Goal: Task Accomplishment & Management: Manage account settings

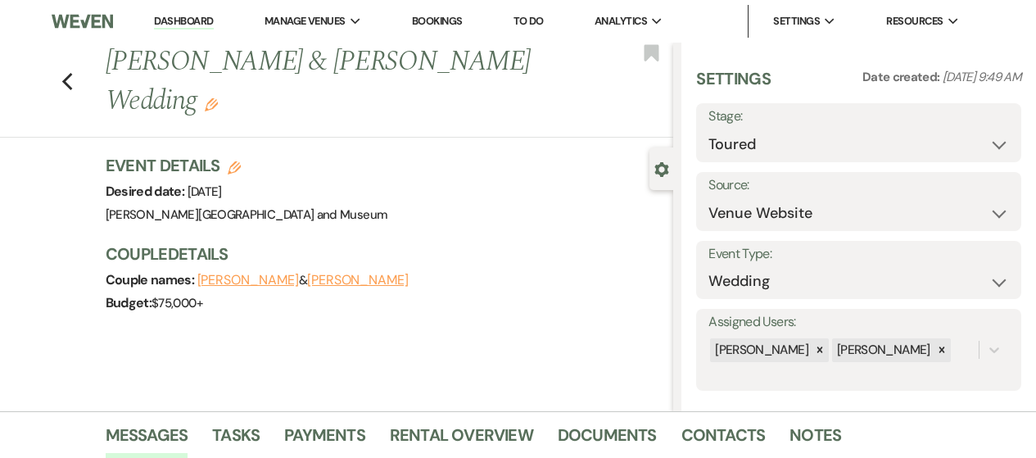
select select "5"
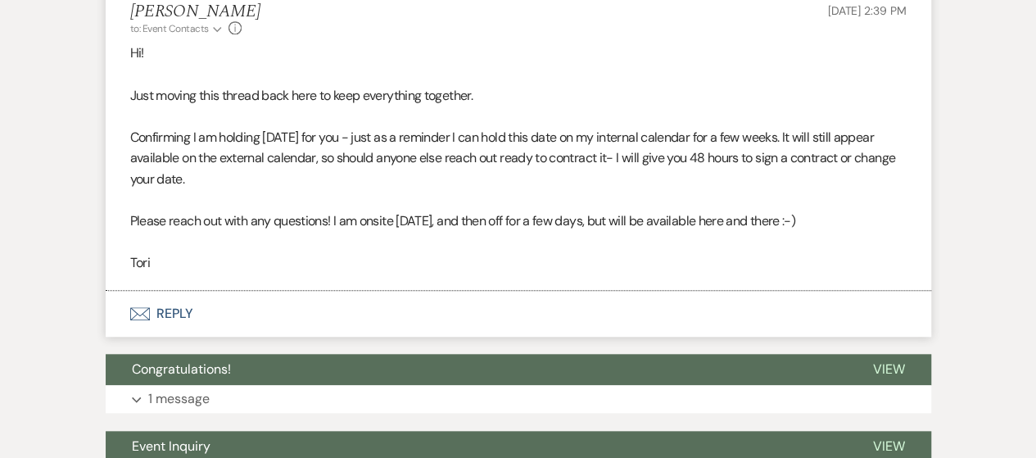
scroll to position [573, 0]
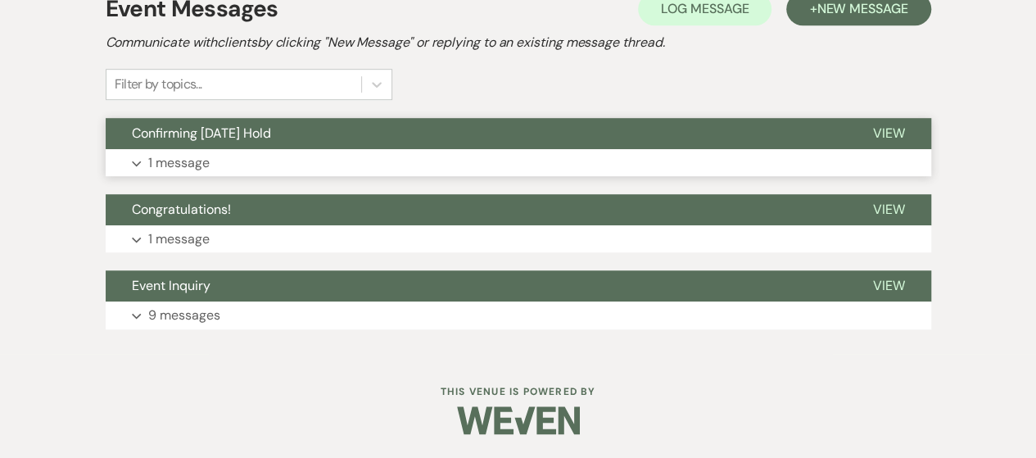
click at [177, 162] on p "1 message" at bounding box center [178, 162] width 61 height 21
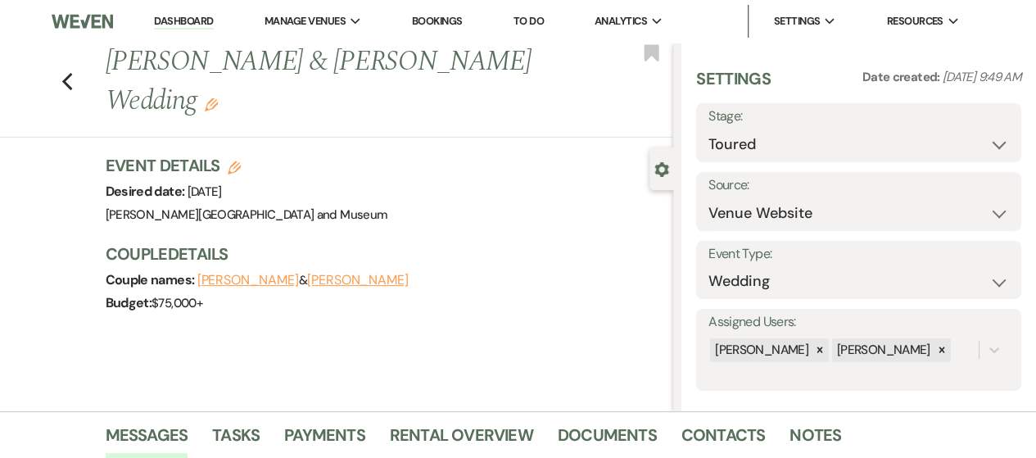
click at [190, 24] on link "Dashboard" at bounding box center [183, 22] width 59 height 16
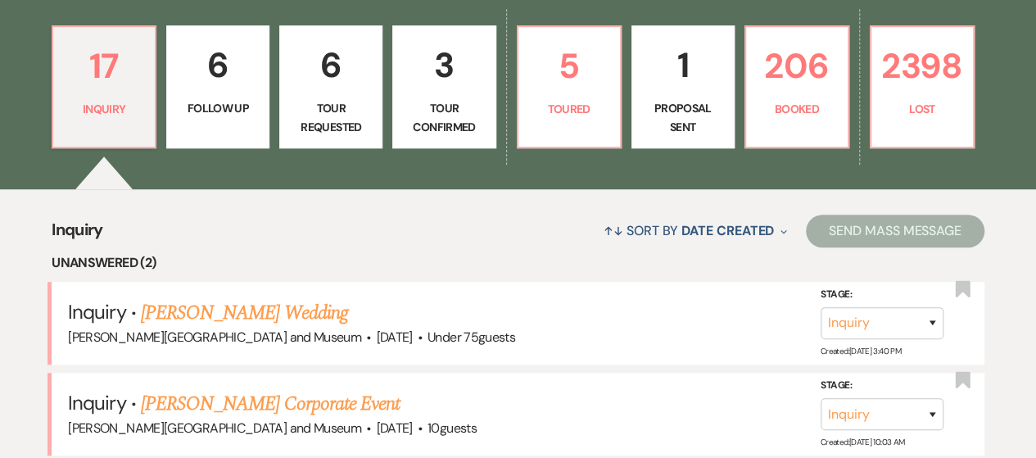
scroll to position [491, 0]
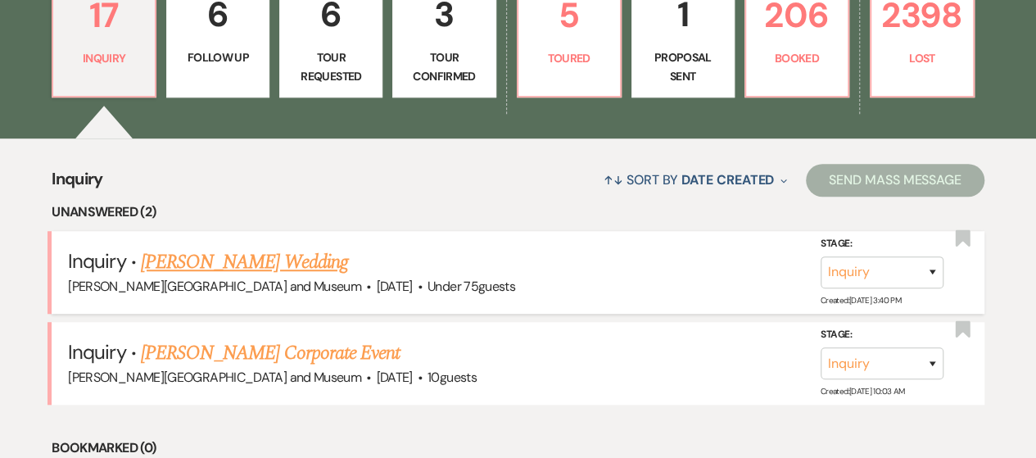
click at [259, 266] on link "Carl Barron's Wedding" at bounding box center [244, 261] width 207 height 29
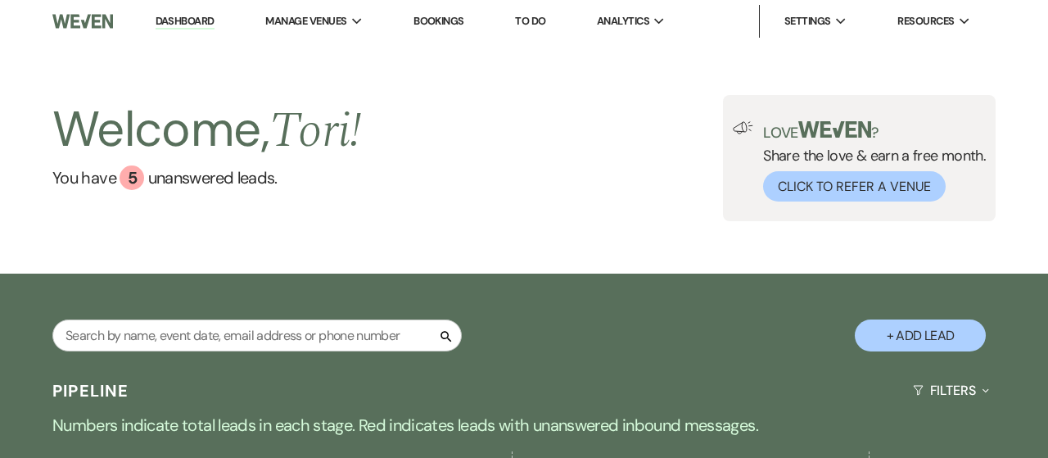
select select "3"
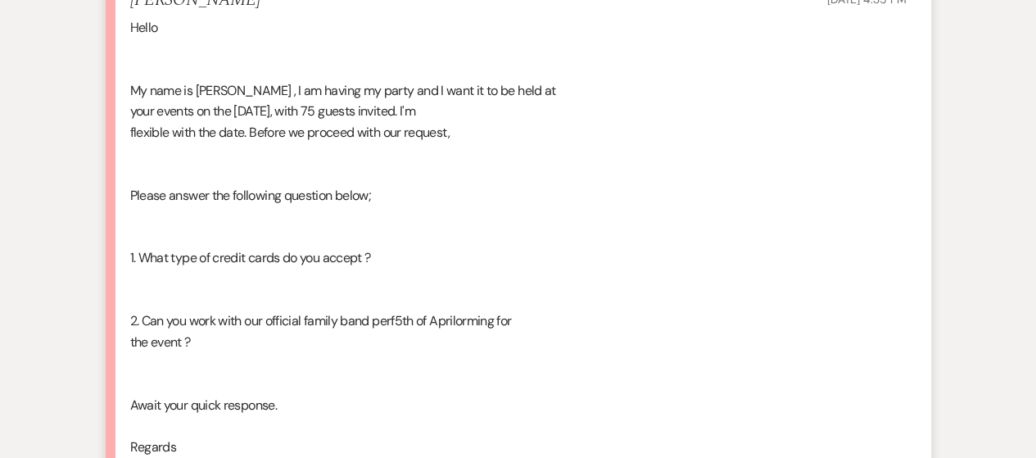
scroll to position [2456, 0]
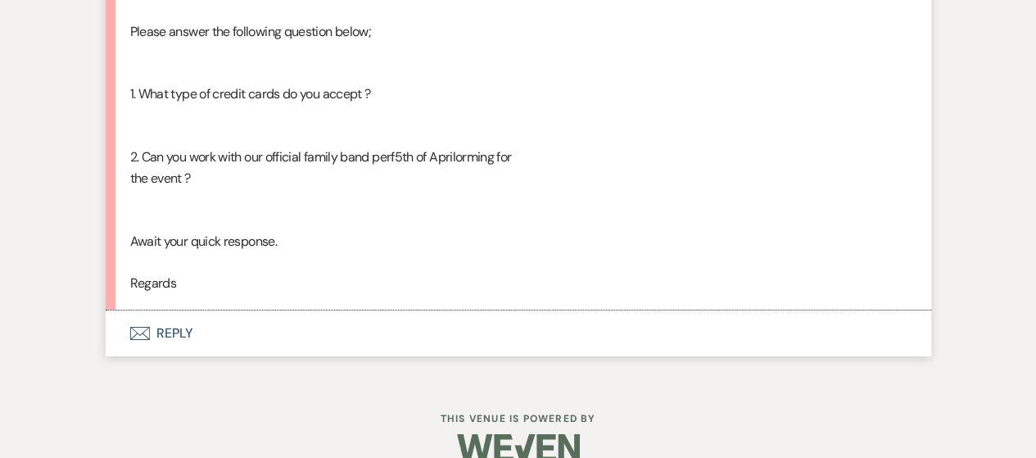
click at [166, 355] on button "Envelope Reply" at bounding box center [518, 333] width 825 height 46
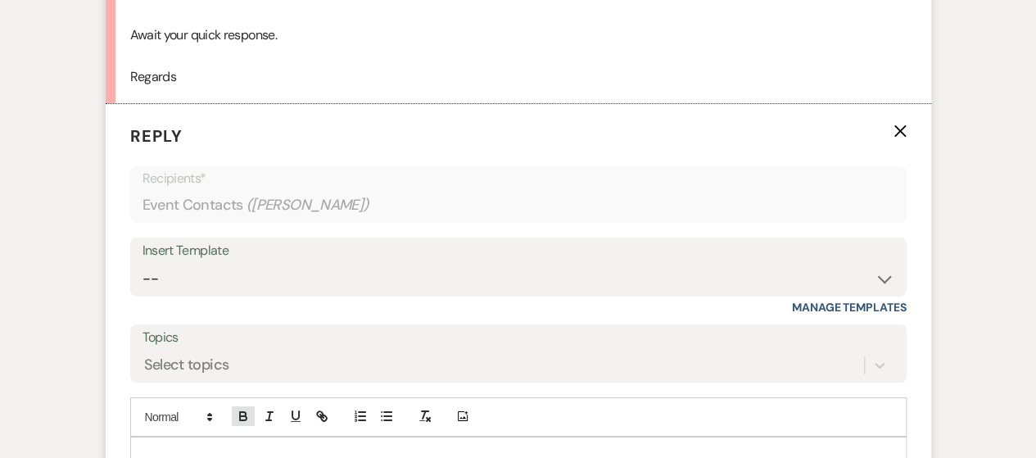
scroll to position [2726, 0]
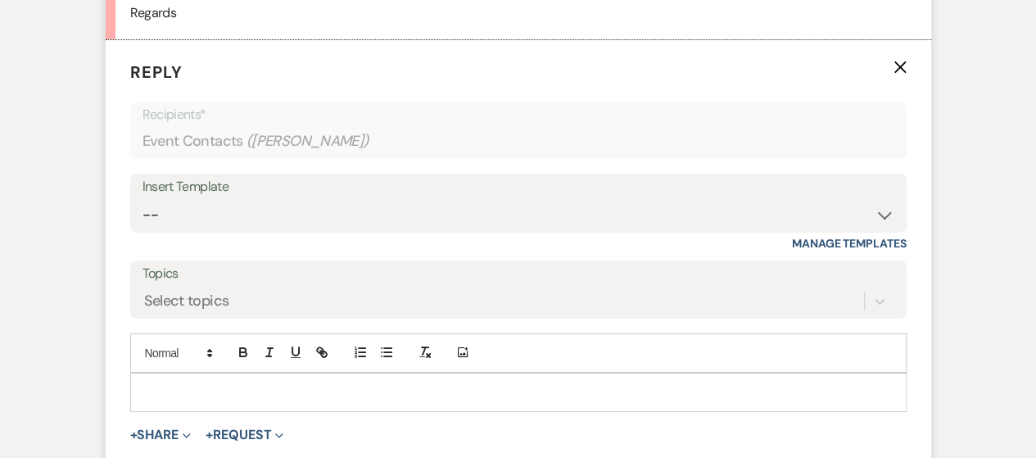
click at [221, 411] on div at bounding box center [518, 392] width 775 height 38
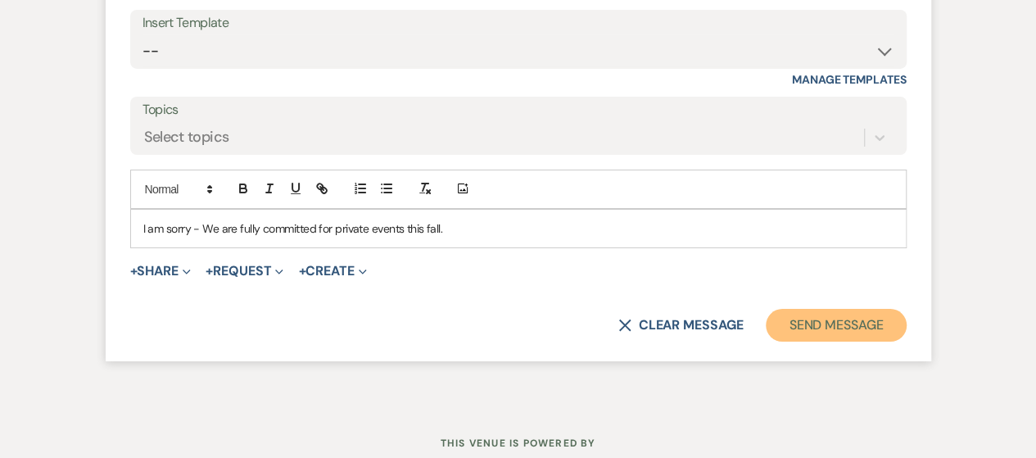
click at [793, 341] on button "Send Message" at bounding box center [836, 325] width 140 height 33
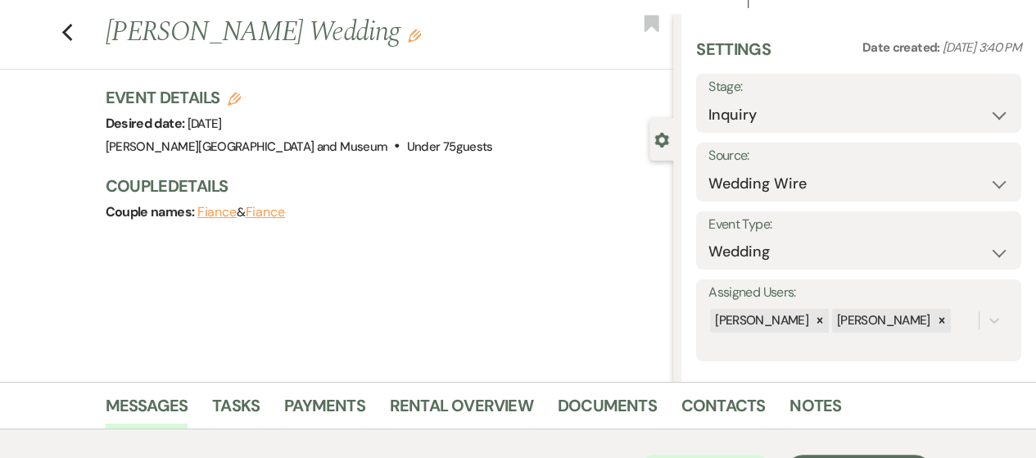
scroll to position [45, 0]
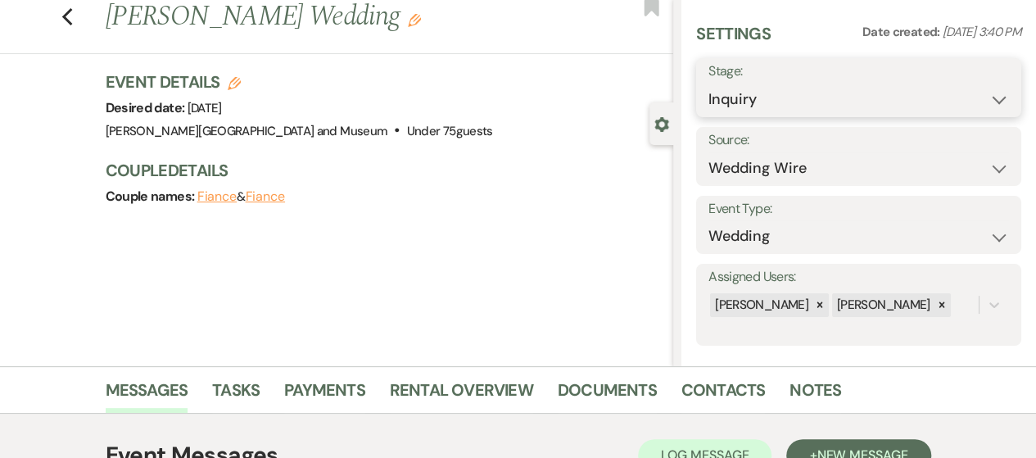
click at [786, 93] on select "Inquiry Follow Up Tour Requested Tour Confirmed Toured Proposal Sent Booked Lost" at bounding box center [858, 100] width 300 height 32
click at [449, 174] on h3 "Couple Details" at bounding box center [382, 170] width 552 height 23
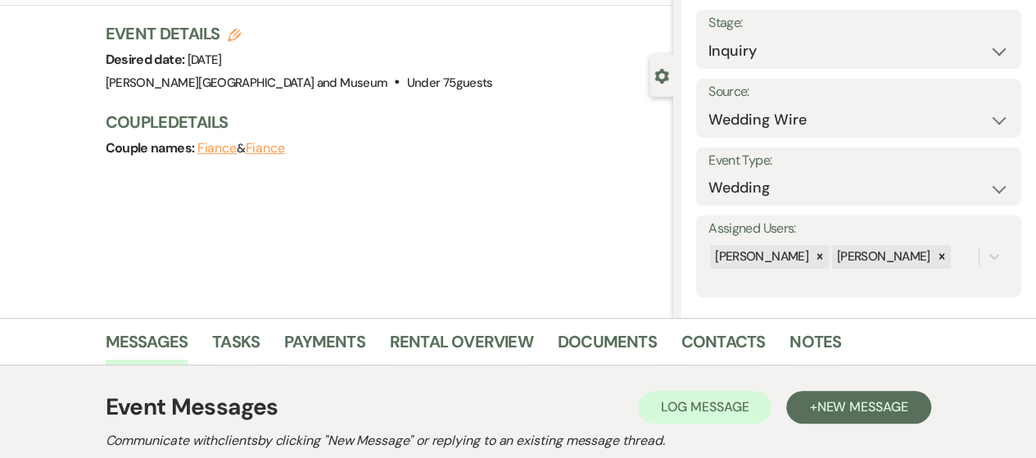
scroll to position [291, 0]
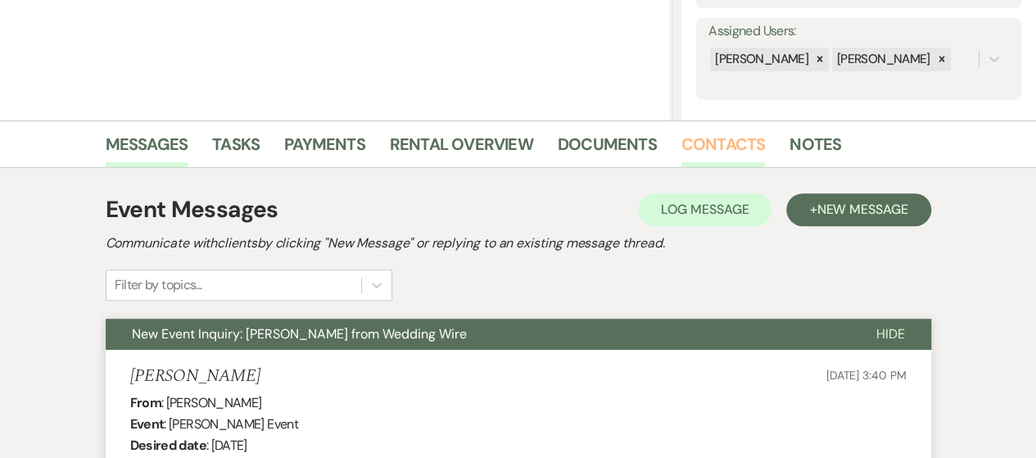
click at [726, 147] on link "Contacts" at bounding box center [723, 149] width 84 height 36
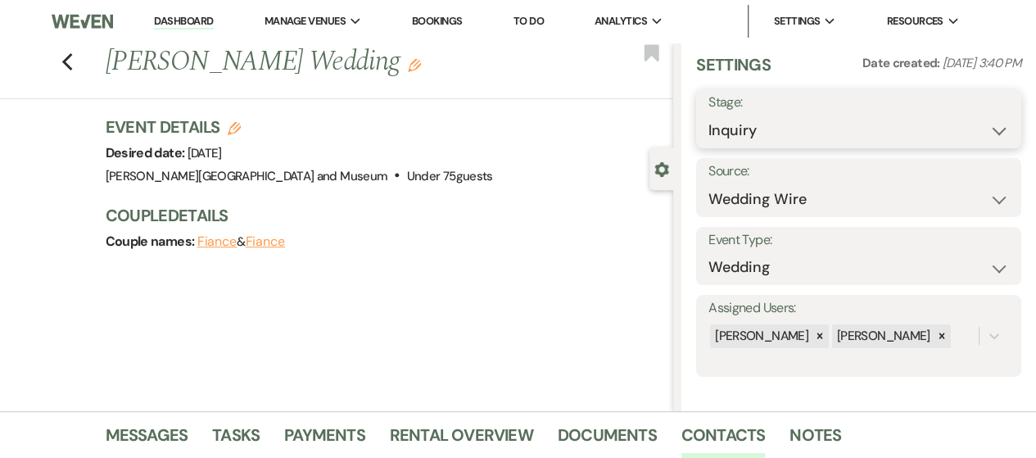
click at [773, 120] on select "Inquiry Follow Up Tour Requested Tour Confirmed Toured Proposal Sent Booked Lost" at bounding box center [858, 131] width 300 height 32
select select "8"
click at [708, 115] on select "Inquiry Follow Up Tour Requested Tour Confirmed Toured Proposal Sent Booked Lost" at bounding box center [858, 131] width 300 height 32
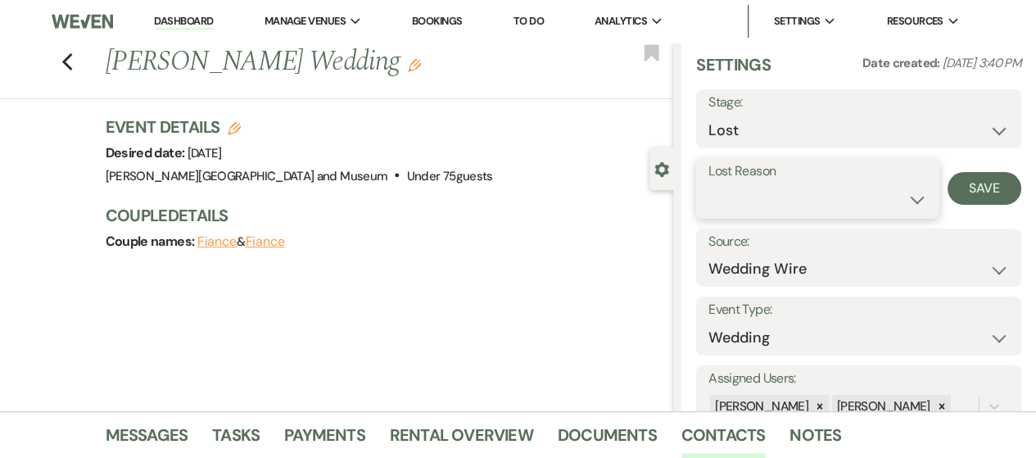
click at [794, 209] on select "Booked Elsewhere Budget Date Unavailable No Response Not a Good Match Capacity …" at bounding box center [817, 199] width 219 height 32
select select "10"
click at [708, 183] on select "Booked Elsewhere Budget Date Unavailable No Response Not a Good Match Capacity …" at bounding box center [817, 199] width 219 height 32
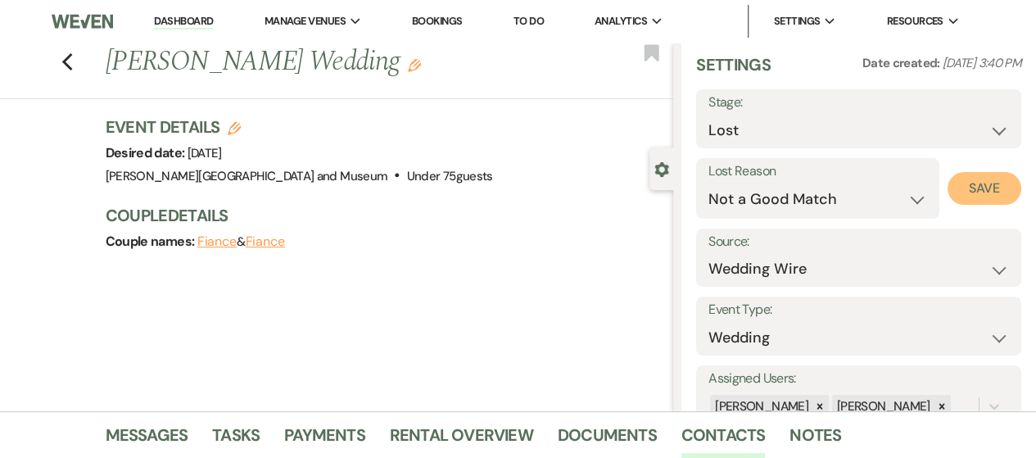
click at [966, 175] on button "Save" at bounding box center [984, 188] width 74 height 33
click at [211, 9] on li "Dashboard" at bounding box center [183, 21] width 75 height 33
click at [201, 16] on link "Dashboard" at bounding box center [183, 22] width 59 height 16
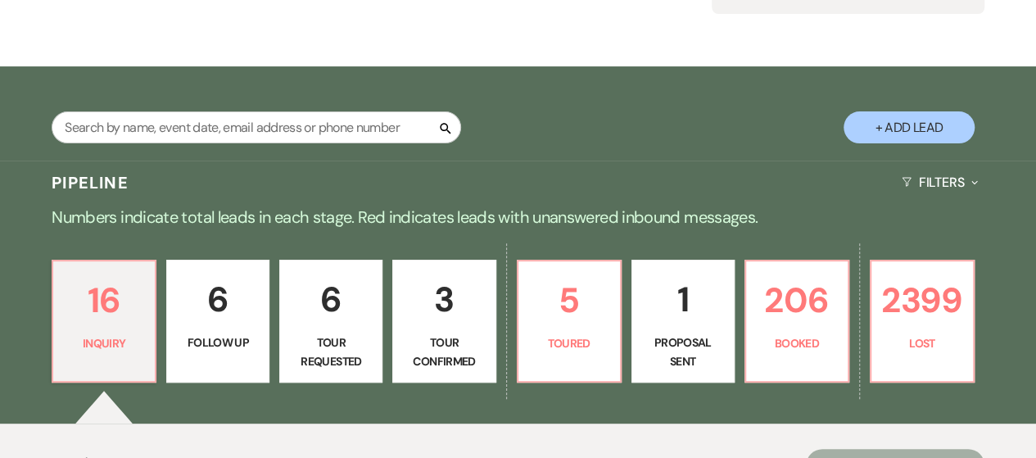
scroll to position [328, 0]
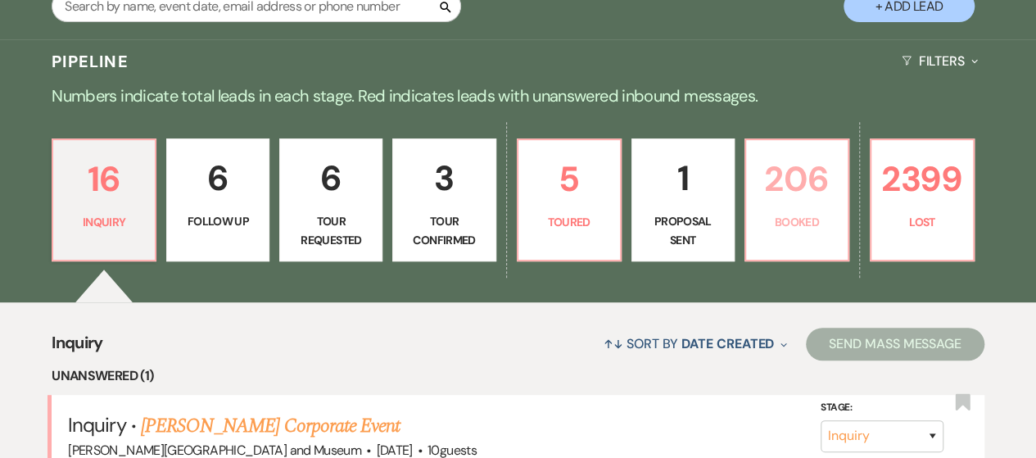
click at [784, 196] on p "206" at bounding box center [797, 178] width 82 height 55
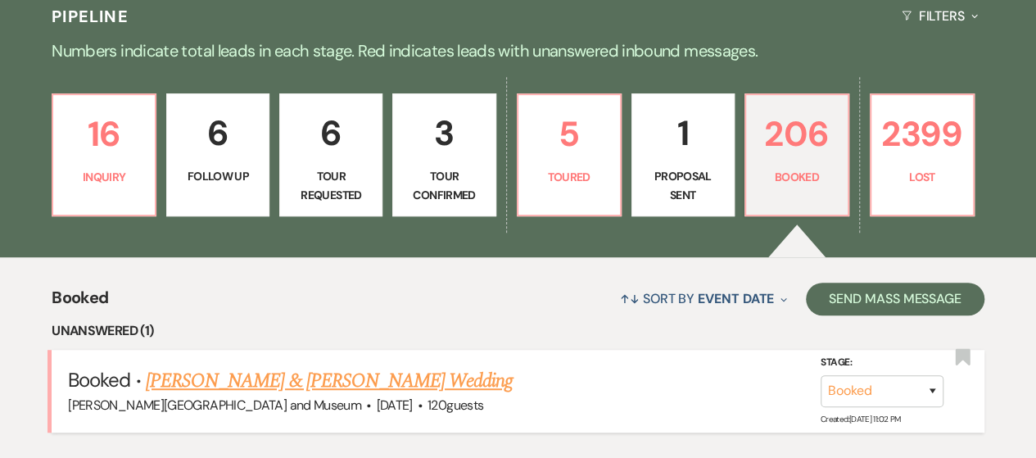
scroll to position [618, 0]
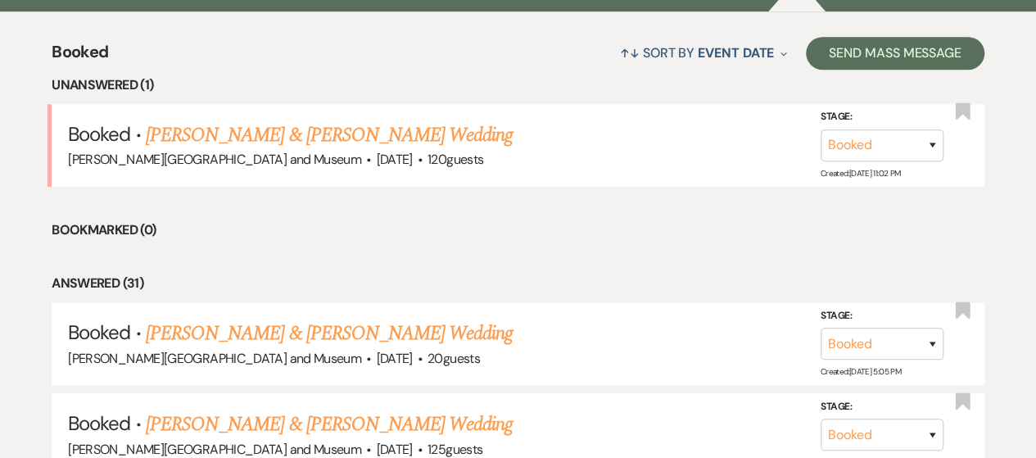
click at [254, 133] on link "[PERSON_NAME] & [PERSON_NAME] Wedding" at bounding box center [329, 134] width 367 height 29
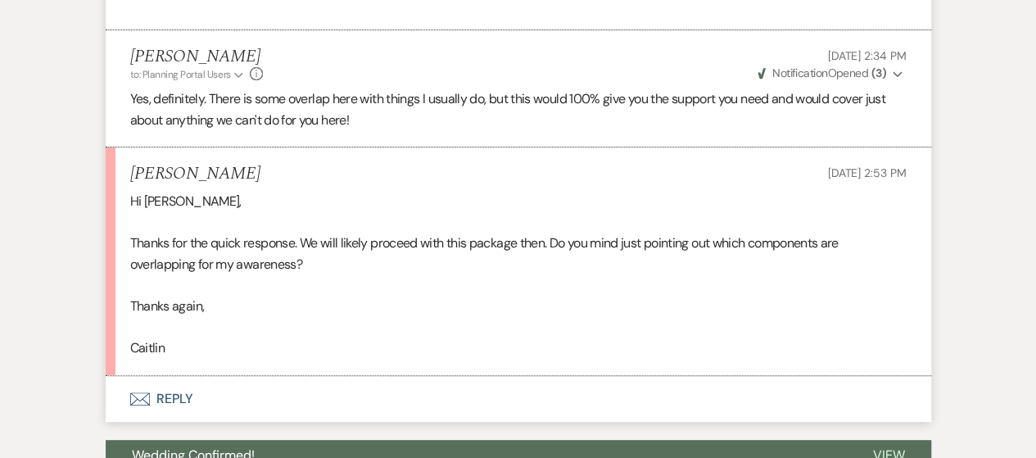
scroll to position [9252, 0]
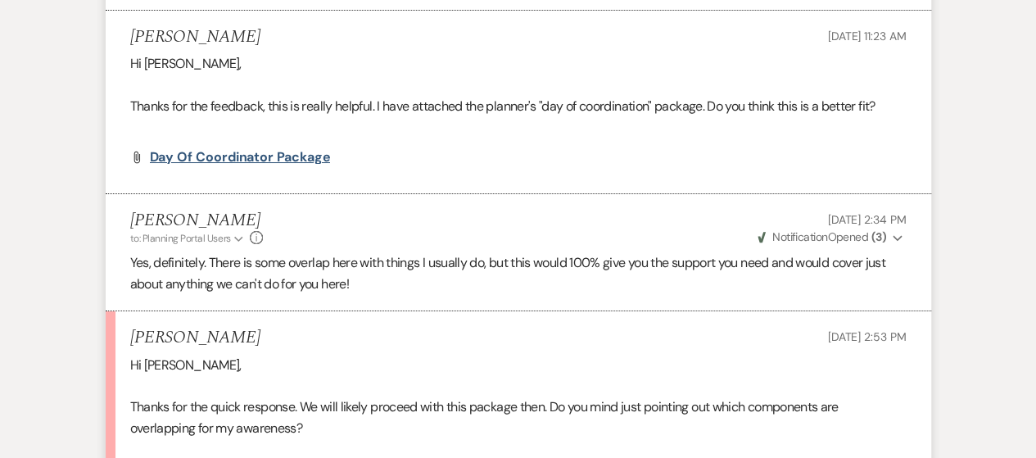
click at [200, 165] on span "Day Of Coordinator Package" at bounding box center [240, 156] width 181 height 17
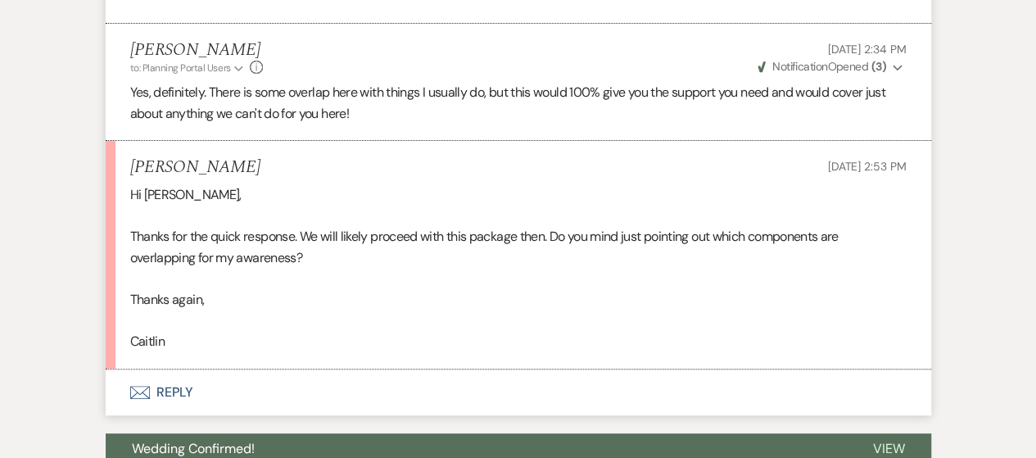
scroll to position [9579, 0]
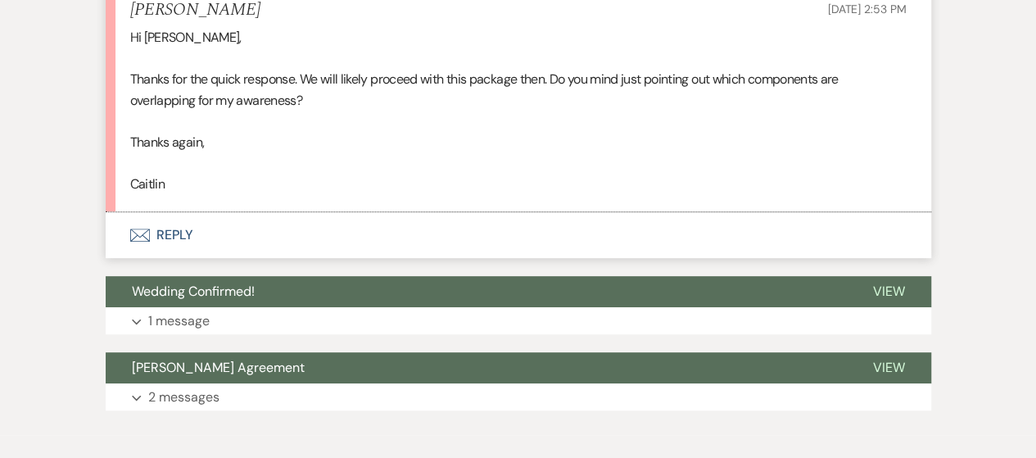
click at [154, 258] on button "Envelope Reply" at bounding box center [518, 235] width 825 height 46
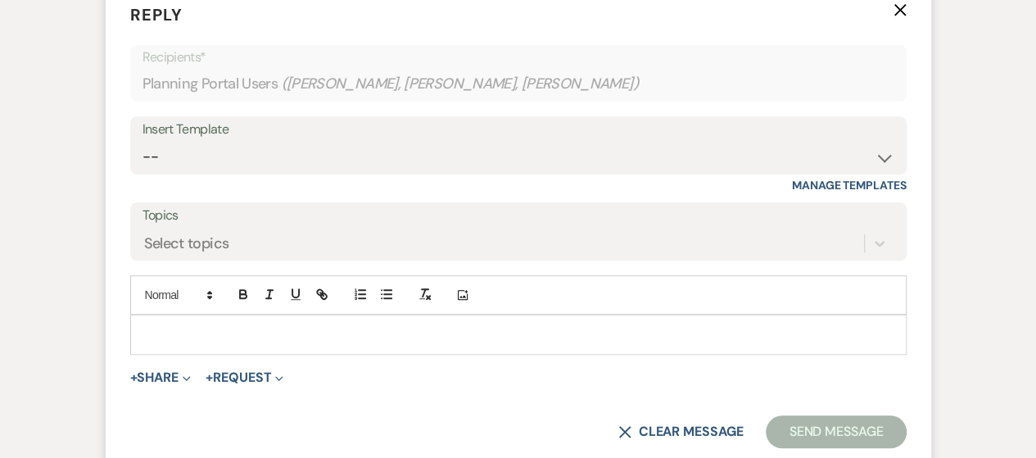
scroll to position [9816, 0]
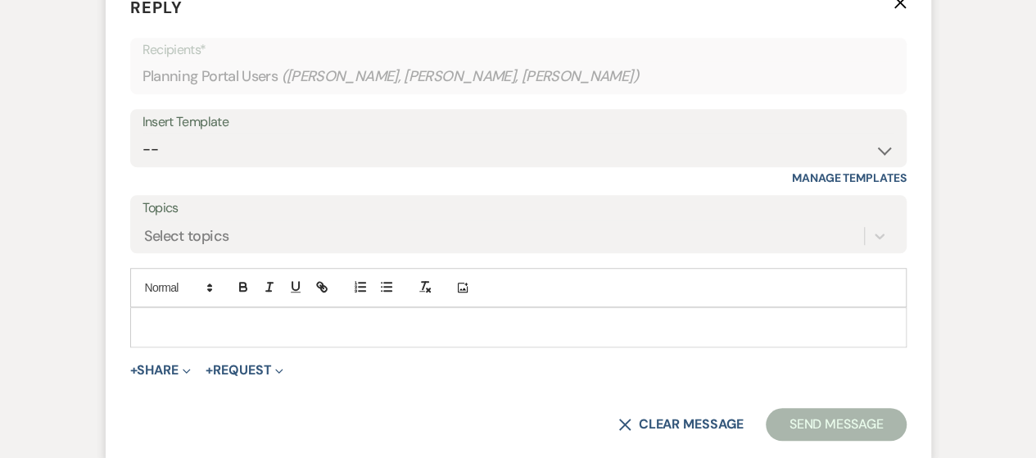
click at [160, 346] on div at bounding box center [518, 327] width 775 height 38
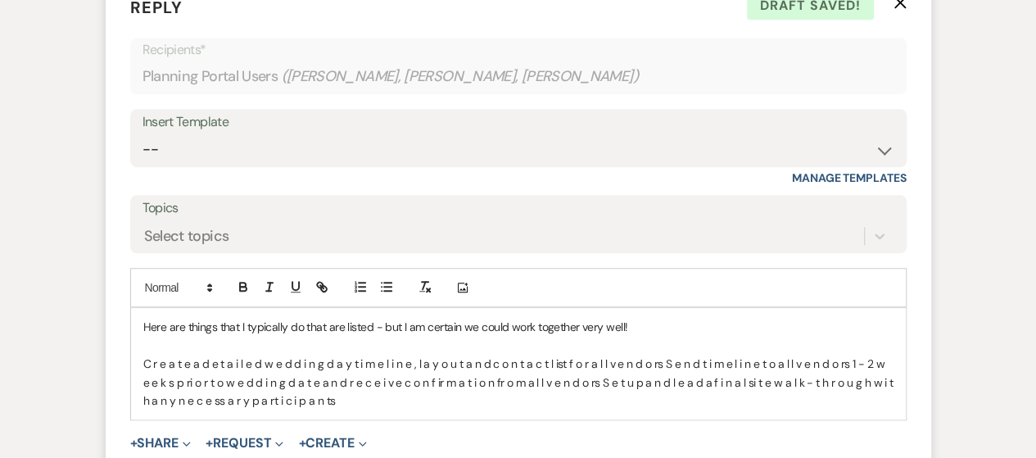
click at [264, 375] on p "C r e a t e a d e t a i l e d w e d d i n g d a y t i m e l i n e , l a y o u t…" at bounding box center [518, 382] width 750 height 55
click at [459, 376] on p "C r e a t e a d e t a i l e d w e d d i n g d a y t i m e l i n e , l a y o u t…" at bounding box center [518, 382] width 750 height 55
click at [653, 376] on p "C r e a t e a d e t a i l e d w e d d i n g d a y t i m e l i n e , l a y o u t…" at bounding box center [518, 382] width 750 height 55
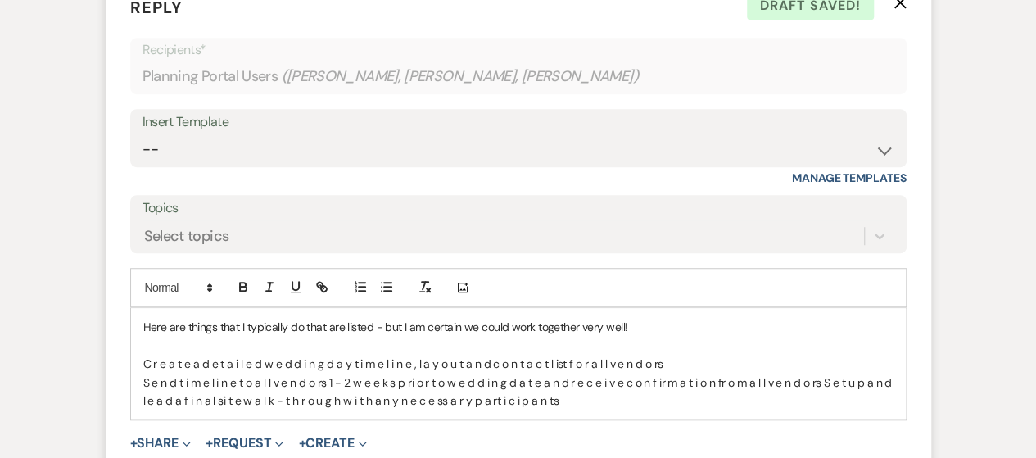
click at [814, 399] on p "S e n d t i m e l i n e t o a l l v e n d o rs 1 - 2 w e e k s p ri o r t o w e…" at bounding box center [518, 391] width 750 height 37
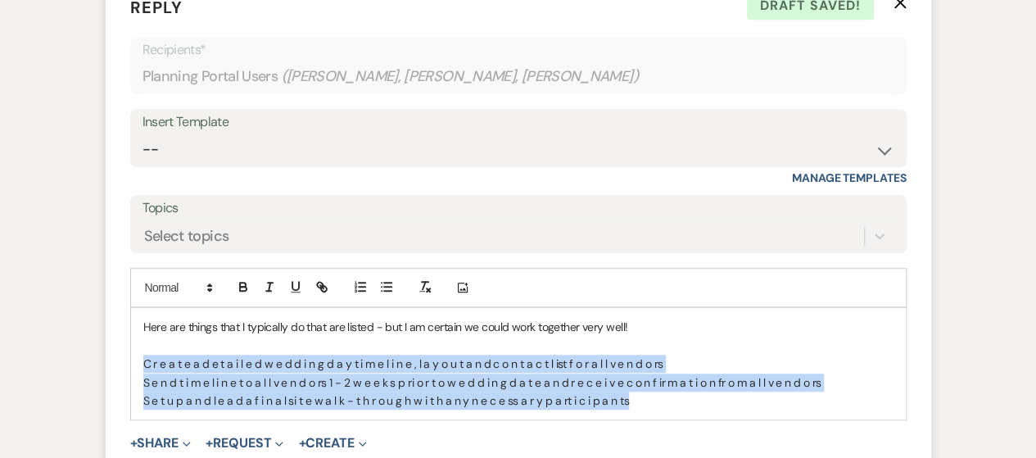
drag, startPoint x: 146, startPoint y: 377, endPoint x: 646, endPoint y: 413, distance: 501.6
click at [646, 413] on div "Here are things that I typically do that are listed - but I am certain we could…" at bounding box center [518, 363] width 775 height 111
click at [363, 294] on icon "button" at bounding box center [360, 286] width 15 height 15
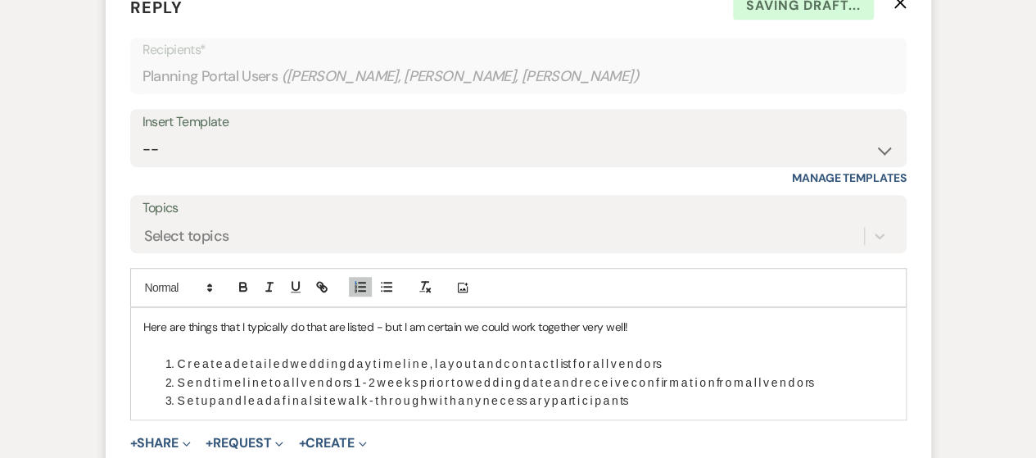
click at [459, 419] on div "Here are things that I typically do that are listed - but I am certain we could…" at bounding box center [518, 363] width 775 height 111
click at [666, 409] on li "S e t u p a n d l e a d a f i n a l si t e w a l k - t h r o u g h w i t h a n …" at bounding box center [526, 400] width 733 height 18
click at [203, 427] on li at bounding box center [526, 418] width 733 height 18
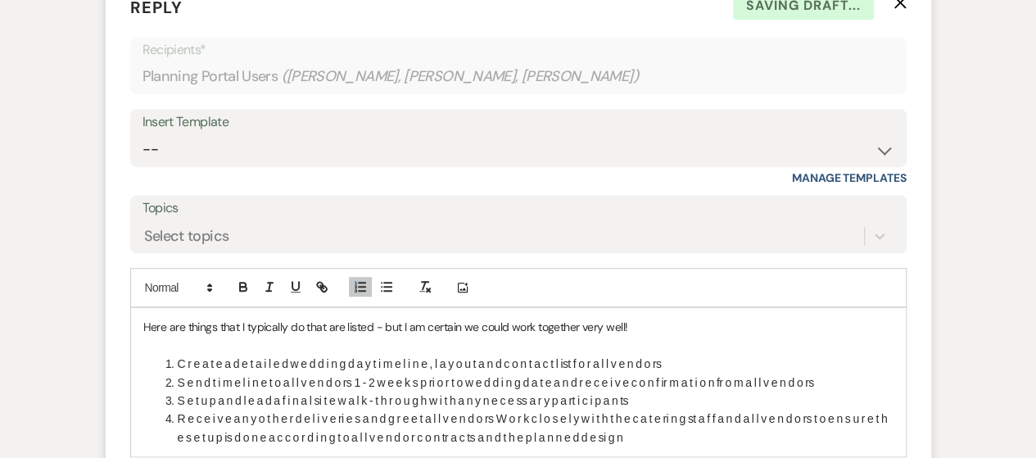
scroll to position [10062, 0]
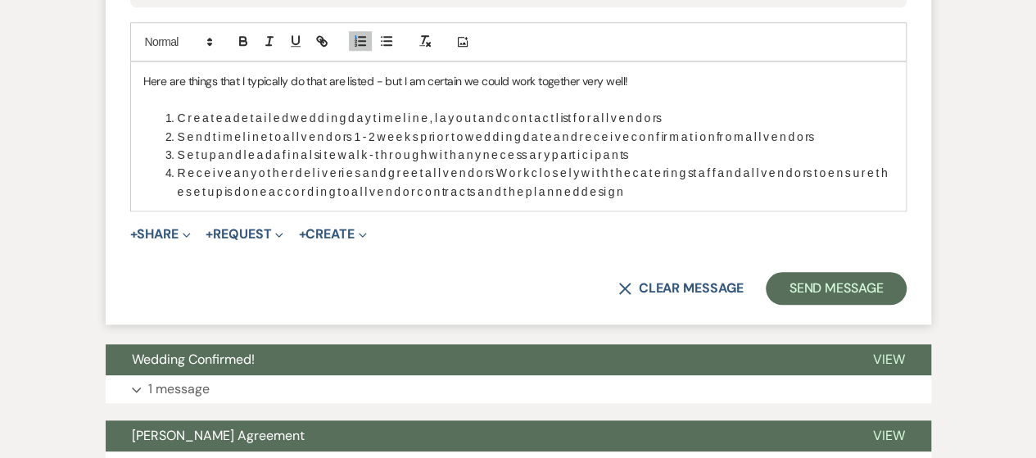
drag, startPoint x: 495, startPoint y: 184, endPoint x: 514, endPoint y: 184, distance: 19.7
click at [497, 184] on li "R e c e i v e a n y o t h e r d e l i v e ri e s a n d g r e e t a l l v e n d …" at bounding box center [526, 182] width 733 height 37
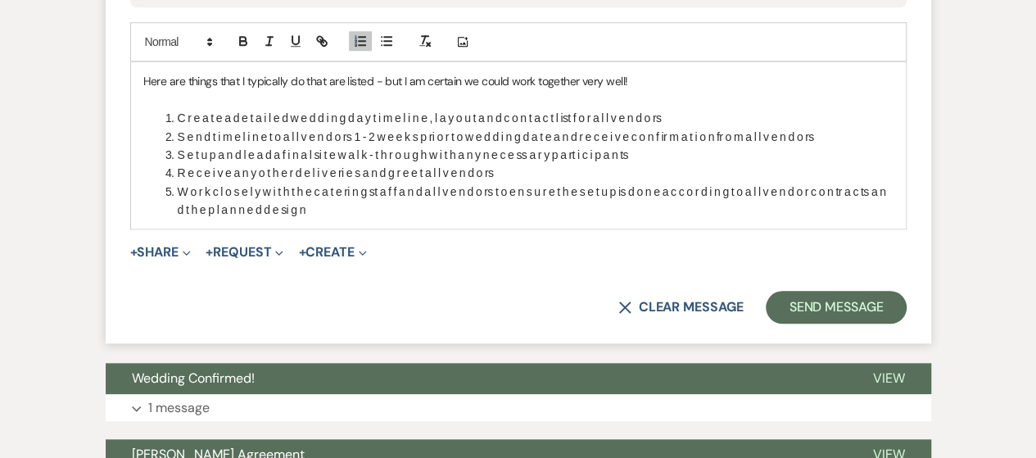
click at [346, 219] on li "W o r k c l o s e l y w i t h t h e c a t e ri n g st a f f a n d a l l v e n d…" at bounding box center [526, 201] width 733 height 37
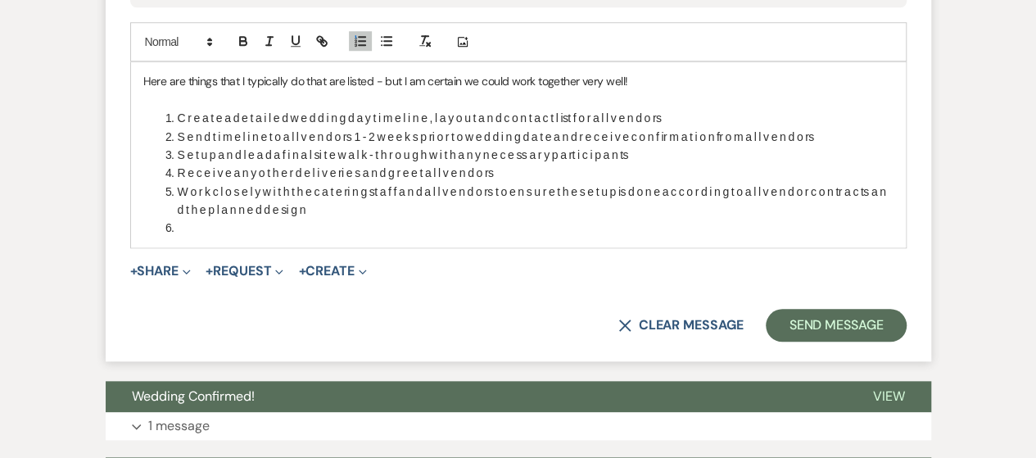
click at [225, 237] on li at bounding box center [526, 228] width 733 height 18
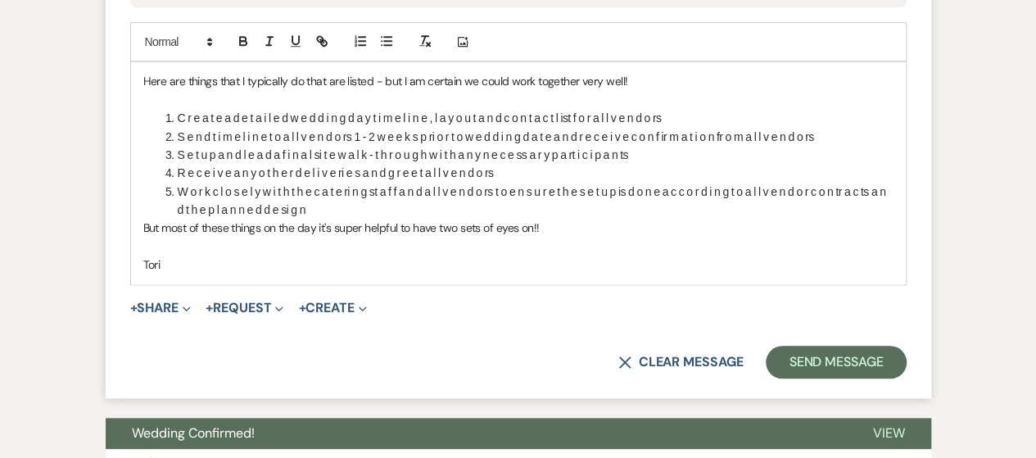
drag, startPoint x: 233, startPoint y: 129, endPoint x: 247, endPoint y: 138, distance: 17.7
click at [234, 127] on li "C r e a t e a d e t a i l e d w e d d i n g d a y t i m e l i n e , l a y o u t…" at bounding box center [526, 118] width 733 height 18
click at [224, 127] on li "C r e a t e a d e t a i l e d w e d d i n g d a y t i m e l i n e , l a y o u t…" at bounding box center [526, 118] width 733 height 18
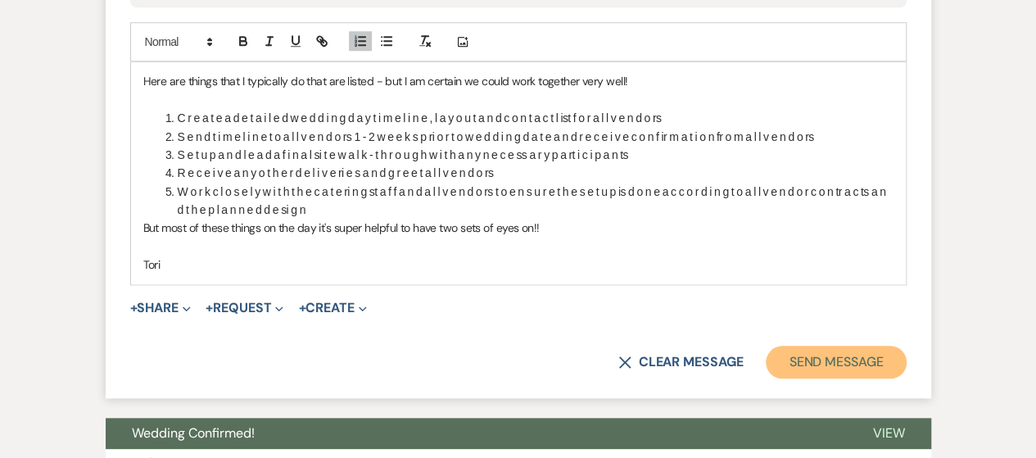
click at [801, 371] on button "Send Message" at bounding box center [836, 362] width 140 height 33
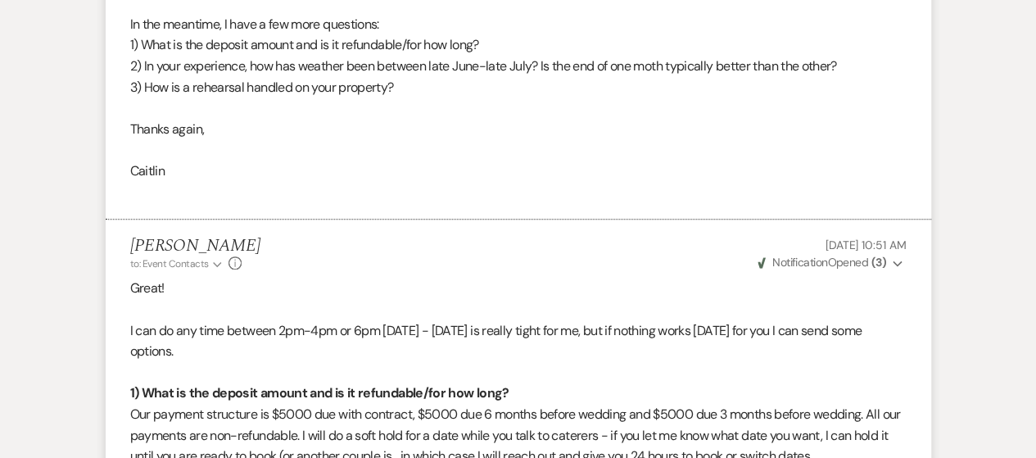
scroll to position [0, 0]
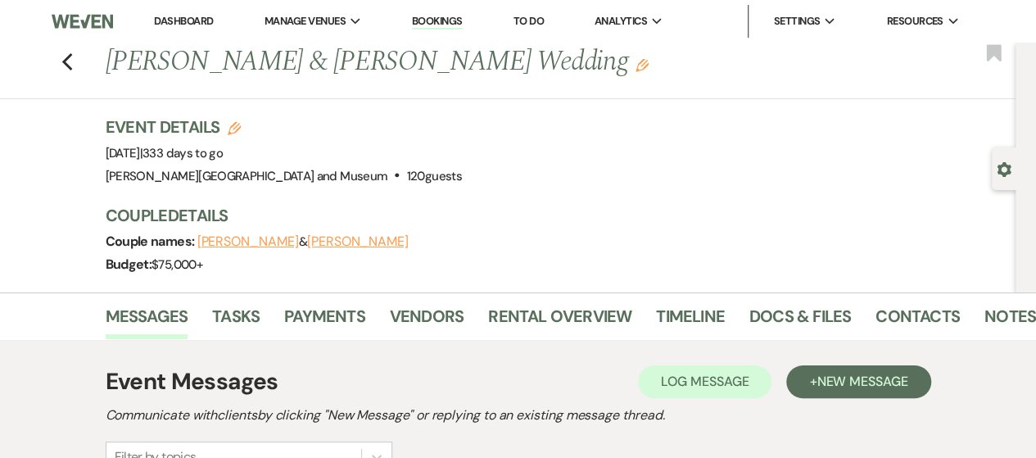
drag, startPoint x: 169, startPoint y: 31, endPoint x: 177, endPoint y: 27, distance: 8.4
click at [169, 30] on li "Dashboard" at bounding box center [183, 21] width 75 height 33
click at [177, 27] on link "Dashboard" at bounding box center [183, 21] width 59 height 14
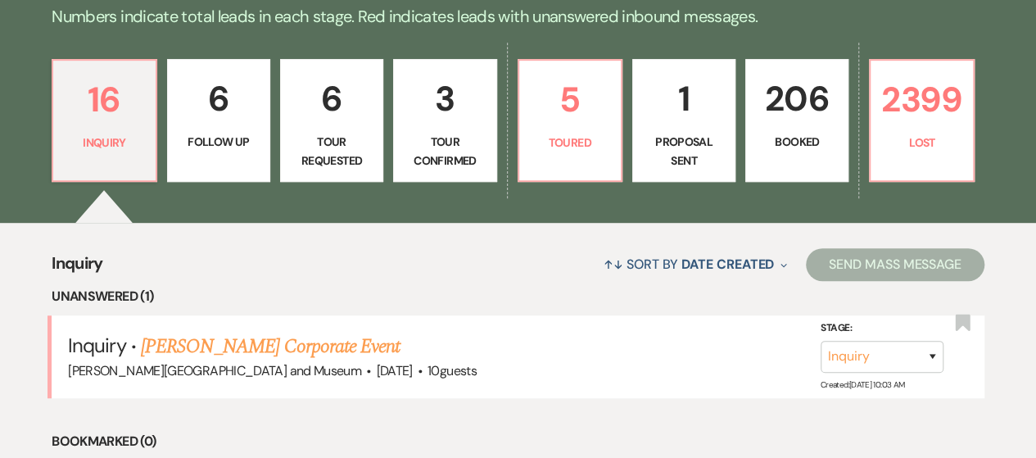
scroll to position [491, 0]
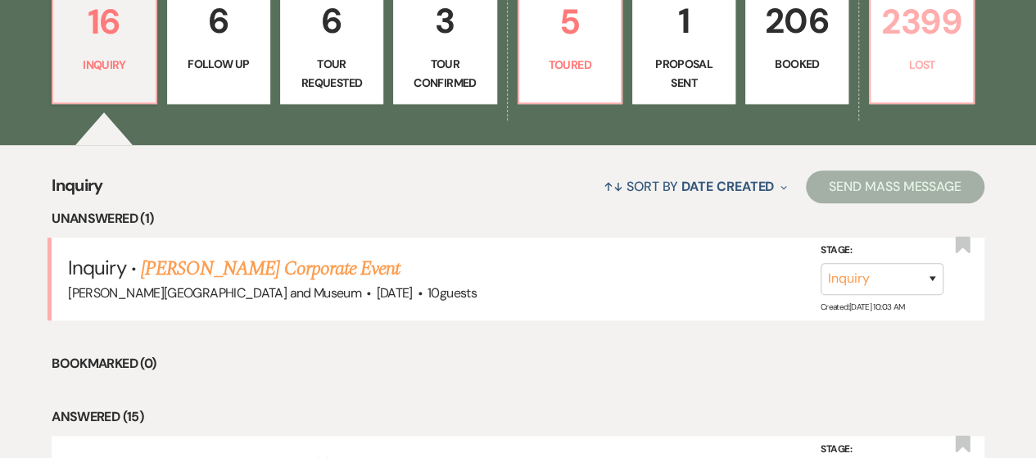
click at [901, 79] on link "2399 Lost" at bounding box center [921, 42] width 105 height 123
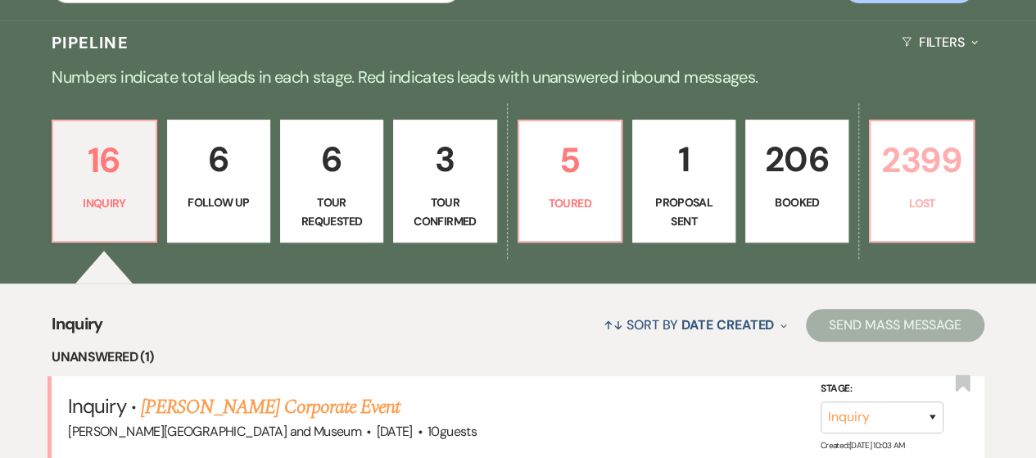
scroll to position [373, 0]
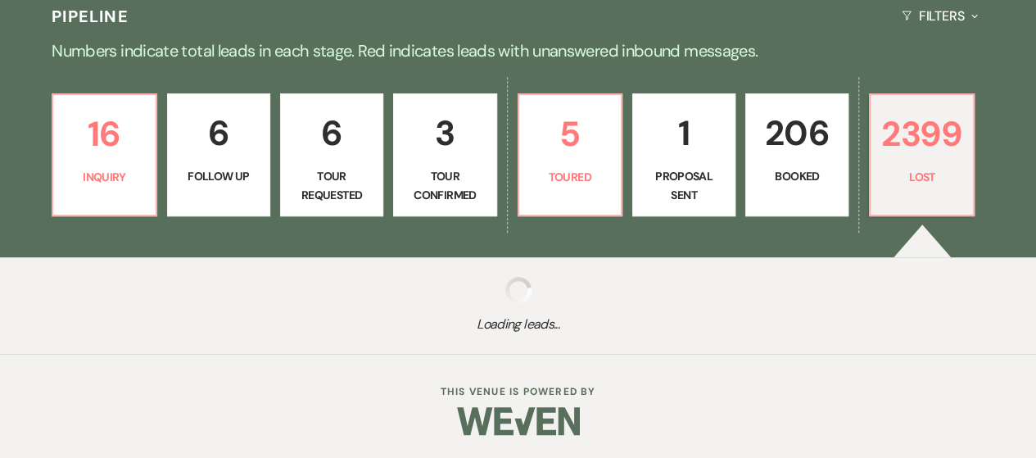
select select "8"
select select "10"
select select "8"
select select "6"
select select "8"
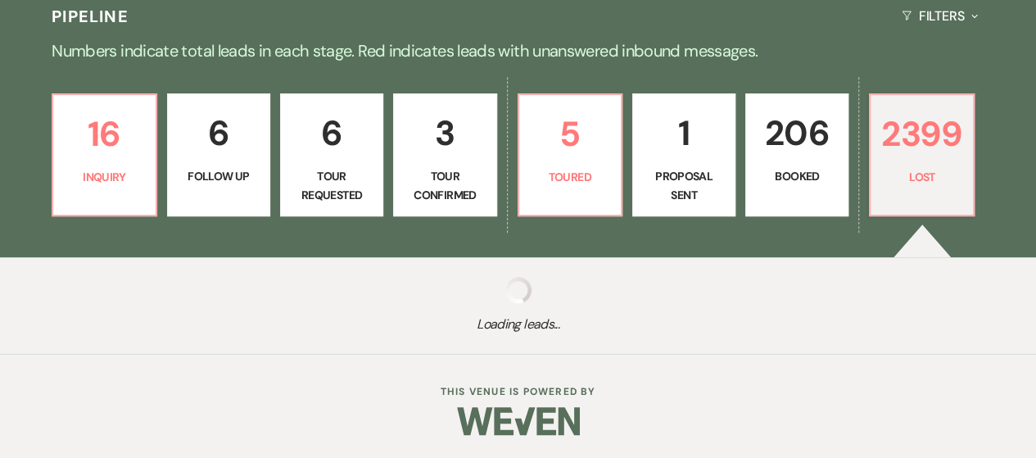
select select "10"
select select "8"
select select "10"
select select "8"
select select "10"
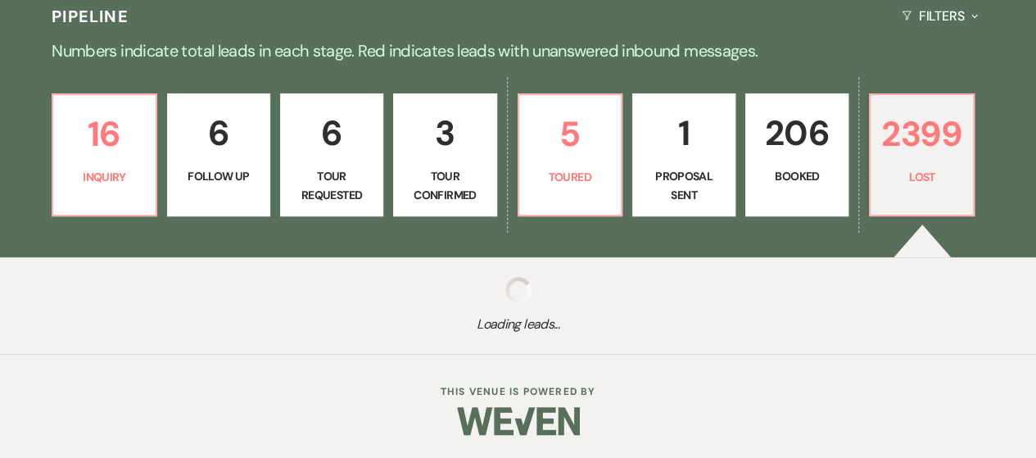
select select "8"
select select "6"
select select "8"
select select "10"
select select "8"
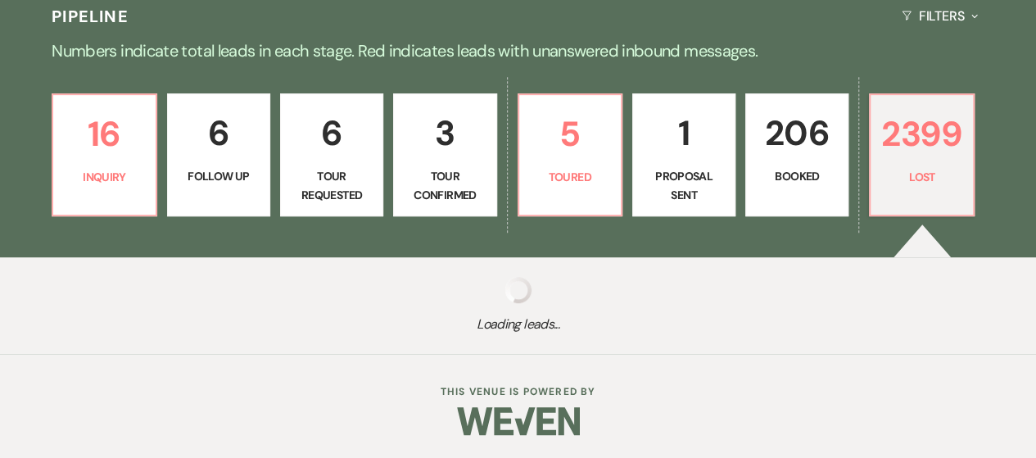
select select "5"
select select "8"
select select "10"
select select "8"
select select "5"
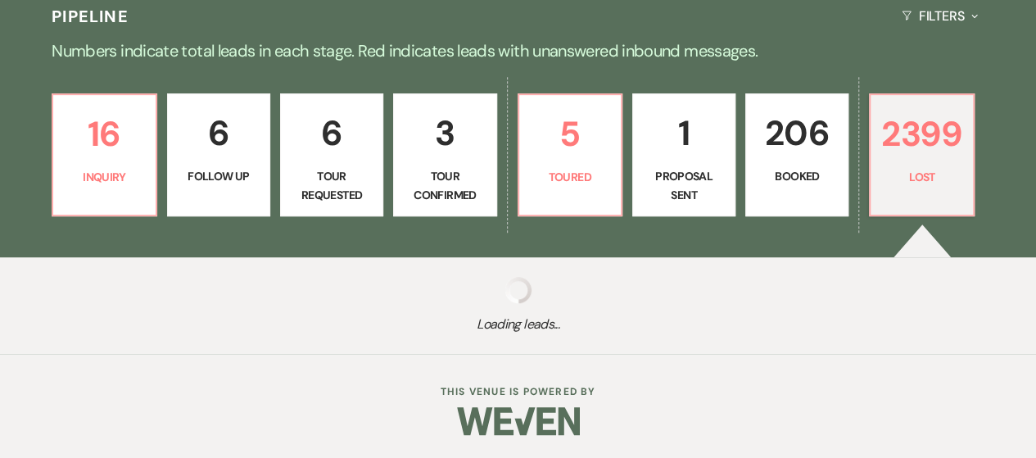
select select "8"
select select "10"
select select "8"
select select "10"
select select "8"
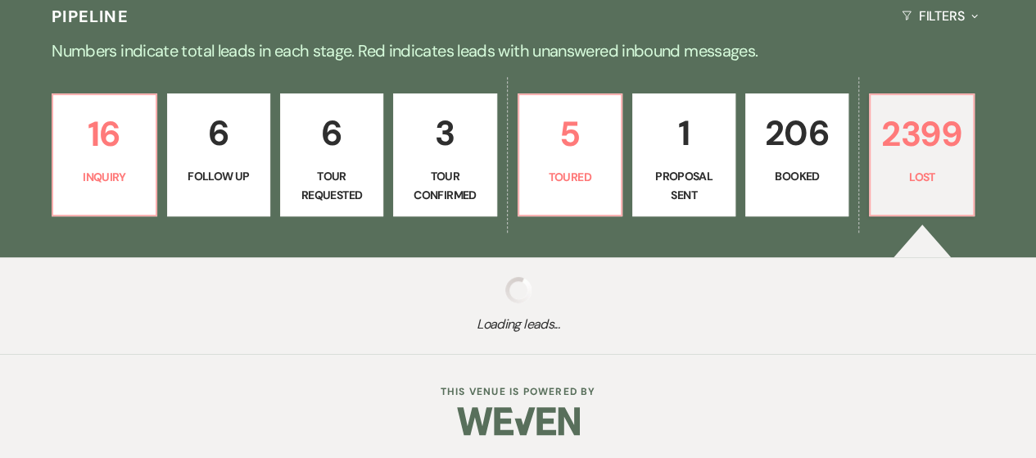
select select "5"
select select "8"
select select "10"
select select "8"
select select "5"
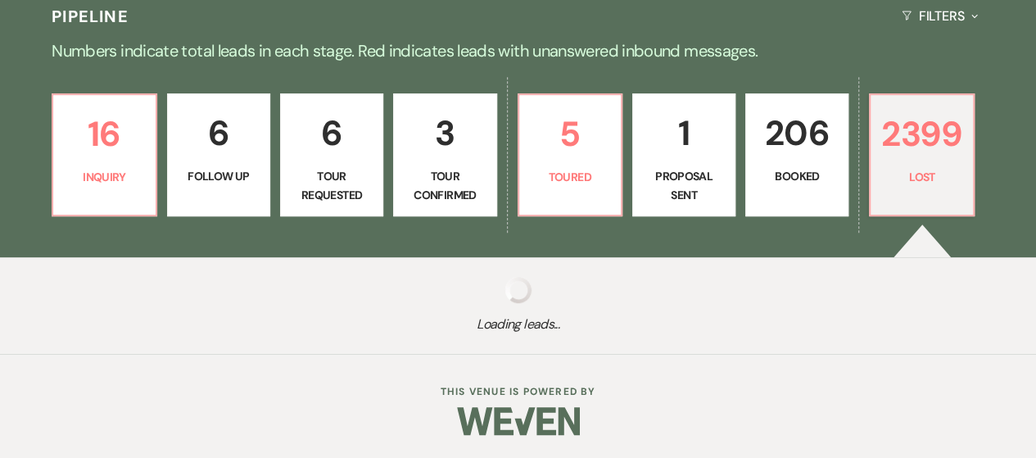
select select "8"
select select "10"
select select "8"
select select "5"
select select "8"
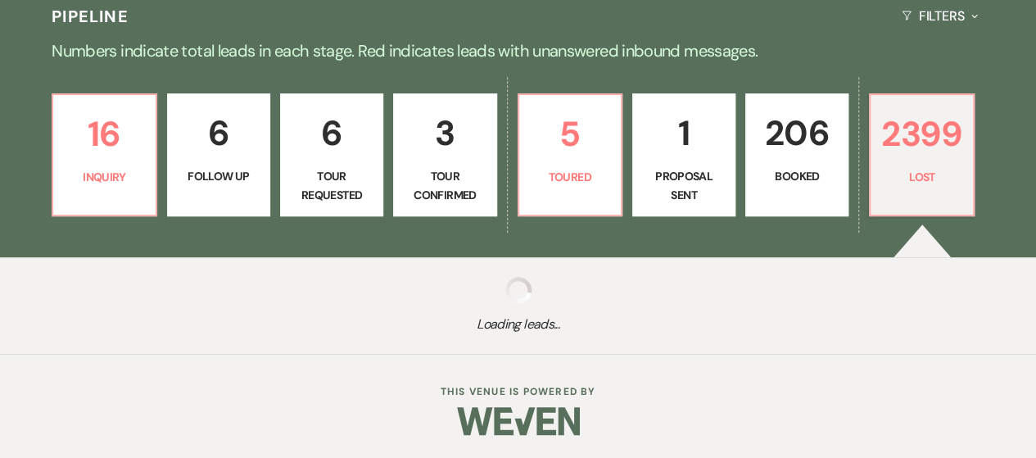
select select "5"
select select "8"
select select "5"
select select "8"
select select "5"
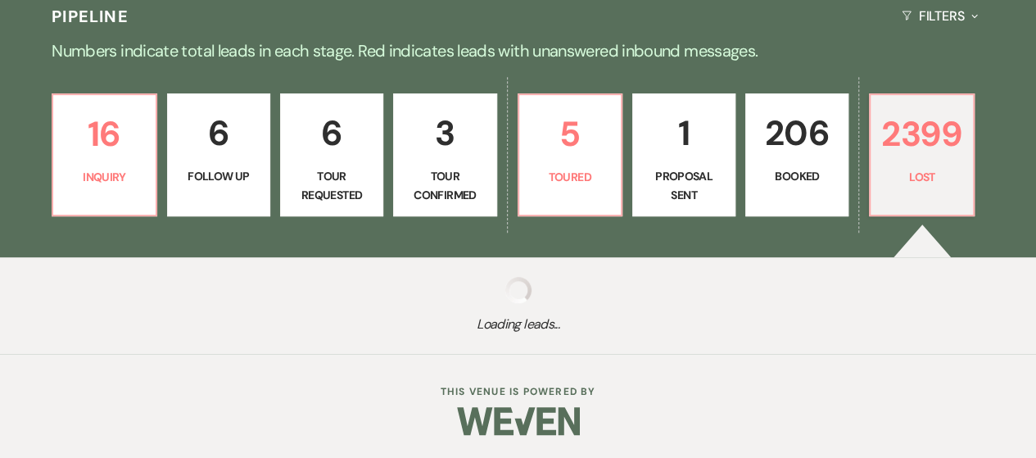
select select "8"
select select "5"
select select "8"
select select "10"
select select "8"
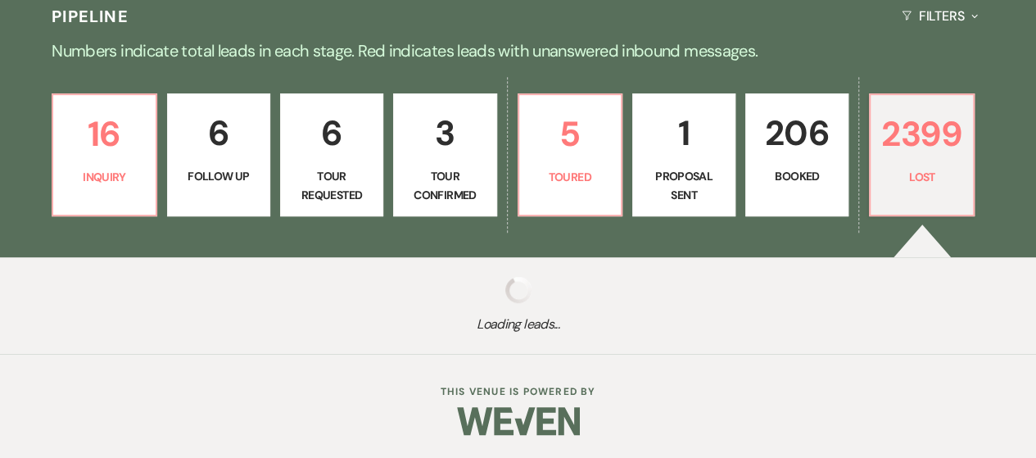
select select "5"
select select "8"
select select "5"
select select "8"
select select "5"
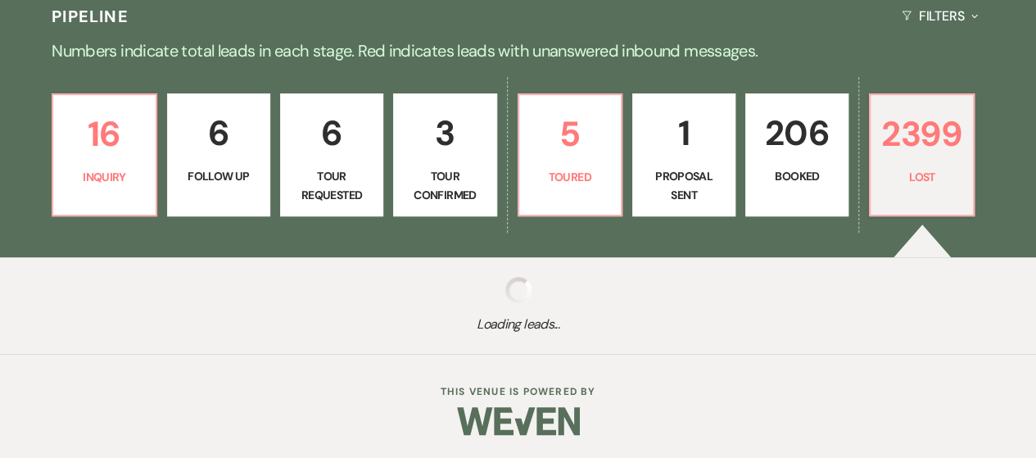
select select "8"
select select "10"
select select "8"
select select "5"
select select "8"
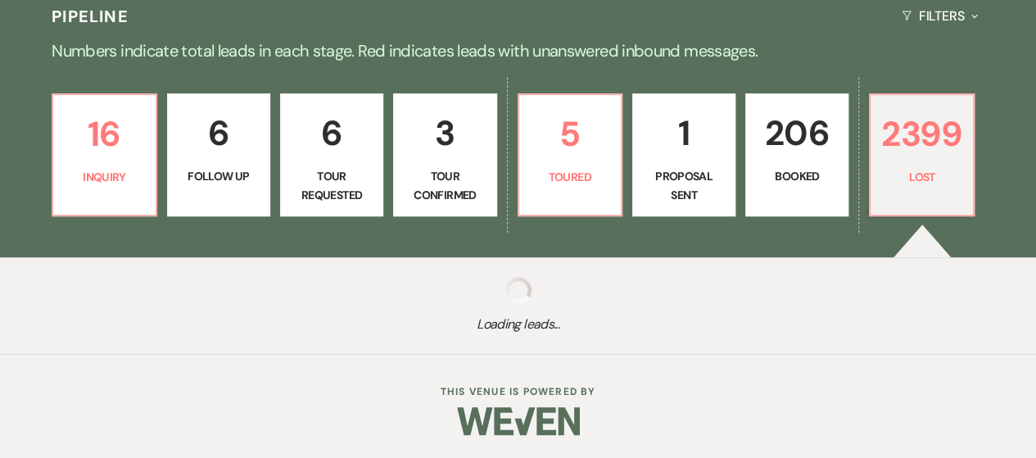
select select "8"
select select "10"
select select "8"
select select "5"
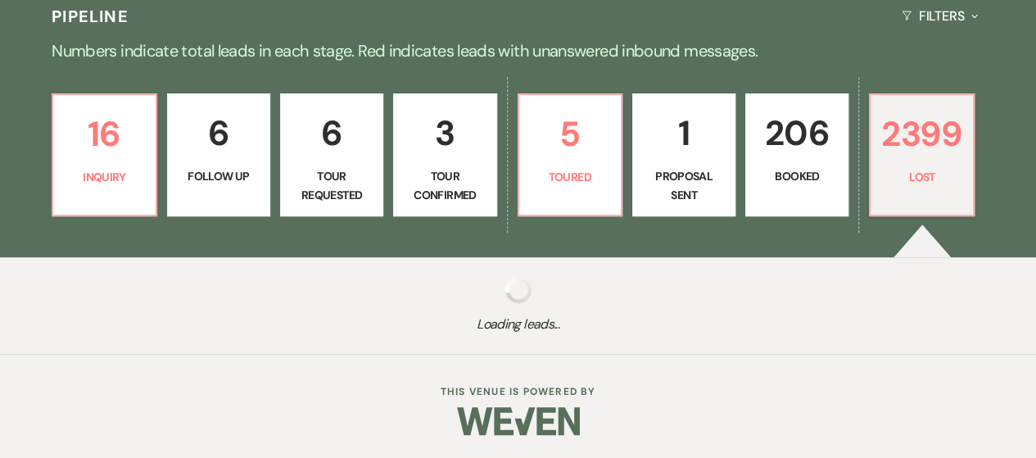
select select "8"
select select "5"
select select "8"
select select "7"
select select "8"
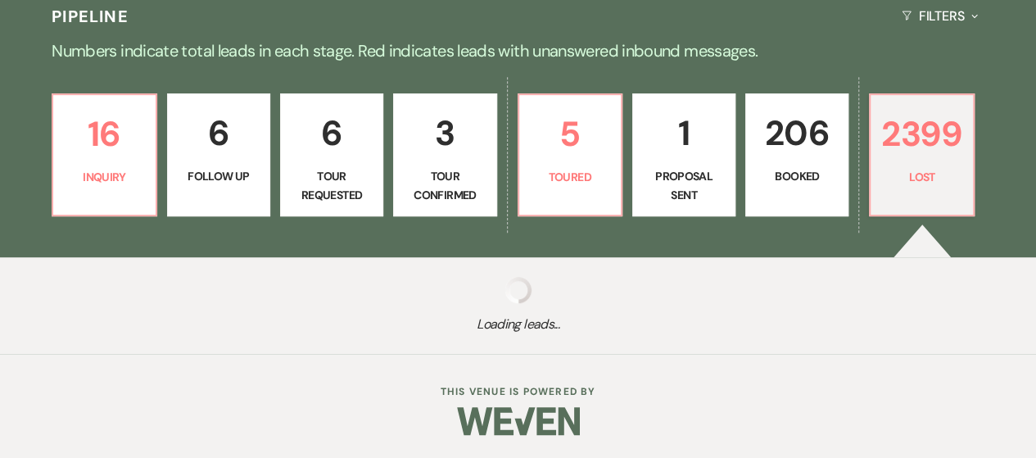
select select "6"
select select "8"
select select "10"
select select "8"
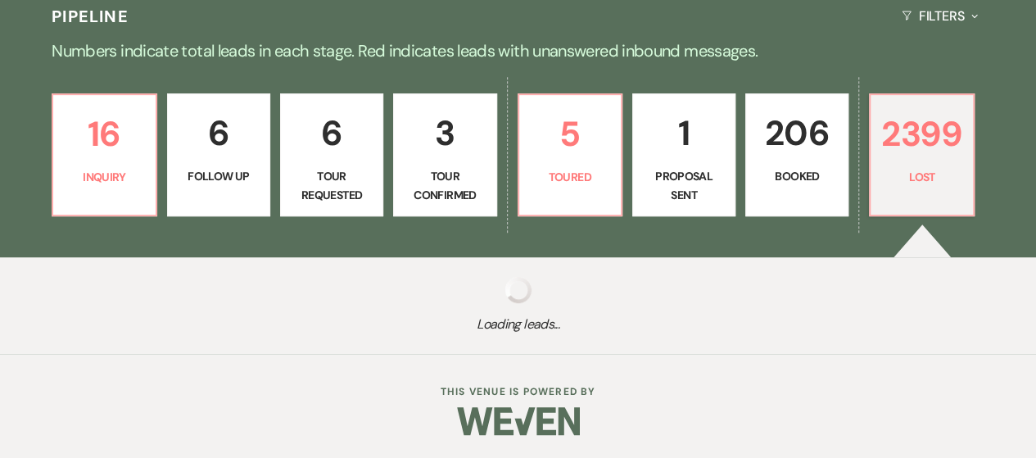
select select "10"
select select "8"
select select "5"
select select "8"
select select "5"
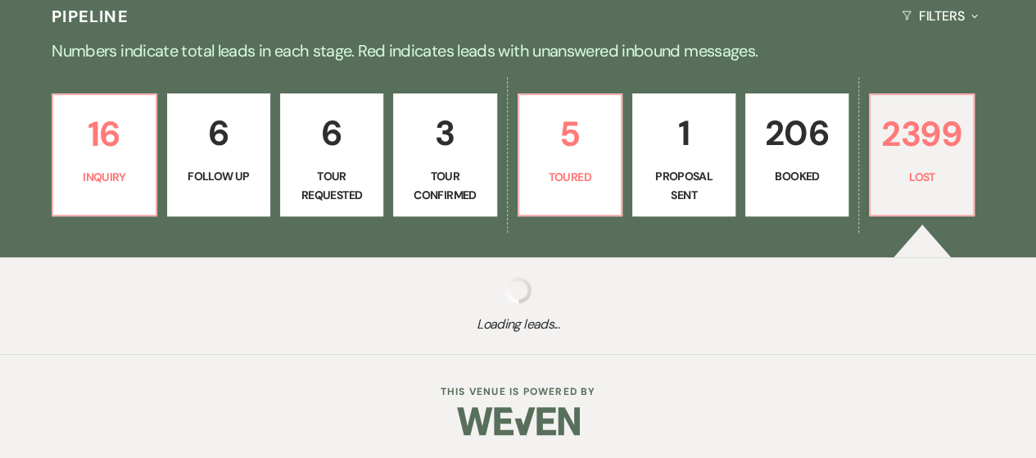
select select "8"
select select "10"
select select "8"
select select "5"
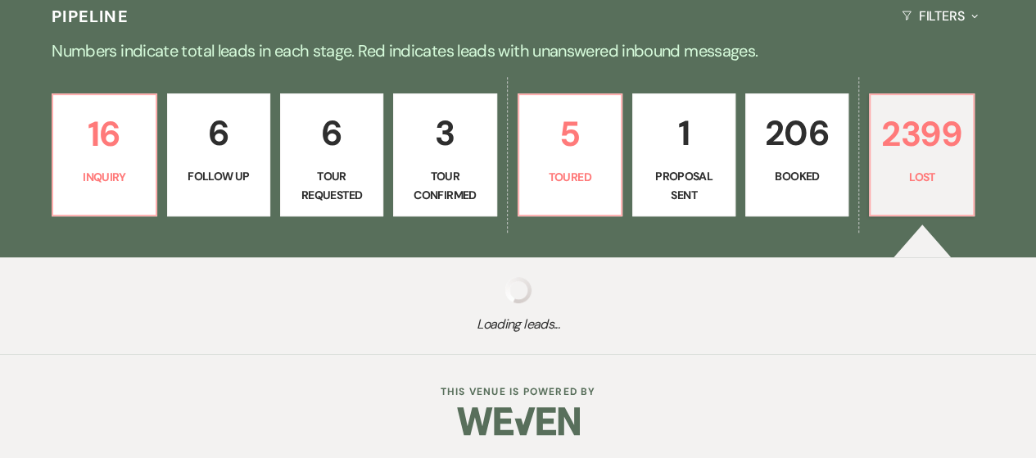
select select "8"
select select "5"
select select "8"
select select "5"
select select "8"
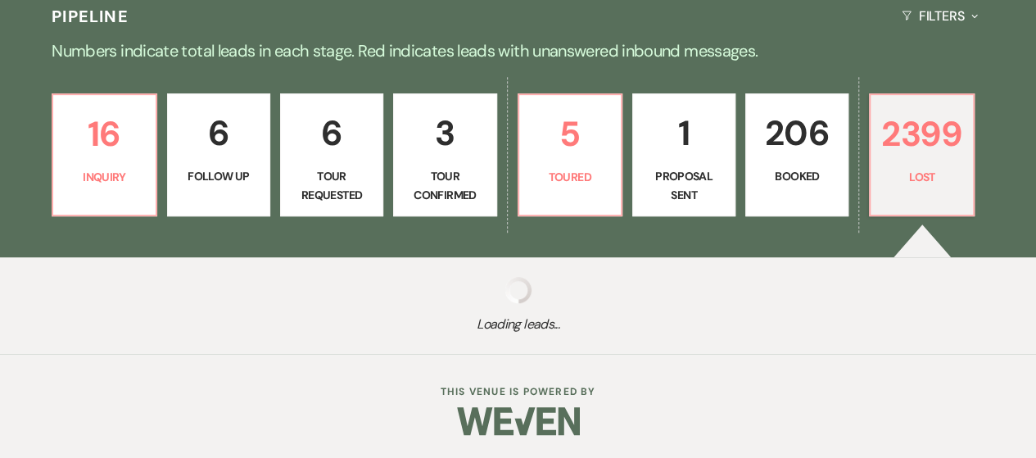
select select "10"
select select "8"
select select "5"
select select "8"
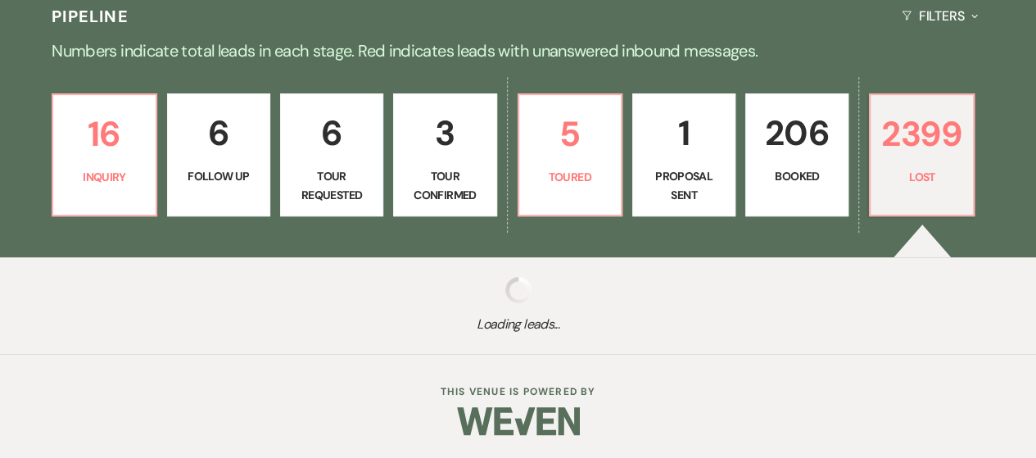
select select "5"
select select "8"
select select "5"
select select "8"
select select "7"
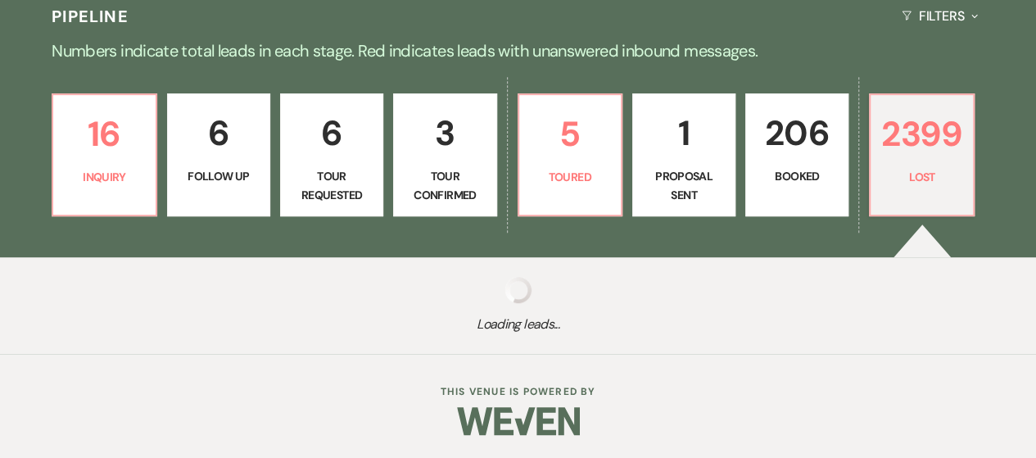
select select "8"
select select "5"
select select "8"
select select "5"
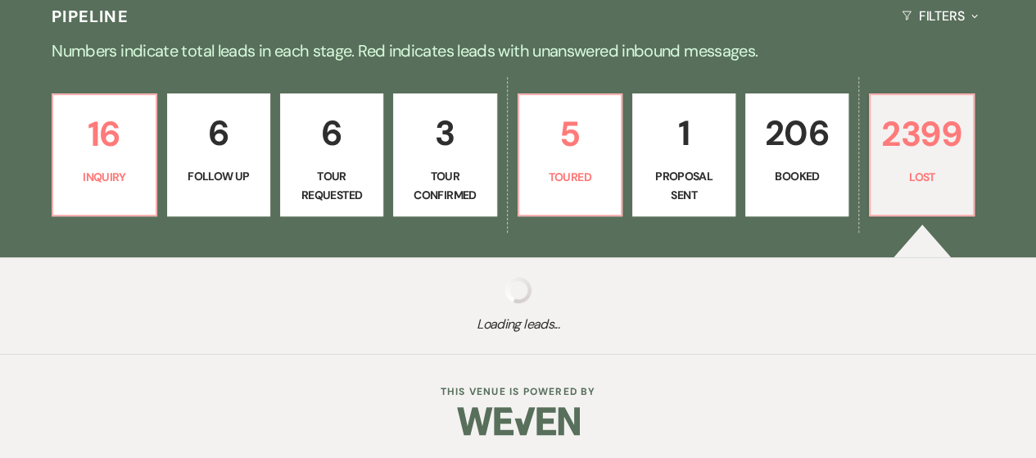
select select "8"
select select "6"
select select "8"
select select "5"
select select "8"
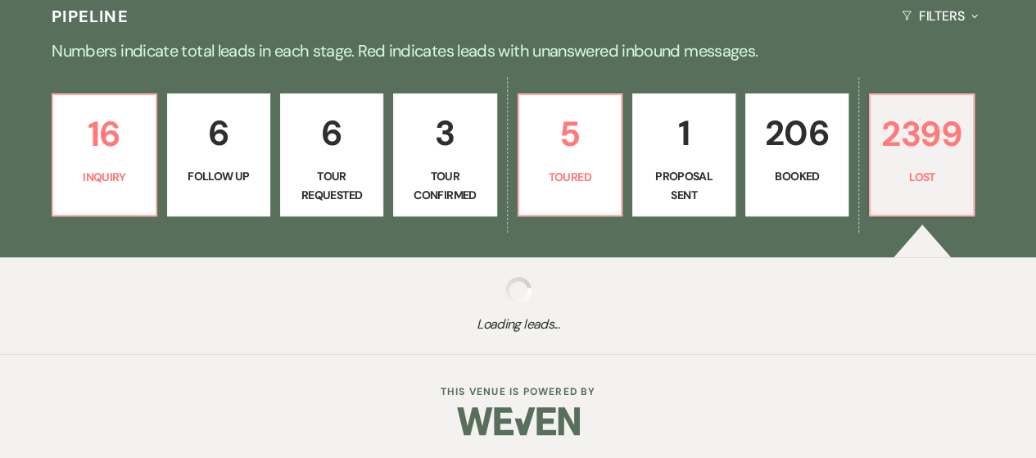
select select "5"
select select "8"
select select "5"
select select "8"
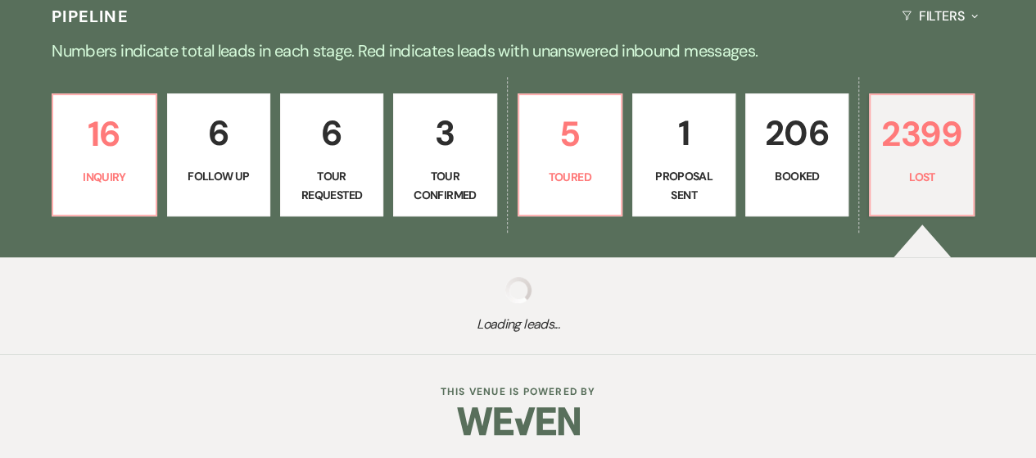
select select "5"
select select "8"
select select "5"
select select "8"
select select "7"
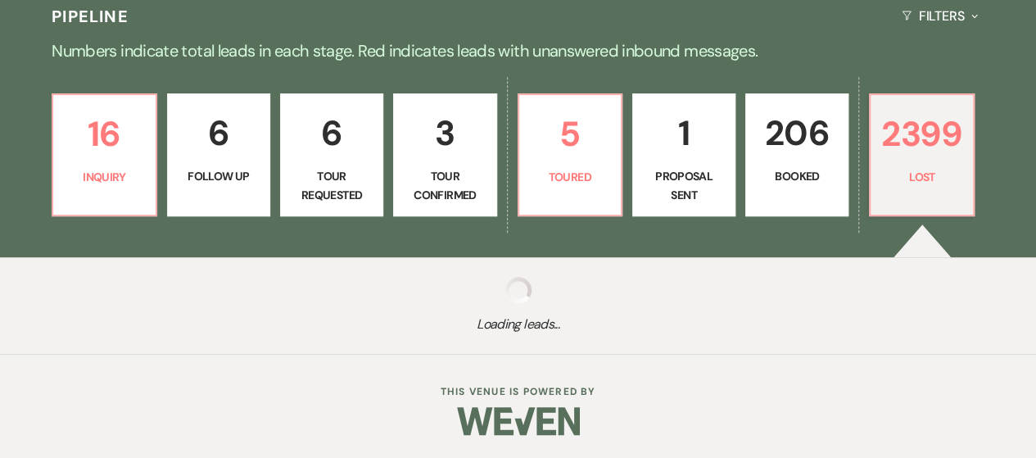
select select "8"
select select "5"
select select "8"
select select "6"
select select "8"
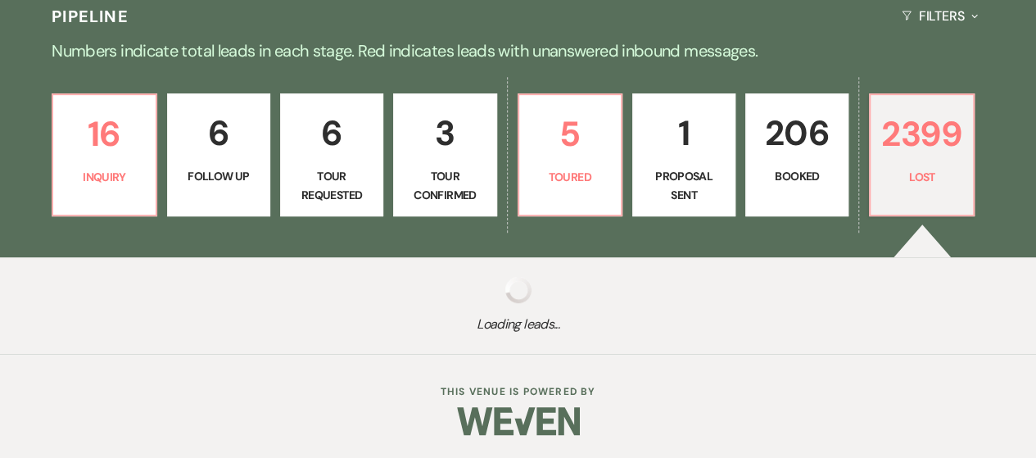
select select "5"
select select "8"
select select "10"
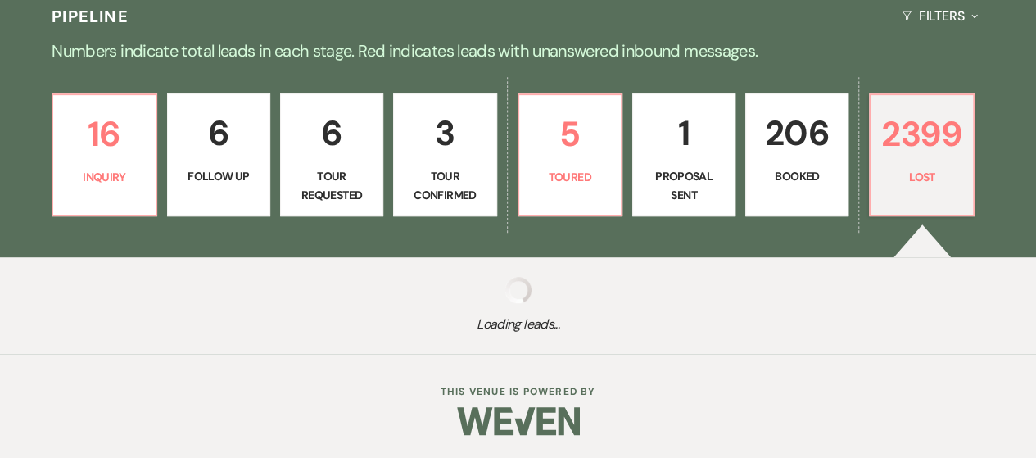
select select "8"
select select "10"
select select "8"
select select "5"
select select "8"
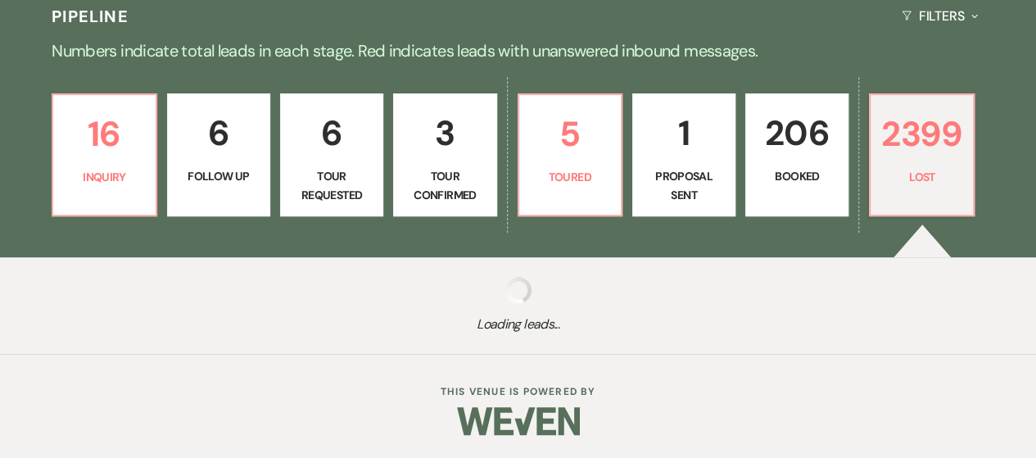
select select "5"
select select "8"
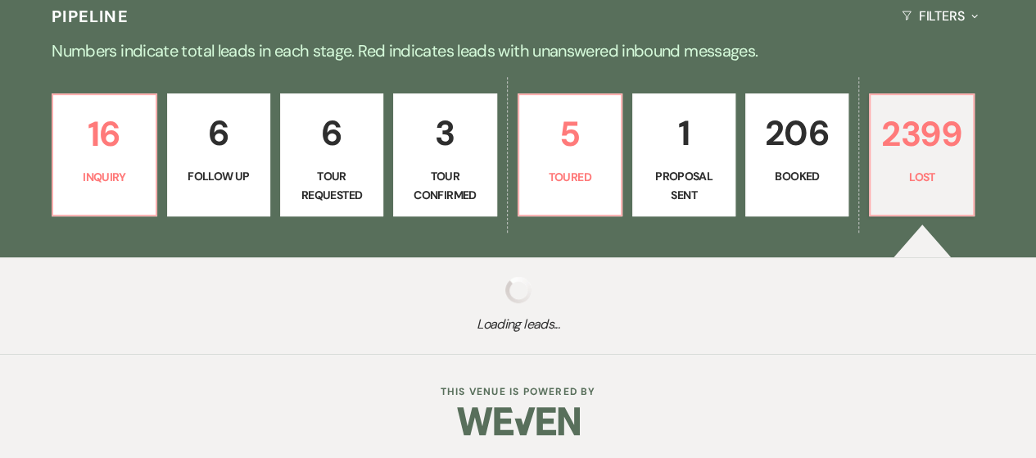
select select "8"
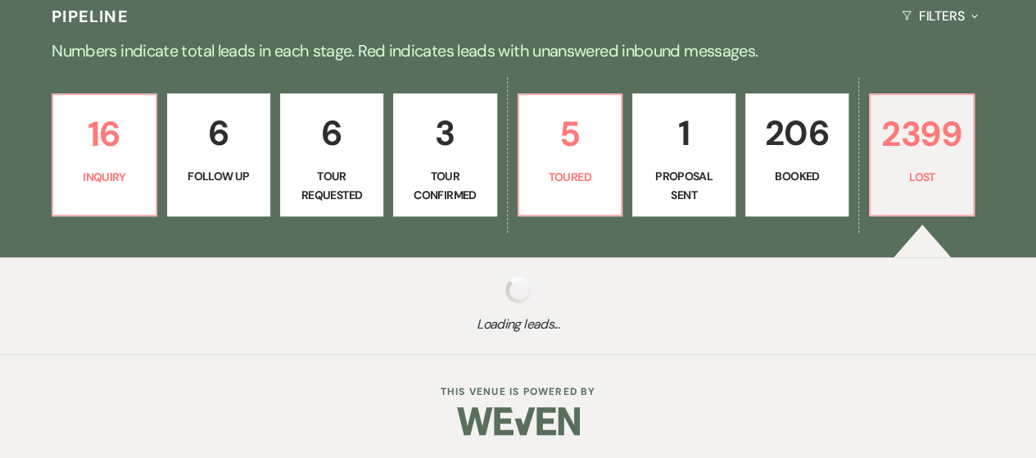
select select "5"
select select "8"
select select "5"
select select "8"
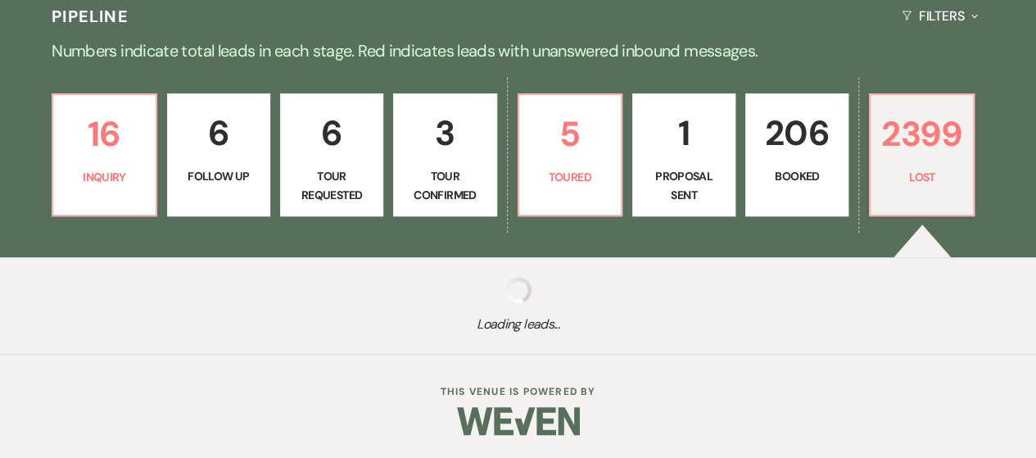
select select "8"
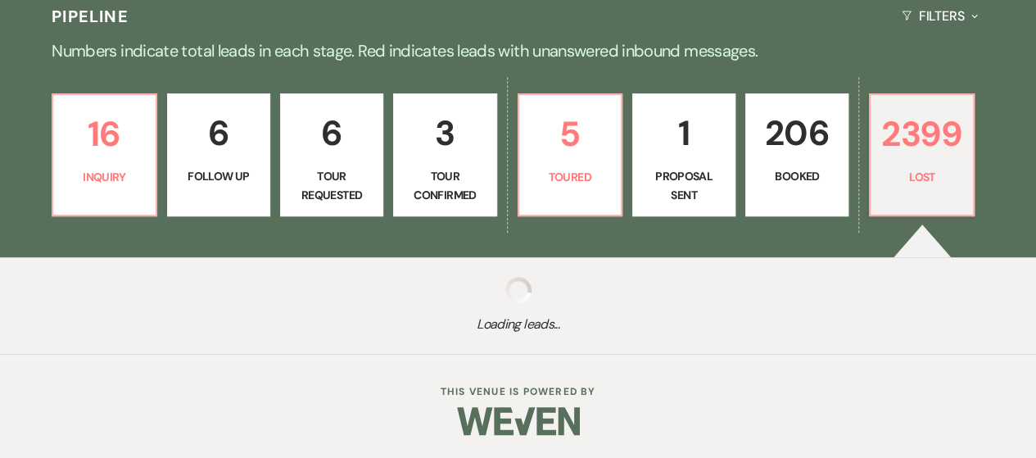
select select "5"
select select "8"
select select "5"
select select "8"
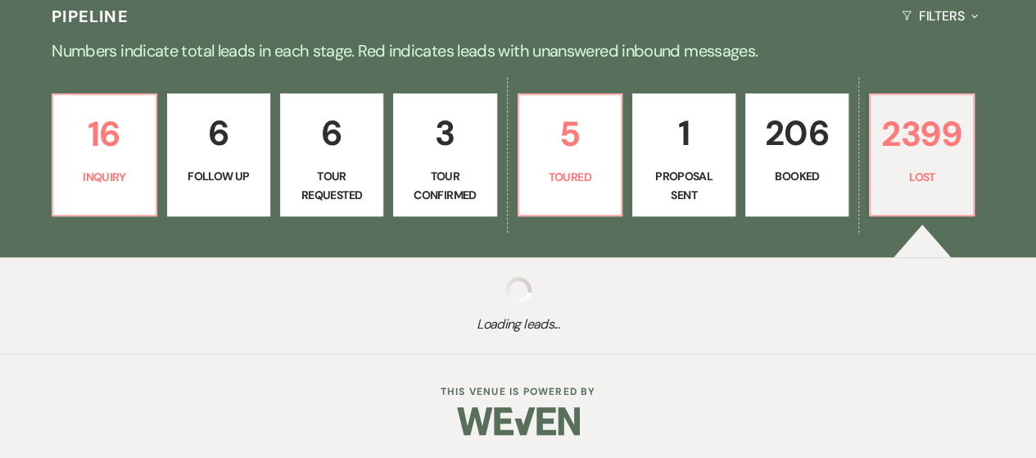
select select "8"
select select "5"
select select "8"
select select "5"
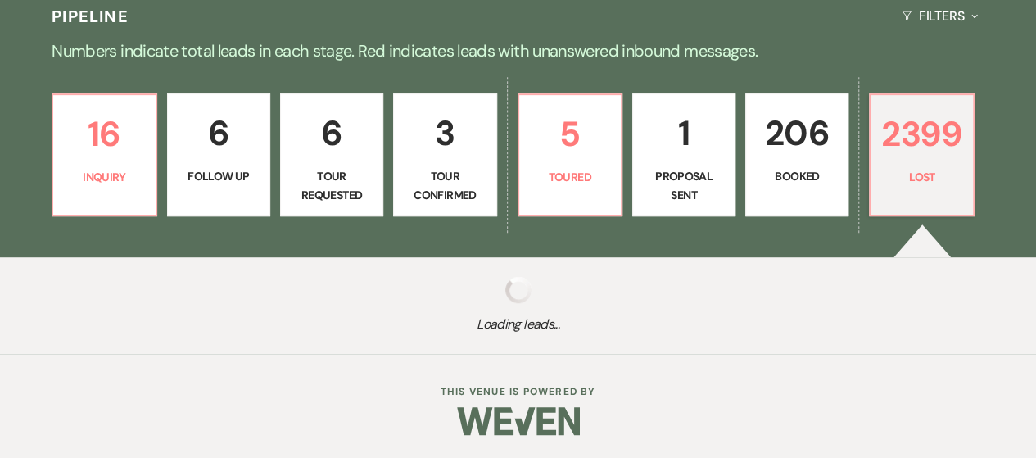
select select "8"
select select "5"
select select "8"
select select "5"
select select "8"
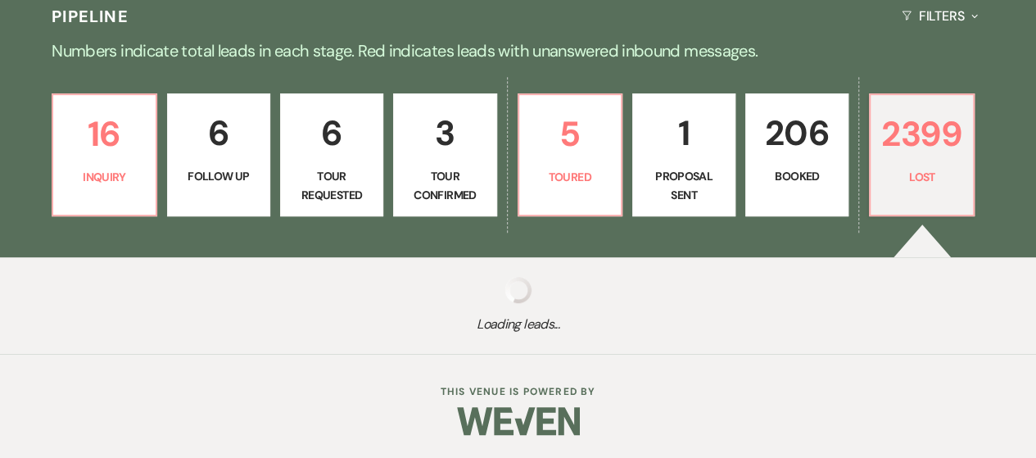
select select "5"
select select "8"
select select "5"
select select "8"
select select "5"
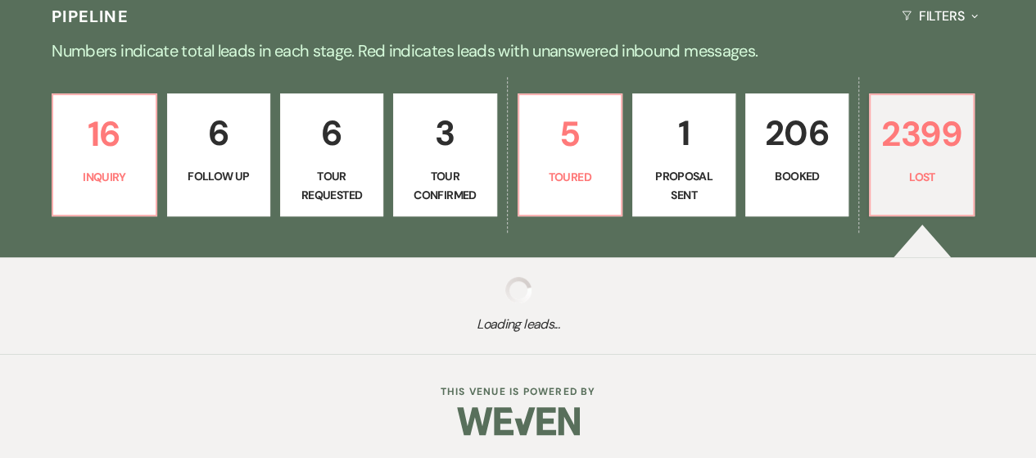
select select "8"
select select "7"
select select "8"
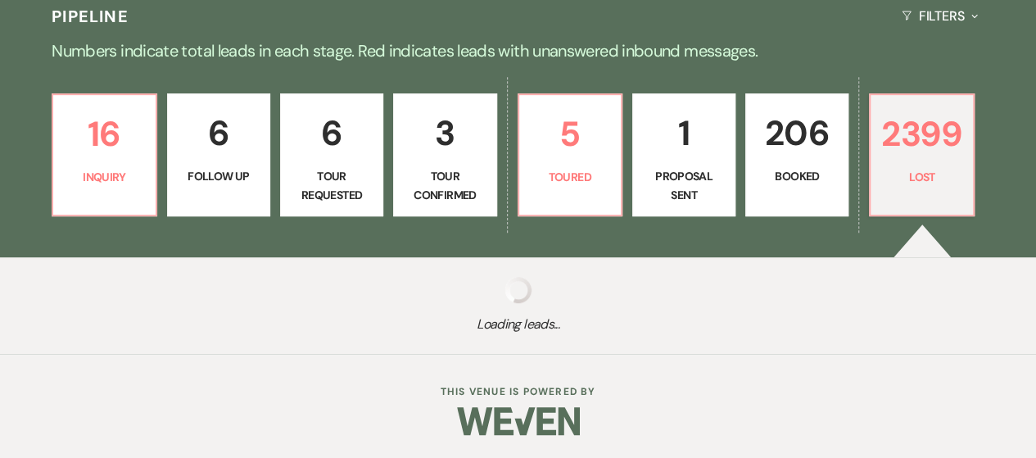
select select "8"
select select "5"
select select "8"
select select "5"
select select "8"
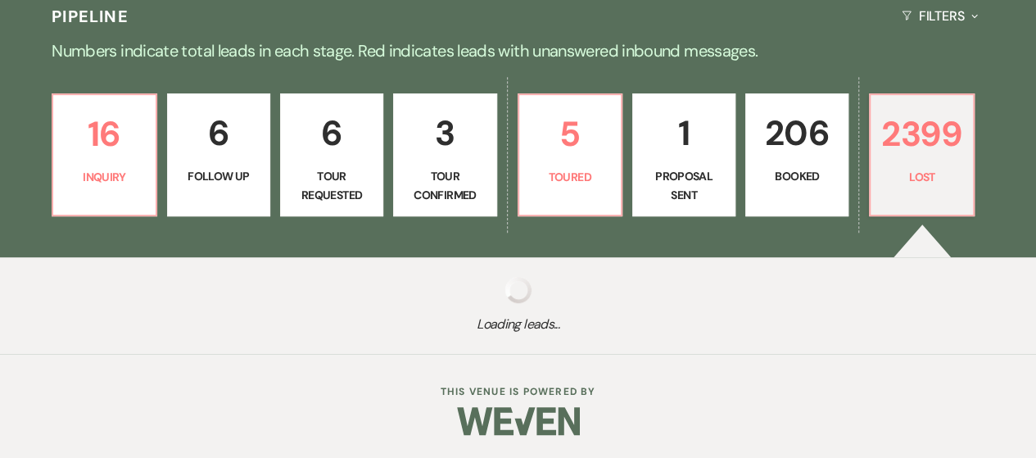
select select "7"
select select "8"
select select "5"
select select "8"
select select "5"
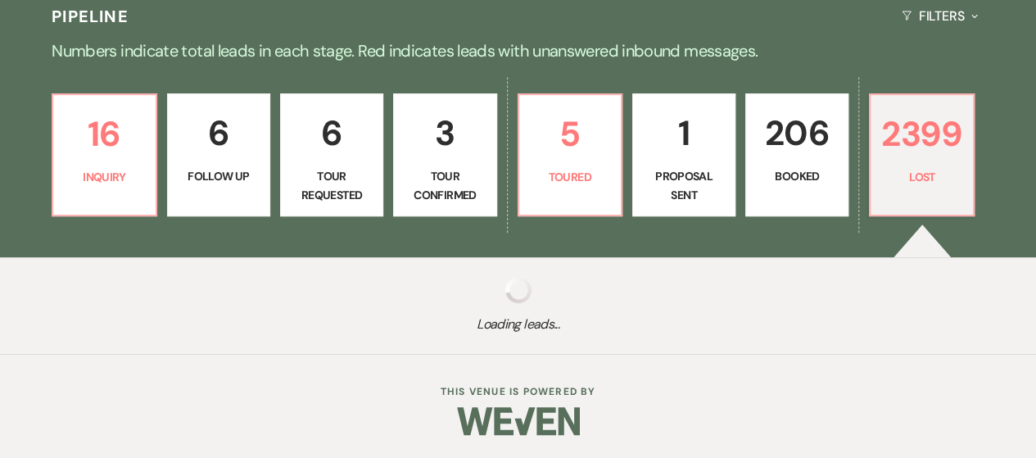
select select "8"
select select "10"
select select "8"
select select "5"
select select "8"
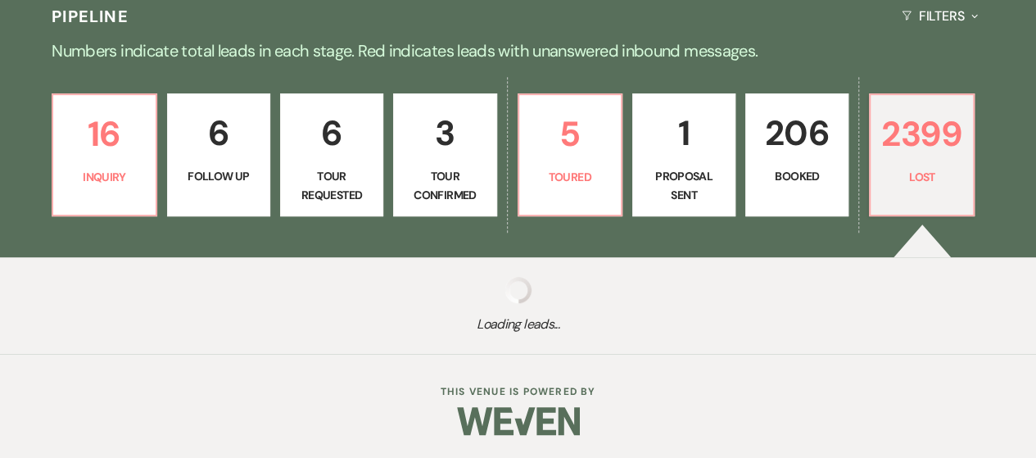
select select "5"
select select "8"
select select "7"
select select "8"
select select "5"
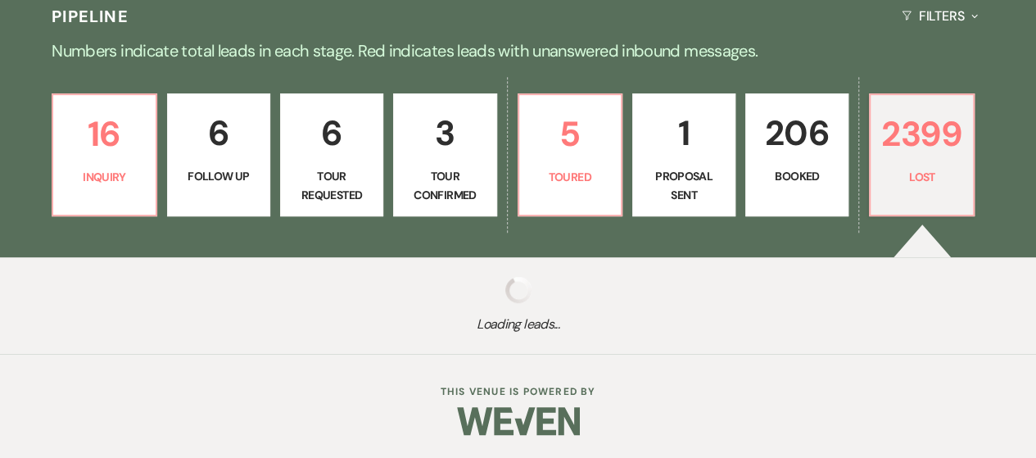
select select "8"
select select "5"
select select "8"
select select "5"
select select "8"
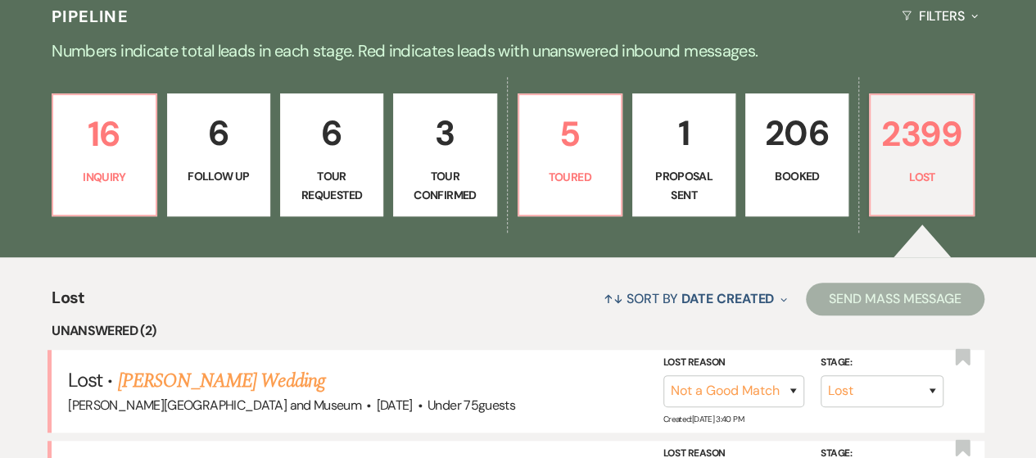
scroll to position [485, 0]
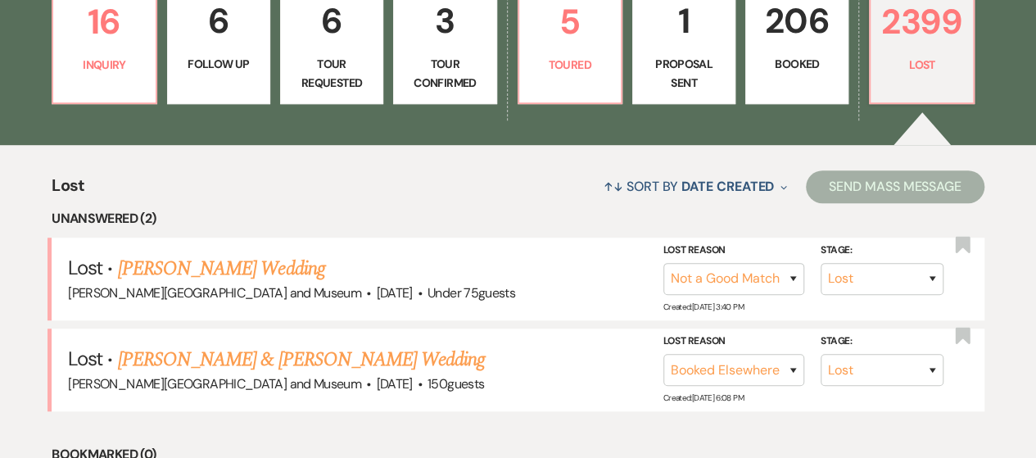
drag, startPoint x: 178, startPoint y: 268, endPoint x: 190, endPoint y: 275, distance: 14.3
click at [177, 268] on link "[PERSON_NAME] Wedding" at bounding box center [221, 268] width 207 height 29
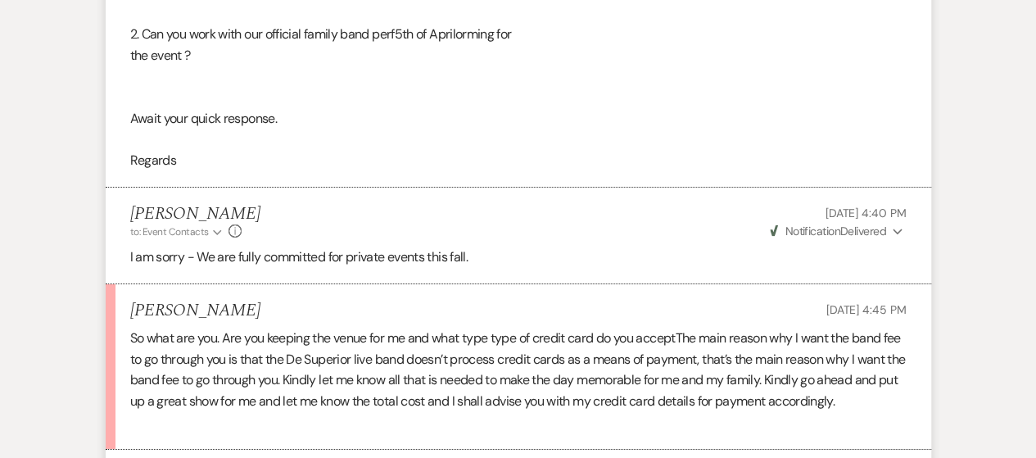
scroll to position [2679, 0]
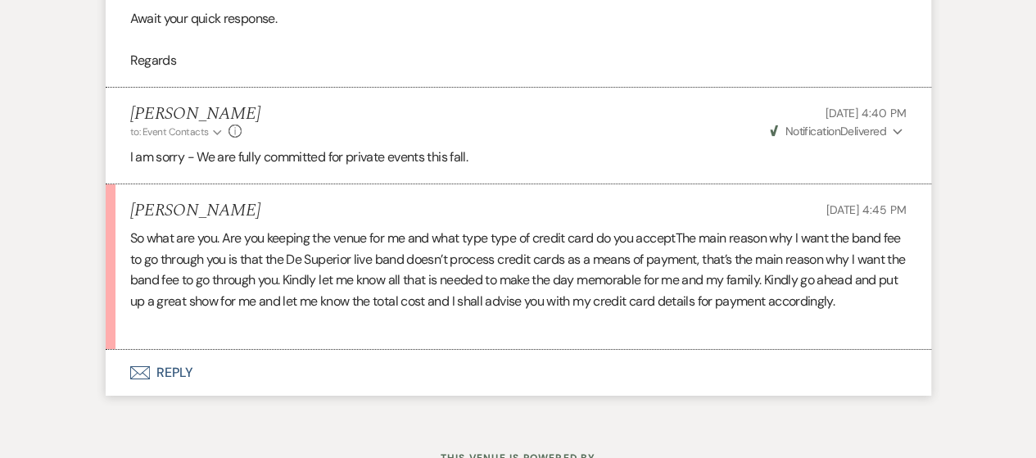
click at [156, 395] on button "Envelope Reply" at bounding box center [518, 373] width 825 height 46
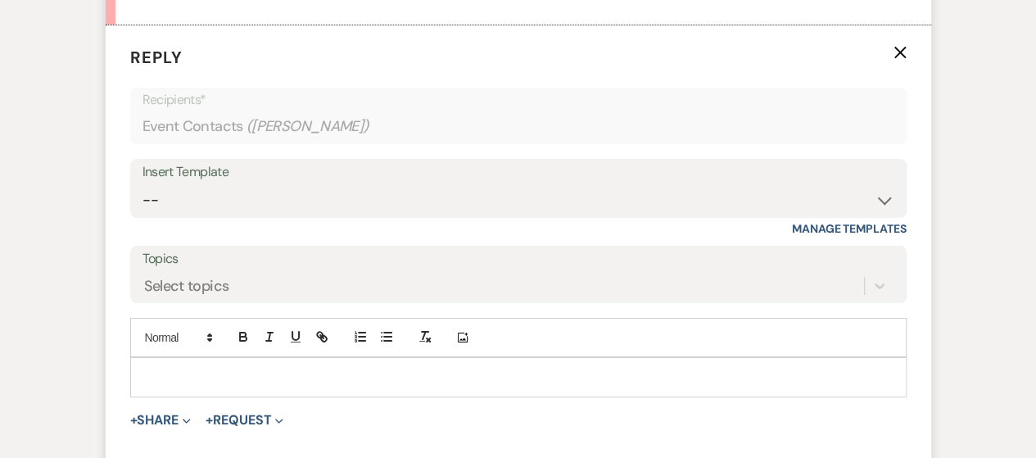
scroll to position [3009, 0]
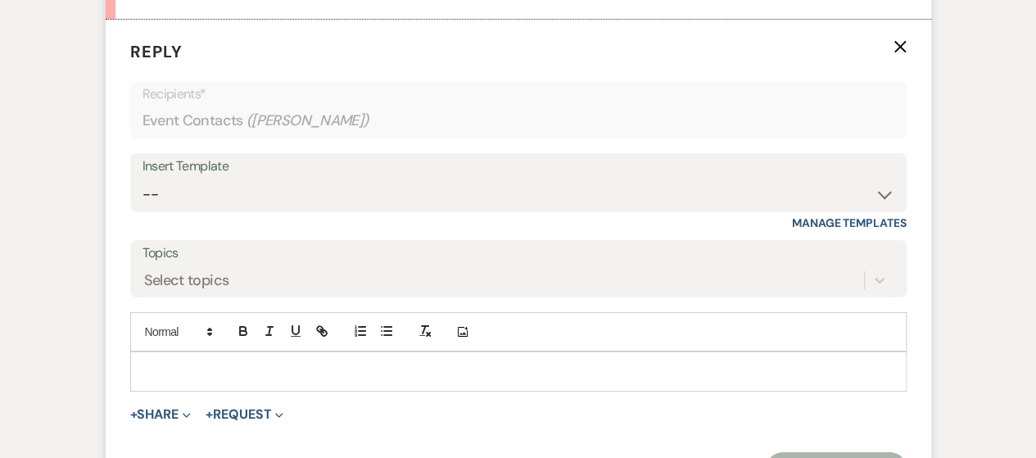
click at [171, 380] on p at bounding box center [518, 371] width 750 height 18
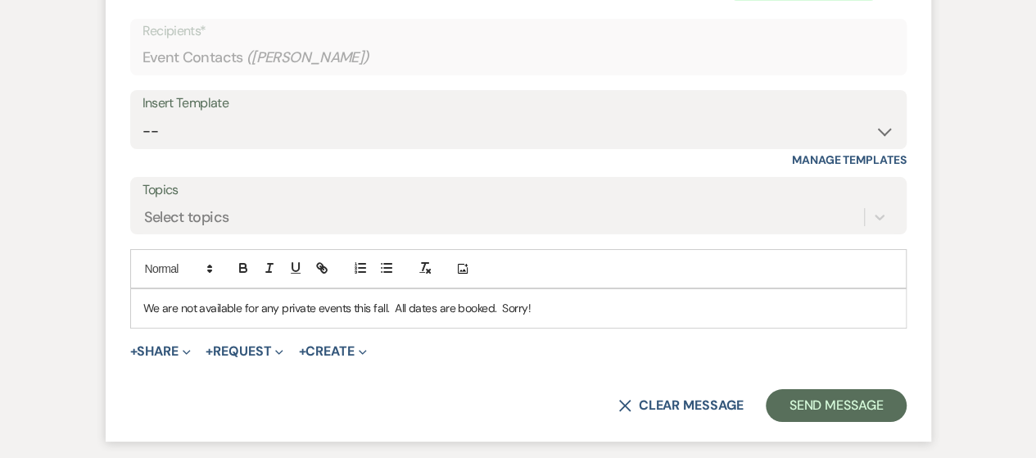
scroll to position [3091, 0]
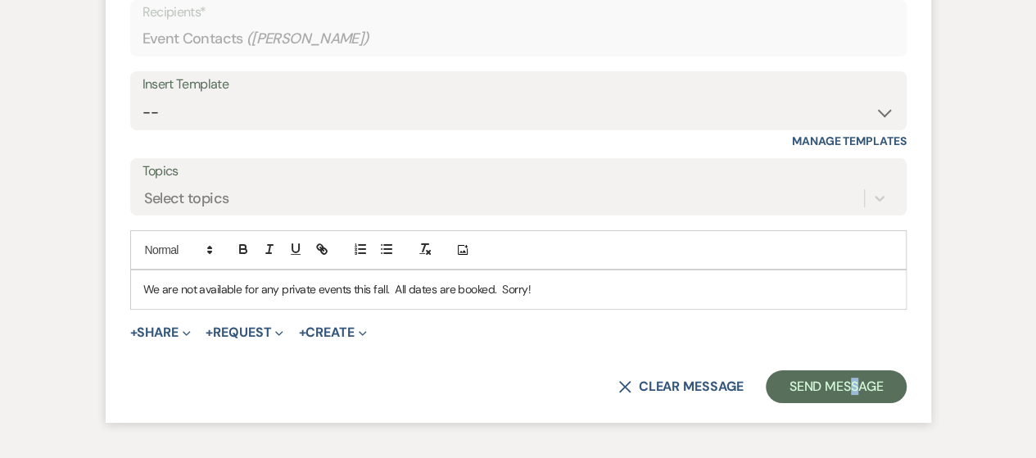
click at [852, 422] on form "Reply X Saving draft... Recipients* Event Contacts ( [PERSON_NAME] ) Insert Tem…" at bounding box center [518, 180] width 825 height 485
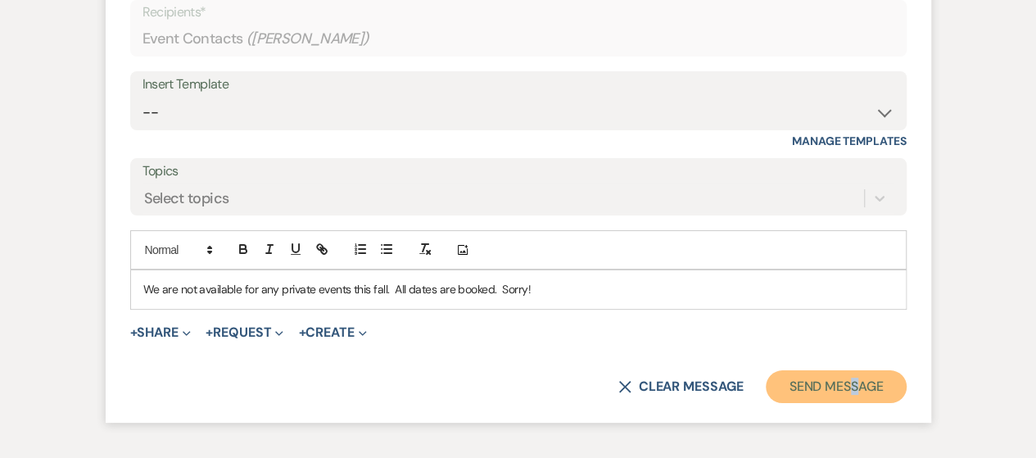
click at [833, 403] on button "Send Message" at bounding box center [836, 386] width 140 height 33
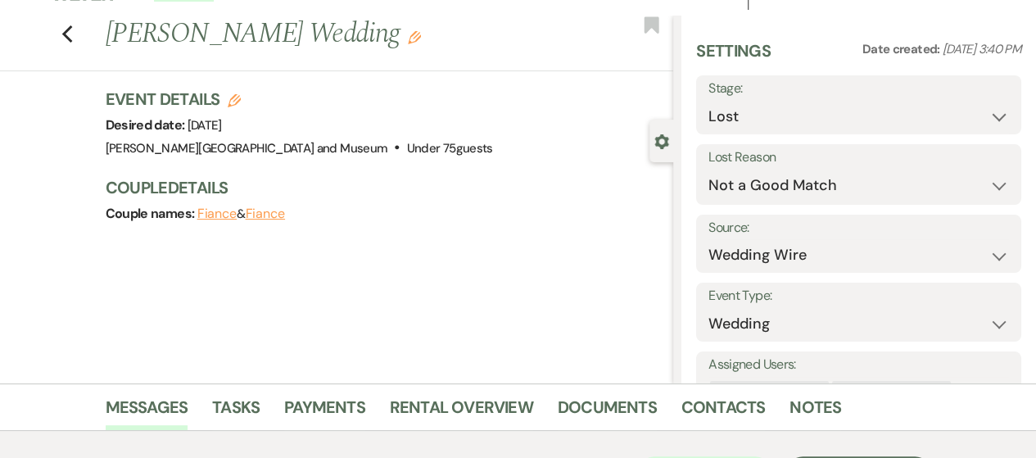
scroll to position [0, 0]
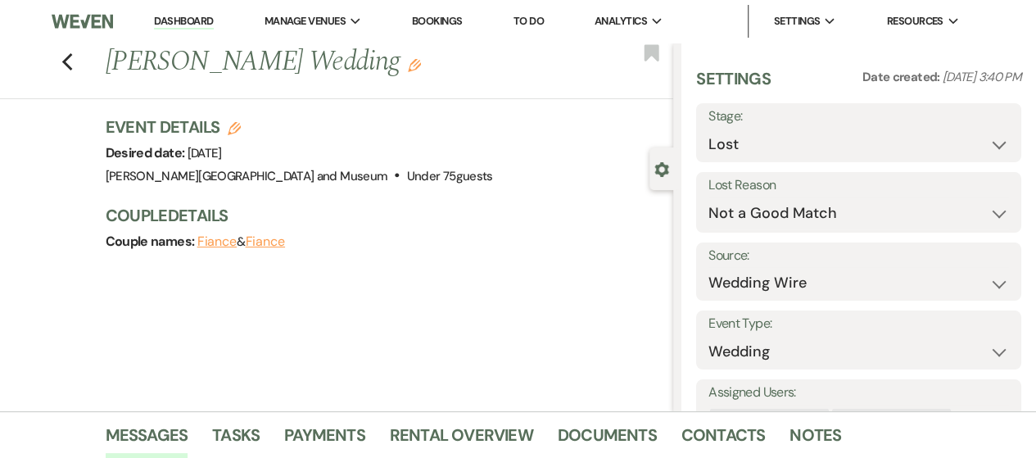
click at [182, 17] on link "Dashboard" at bounding box center [183, 22] width 59 height 16
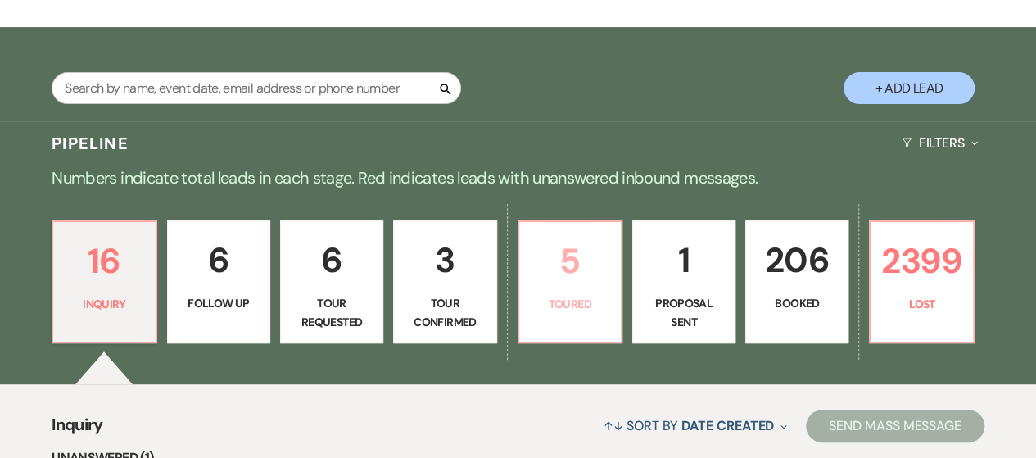
scroll to position [573, 0]
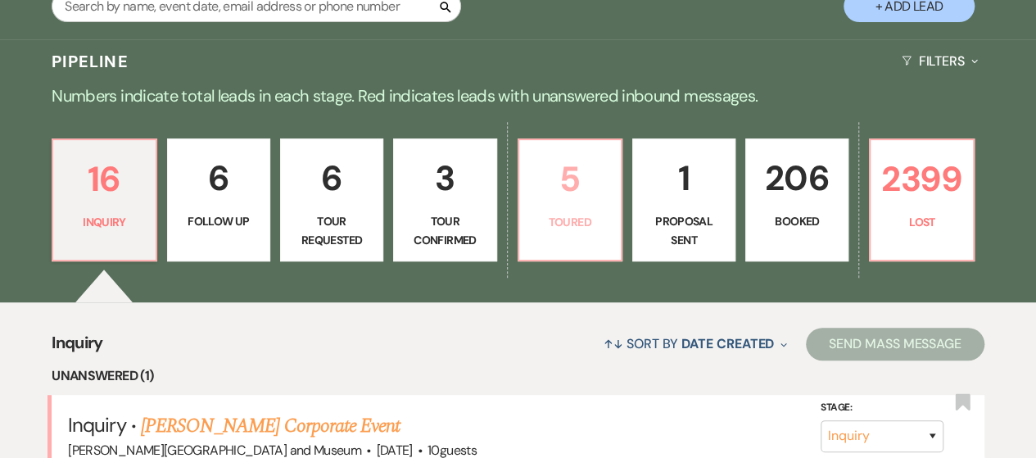
click at [571, 189] on p "5" at bounding box center [570, 178] width 82 height 55
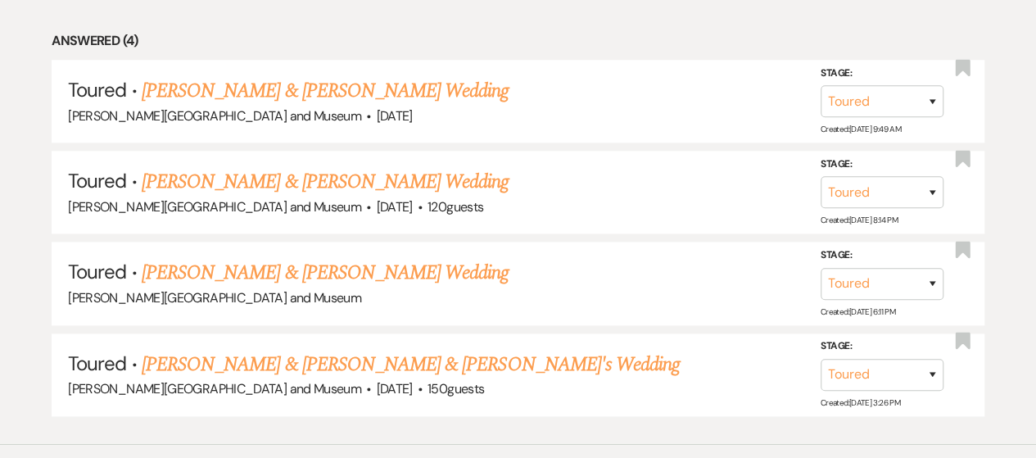
scroll to position [901, 0]
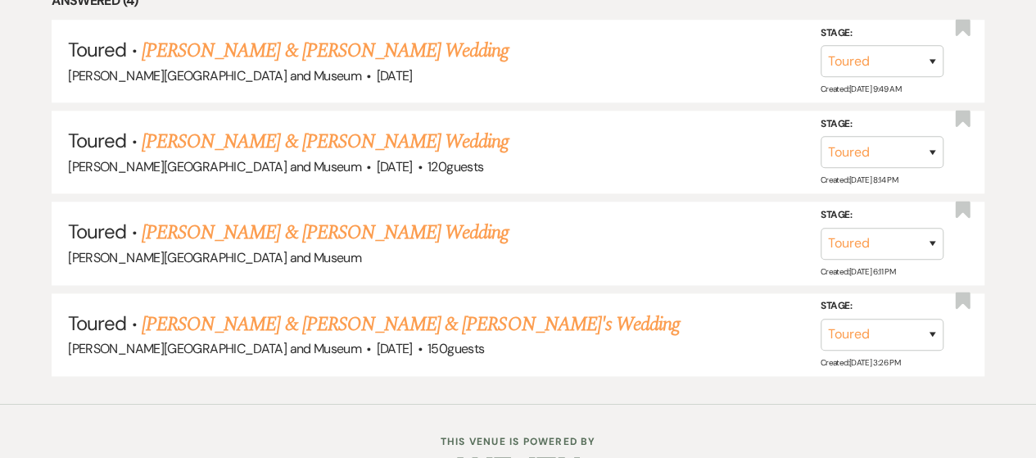
click at [393, 233] on link "[PERSON_NAME] & [PERSON_NAME] Wedding" at bounding box center [325, 232] width 367 height 29
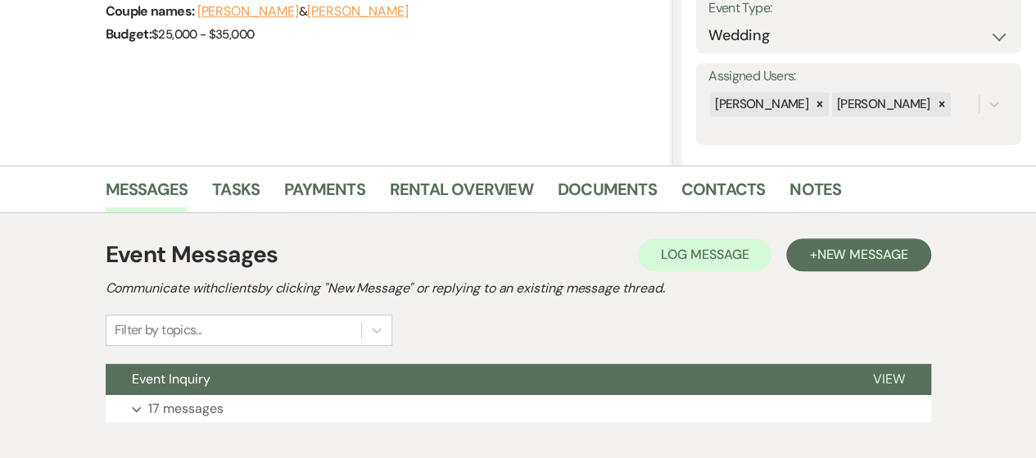
scroll to position [339, 0]
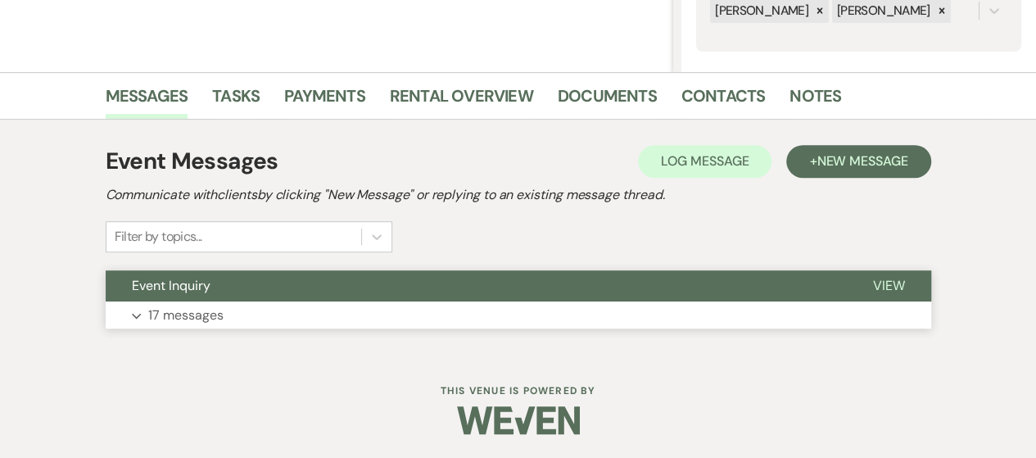
click at [418, 296] on button "Event Inquiry" at bounding box center [476, 285] width 741 height 31
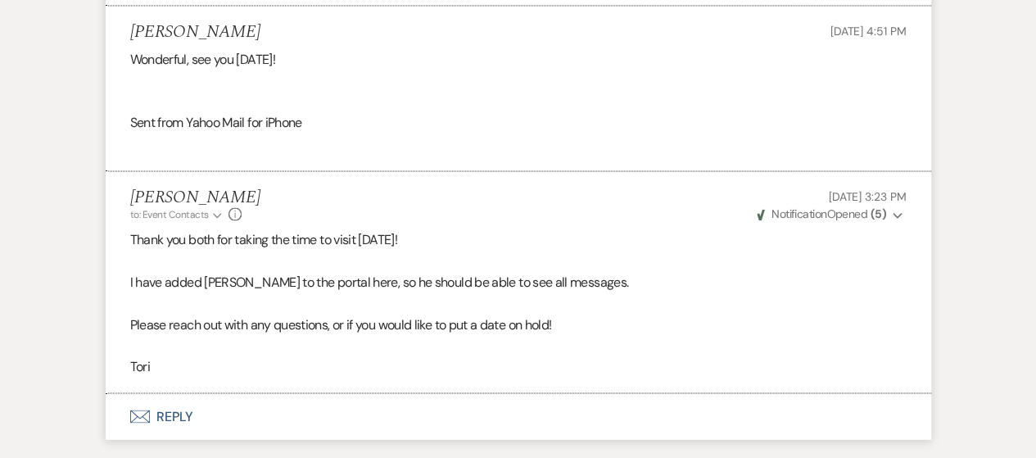
scroll to position [4573, 0]
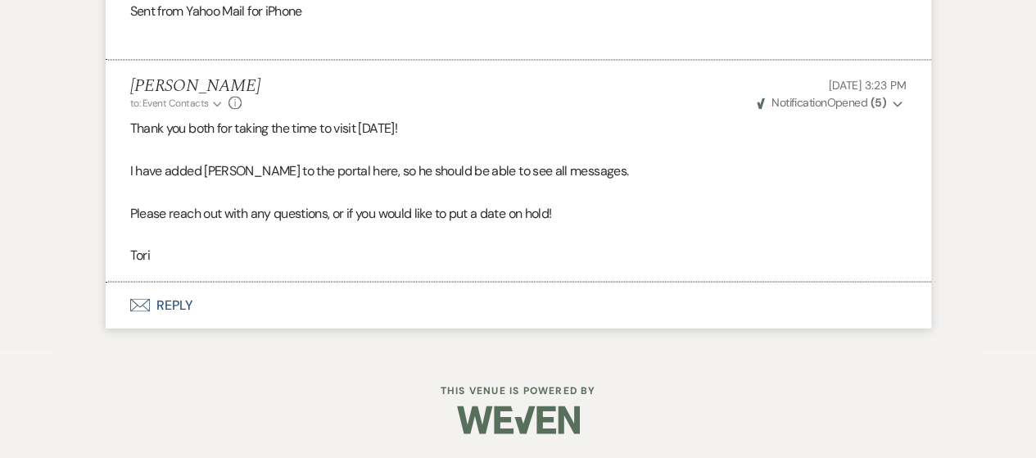
click at [156, 309] on button "Envelope Reply" at bounding box center [518, 305] width 825 height 46
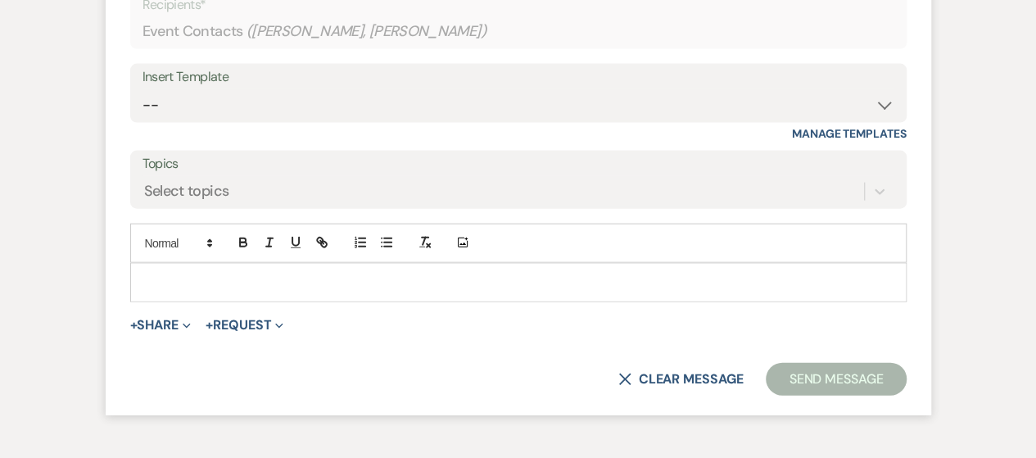
scroll to position [4868, 0]
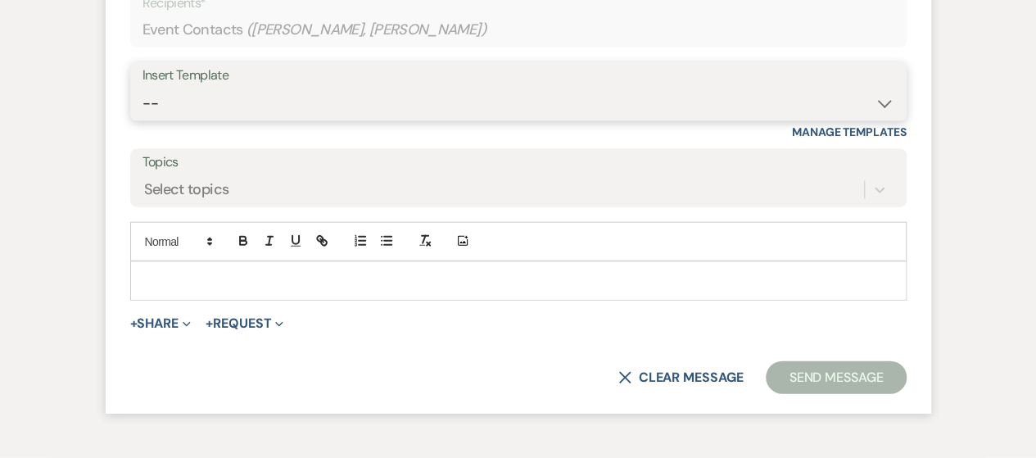
click at [255, 120] on select "-- Weven Planning Portal Introduction (Booked Events) Checking In Planning Foll…" at bounding box center [518, 104] width 752 height 32
click at [142, 120] on select "-- Weven Planning Portal Introduction (Booked Events) Checking In Planning Foll…" at bounding box center [518, 104] width 752 height 32
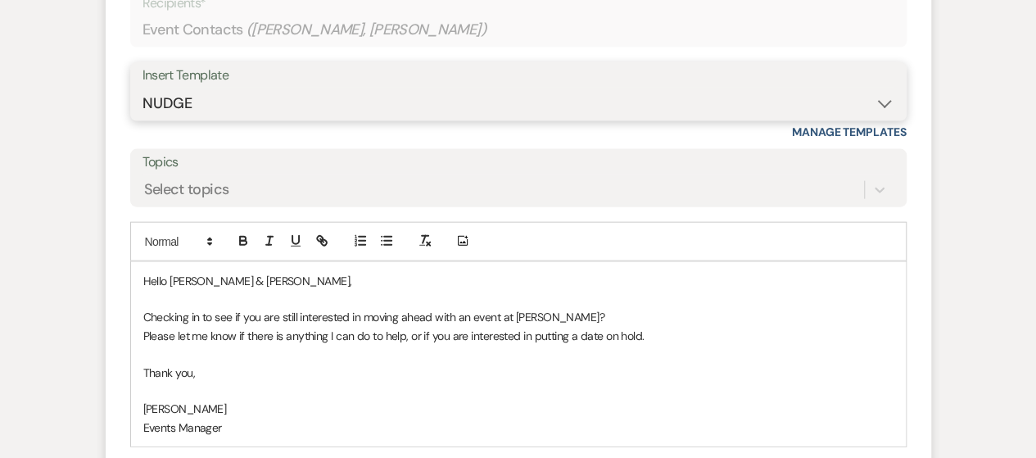
scroll to position [5032, 0]
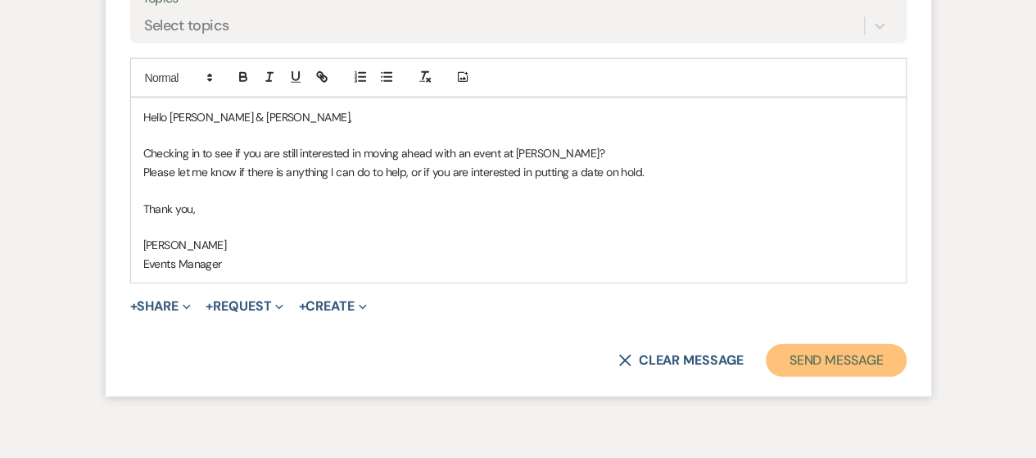
drag, startPoint x: 842, startPoint y: 421, endPoint x: 858, endPoint y: 427, distance: 17.6
click at [842, 377] on button "Send Message" at bounding box center [836, 360] width 140 height 33
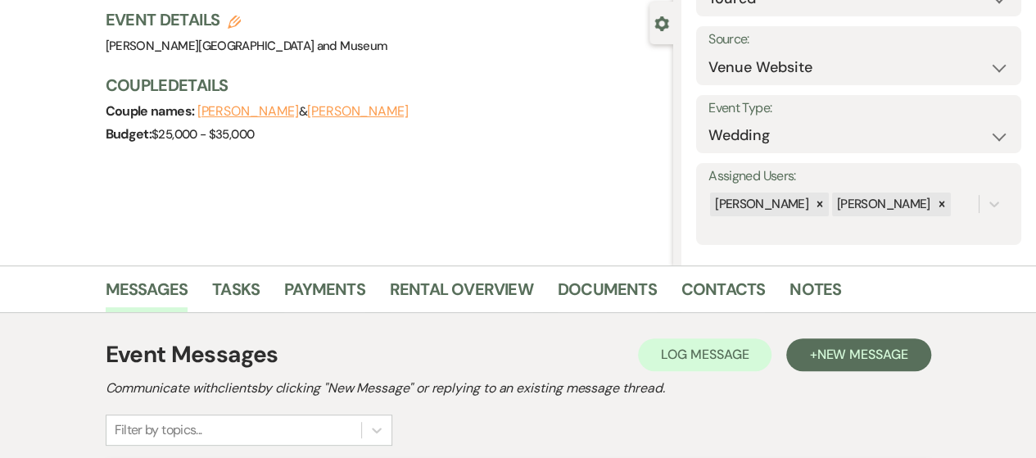
scroll to position [0, 0]
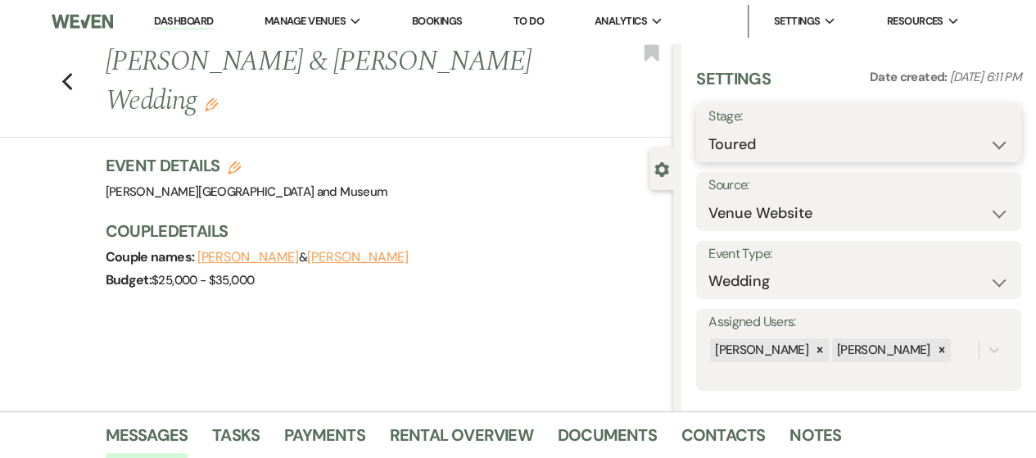
click at [743, 148] on select "Inquiry Follow Up Tour Requested Tour Confirmed Toured Proposal Sent Booked Lost" at bounding box center [858, 145] width 300 height 32
click at [708, 129] on select "Inquiry Follow Up Tour Requested Tour Confirmed Toured Proposal Sent Booked Lost" at bounding box center [858, 145] width 300 height 32
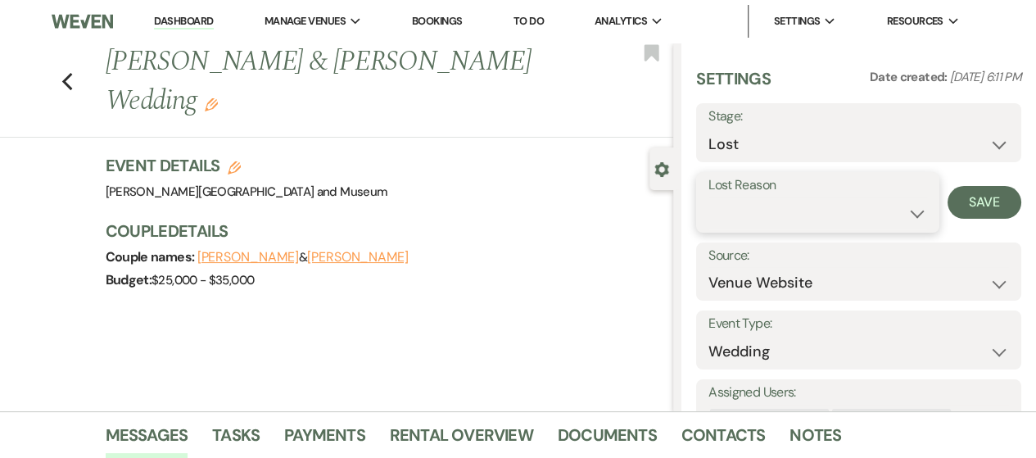
click at [815, 213] on select "Booked Elsewhere Budget Date Unavailable No Response Not a Good Match Capacity …" at bounding box center [817, 213] width 219 height 32
click at [708, 197] on select "Booked Elsewhere Budget Date Unavailable No Response Not a Good Match Capacity …" at bounding box center [817, 213] width 219 height 32
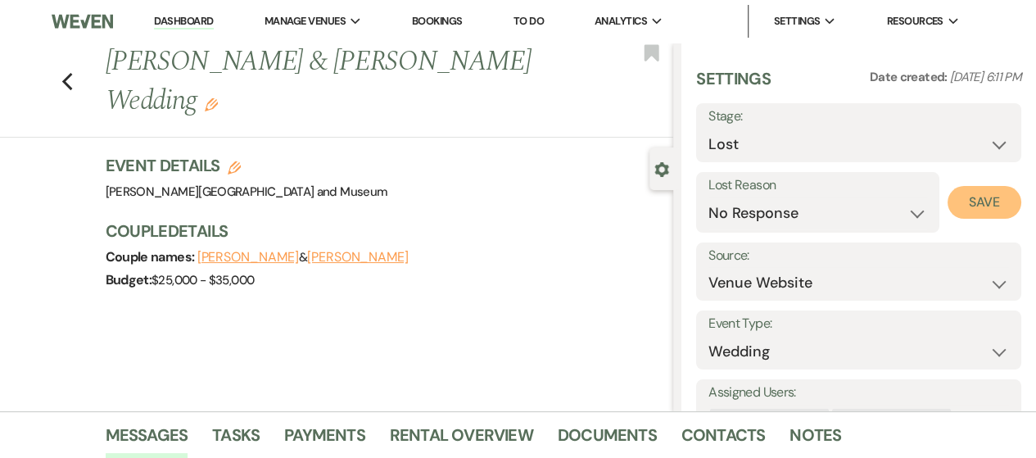
click at [947, 206] on button "Save" at bounding box center [984, 202] width 74 height 33
click at [183, 22] on link "Dashboard" at bounding box center [183, 22] width 59 height 16
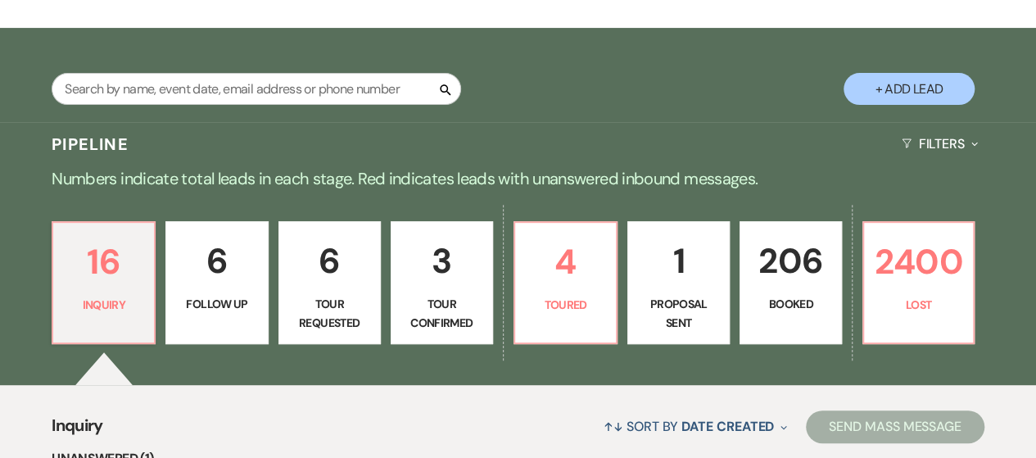
scroll to position [246, 0]
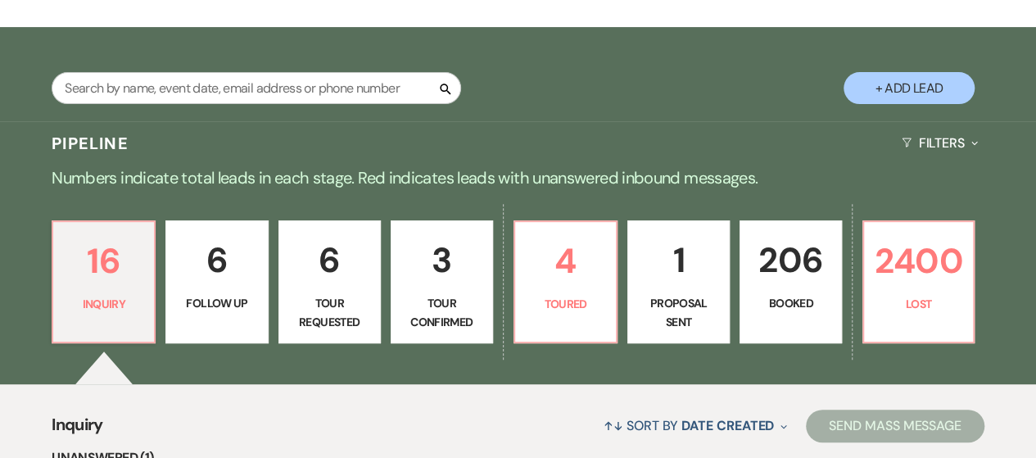
click at [323, 320] on p "Tour Requested" at bounding box center [329, 312] width 81 height 37
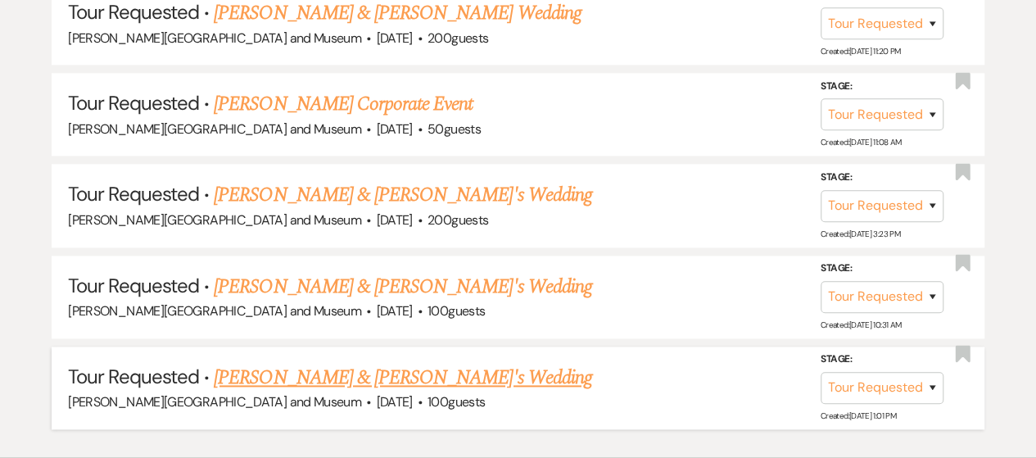
scroll to position [1039, 0]
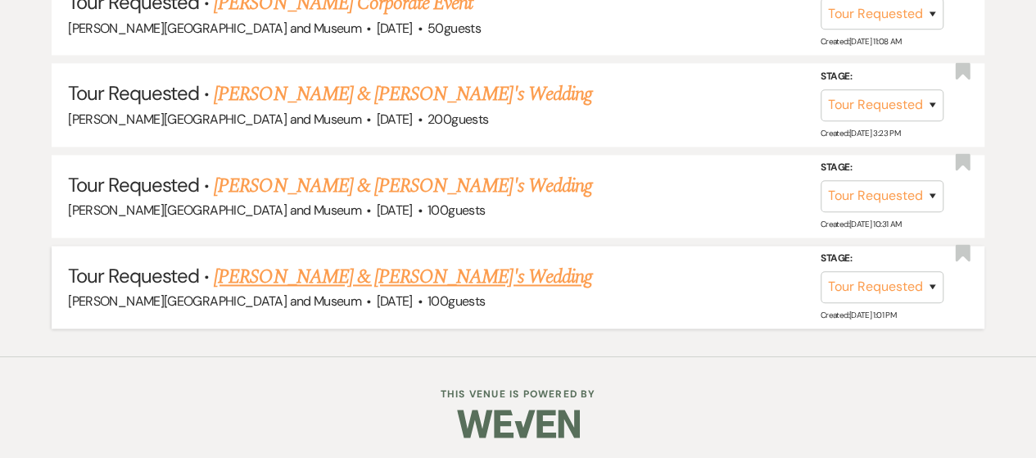
click at [355, 271] on link "[PERSON_NAME] & [PERSON_NAME]'s Wedding" at bounding box center [403, 276] width 378 height 29
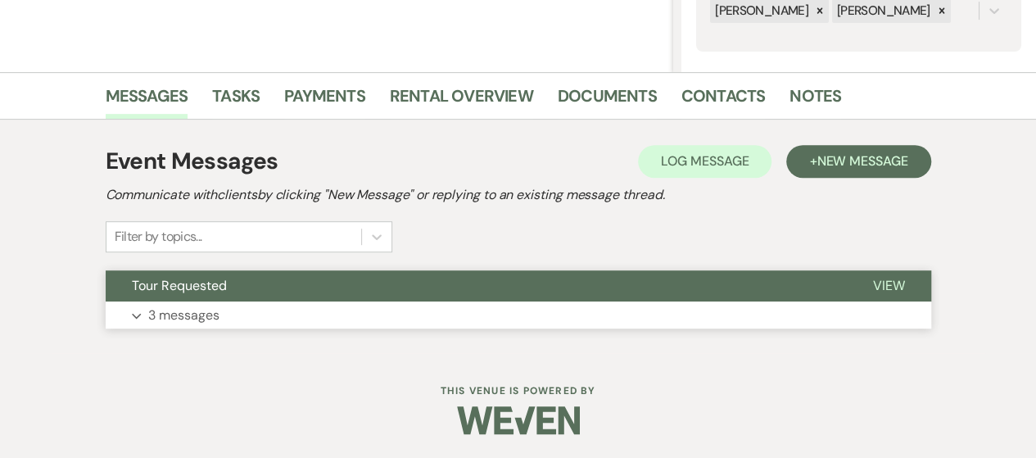
click at [355, 310] on button "Expand 3 messages" at bounding box center [518, 315] width 825 height 28
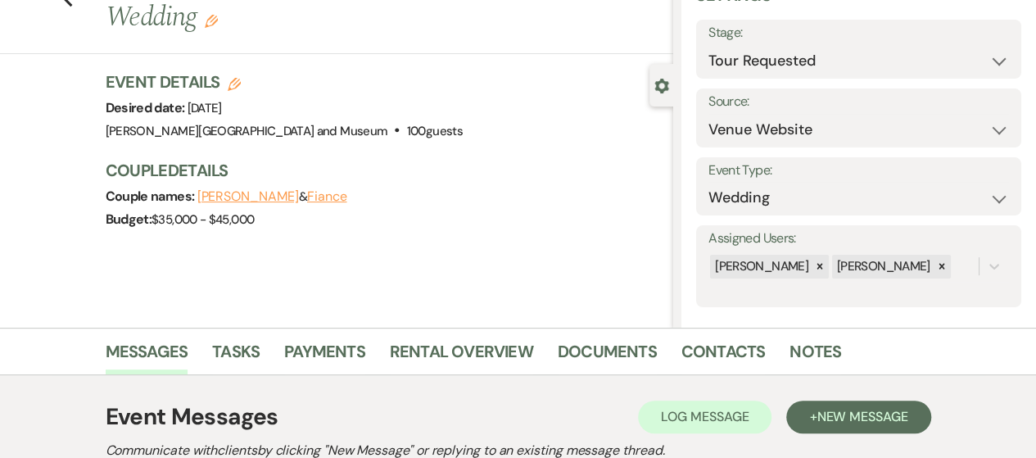
scroll to position [36, 0]
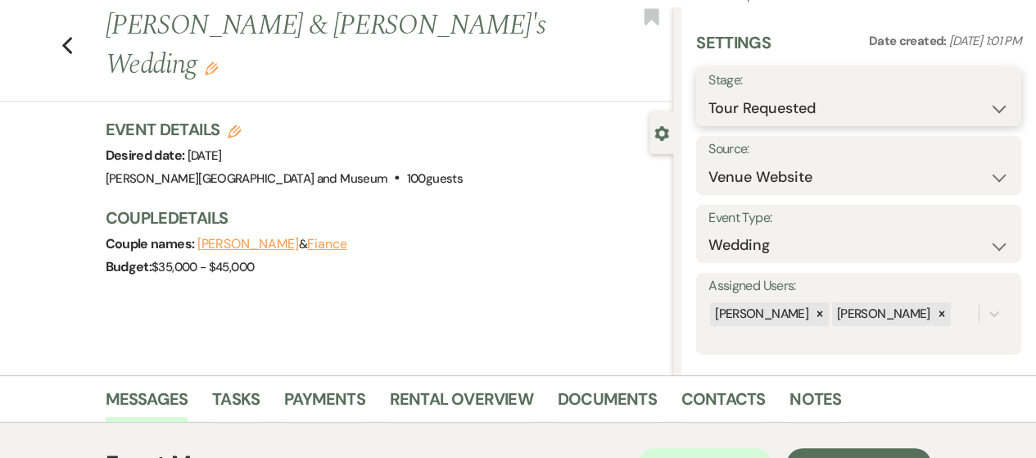
drag, startPoint x: 825, startPoint y: 102, endPoint x: 819, endPoint y: 111, distance: 11.1
click at [824, 104] on select "Inquiry Follow Up Tour Requested Tour Confirmed Toured Proposal Sent Booked Lost" at bounding box center [858, 109] width 300 height 32
click at [708, 93] on select "Inquiry Follow Up Tour Requested Tour Confirmed Toured Proposal Sent Booked Lost" at bounding box center [858, 109] width 300 height 32
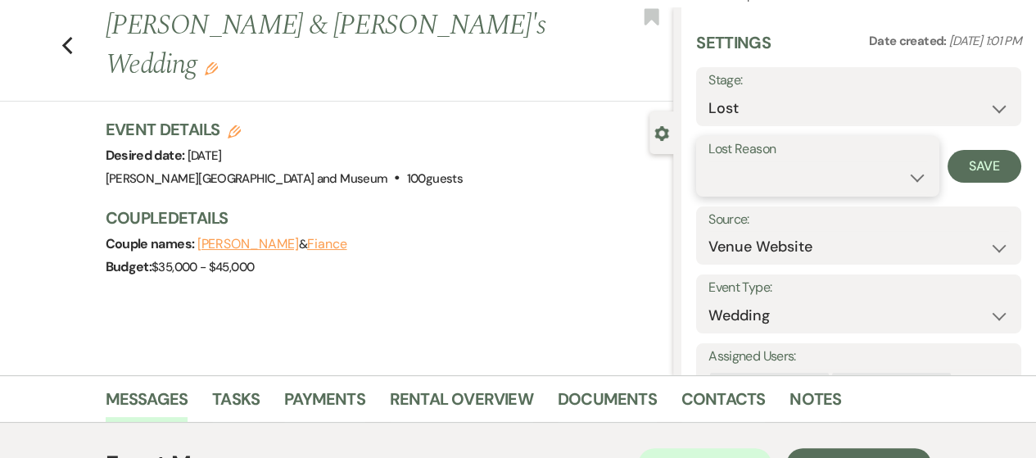
click at [737, 165] on select "Booked Elsewhere Budget Date Unavailable No Response Not a Good Match Capacity …" at bounding box center [817, 177] width 219 height 32
click at [708, 161] on select "Booked Elsewhere Budget Date Unavailable No Response Not a Good Match Capacity …" at bounding box center [817, 177] width 219 height 32
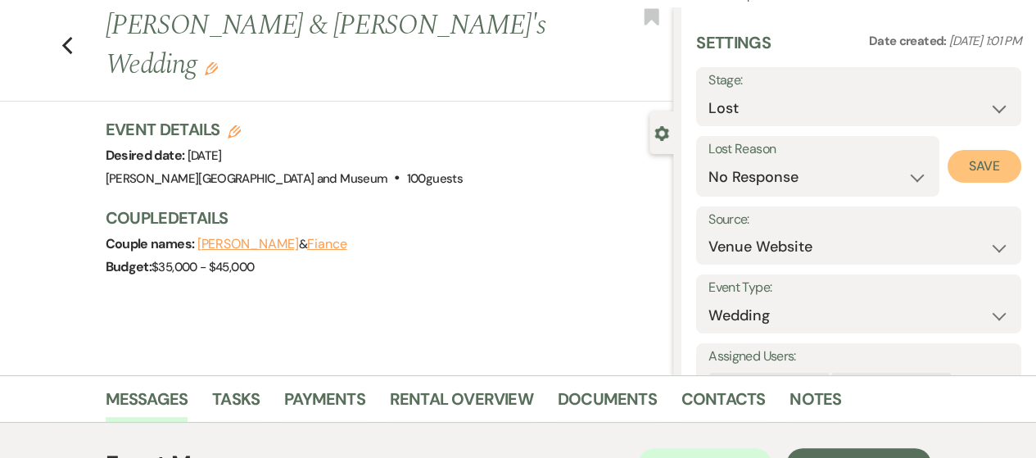
drag, startPoint x: 964, startPoint y: 172, endPoint x: 543, endPoint y: 171, distance: 421.7
click at [961, 172] on button "Save" at bounding box center [984, 166] width 74 height 33
click at [70, 36] on icon "Previous" at bounding box center [67, 46] width 12 height 20
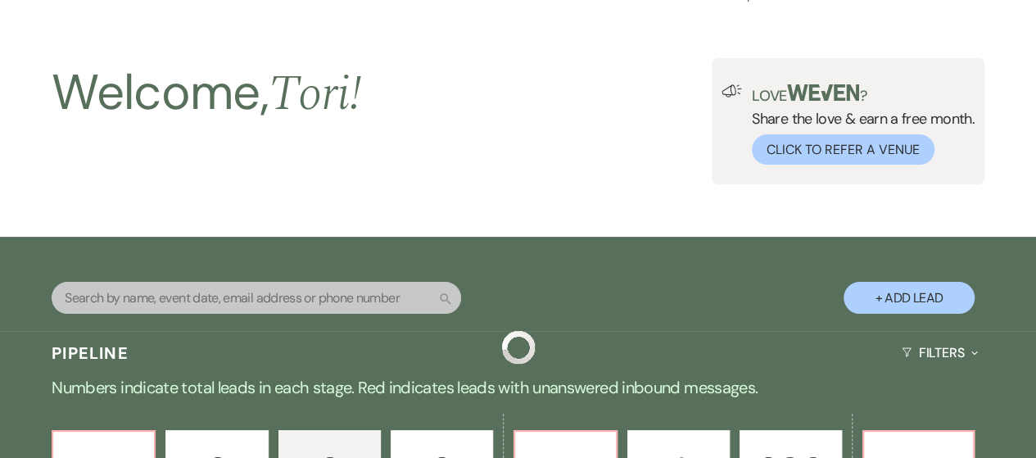
scroll to position [948, 0]
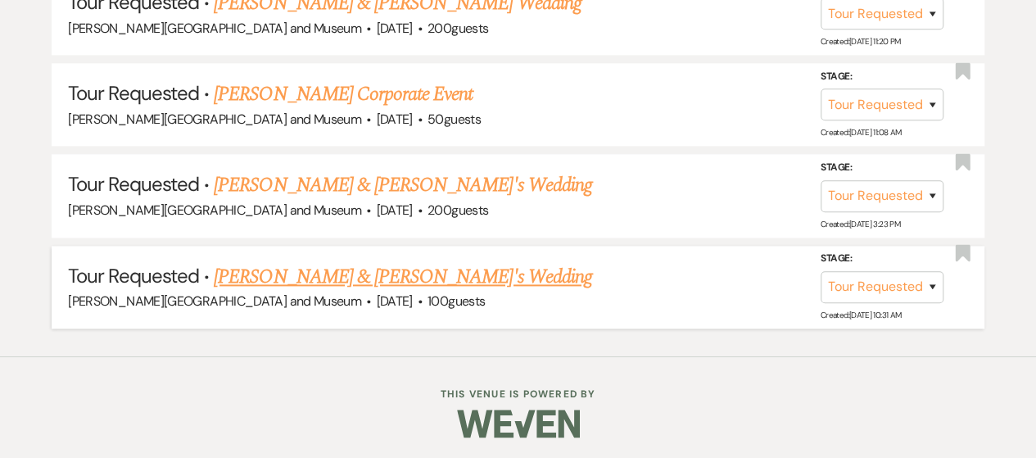
click at [368, 268] on link "[PERSON_NAME] & [PERSON_NAME]'s Wedding" at bounding box center [403, 276] width 378 height 29
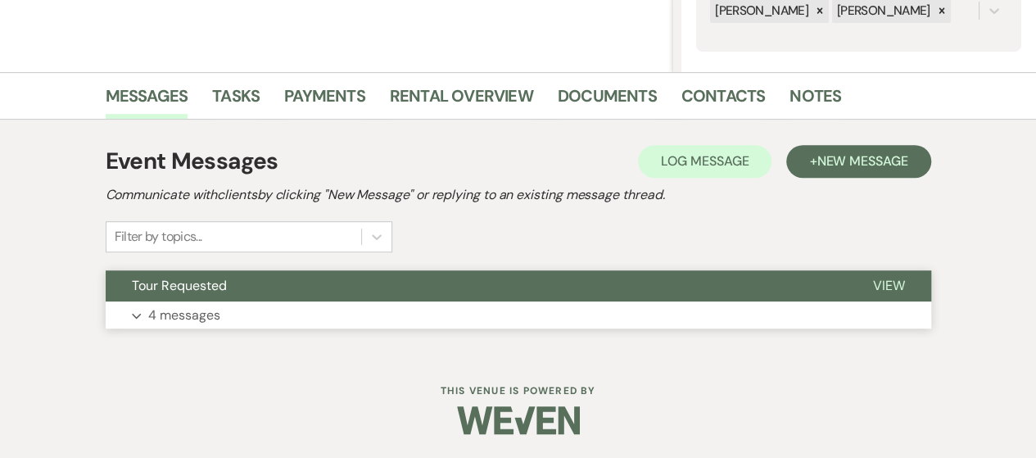
click at [219, 300] on button "Tour Requested" at bounding box center [476, 285] width 741 height 31
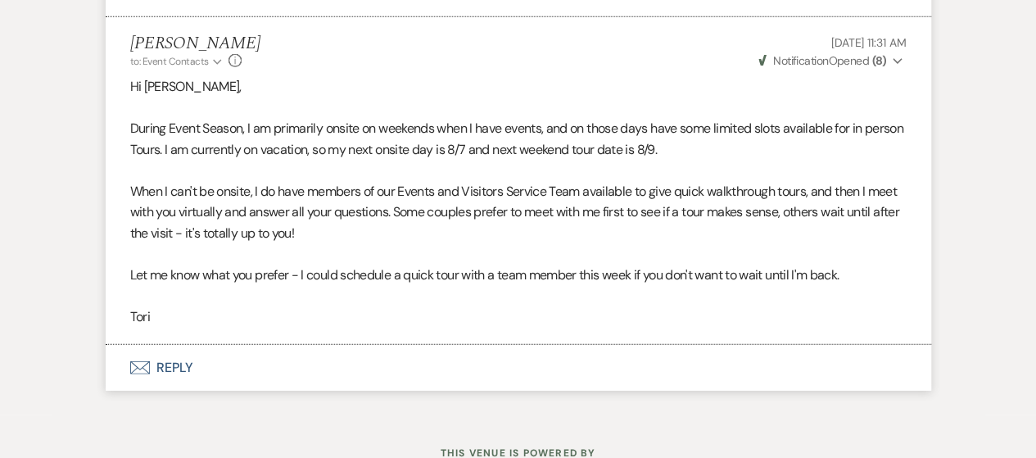
scroll to position [2155, 0]
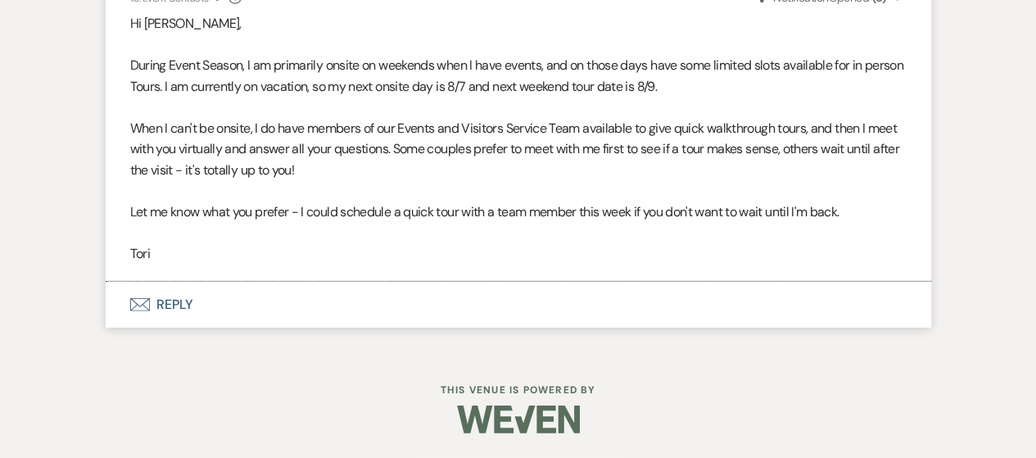
click at [143, 309] on icon "Envelope" at bounding box center [140, 304] width 20 height 13
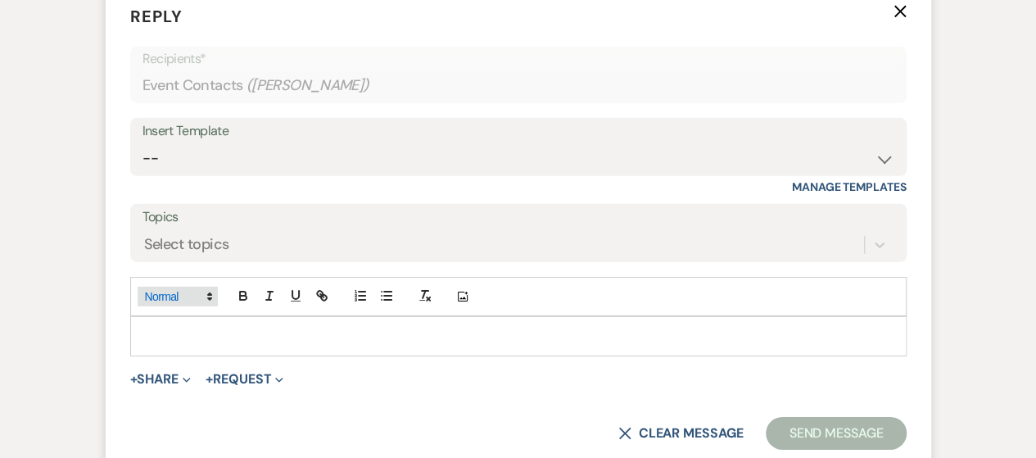
scroll to position [2450, 0]
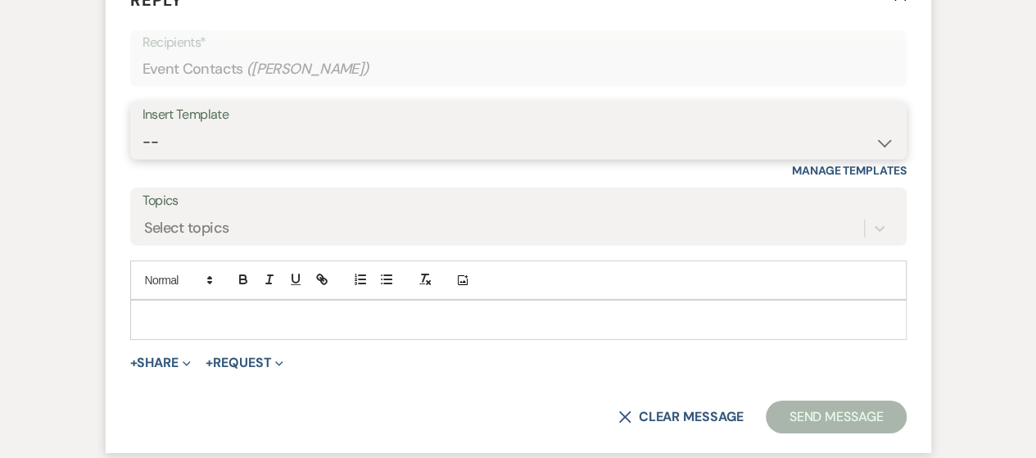
click at [197, 158] on select "-- Weven Planning Portal Introduction (Booked Events) Checking In Planning Foll…" at bounding box center [518, 142] width 752 height 32
click at [142, 145] on select "-- Weven Planning Portal Introduction (Booked Events) Checking In Planning Foll…" at bounding box center [518, 142] width 752 height 32
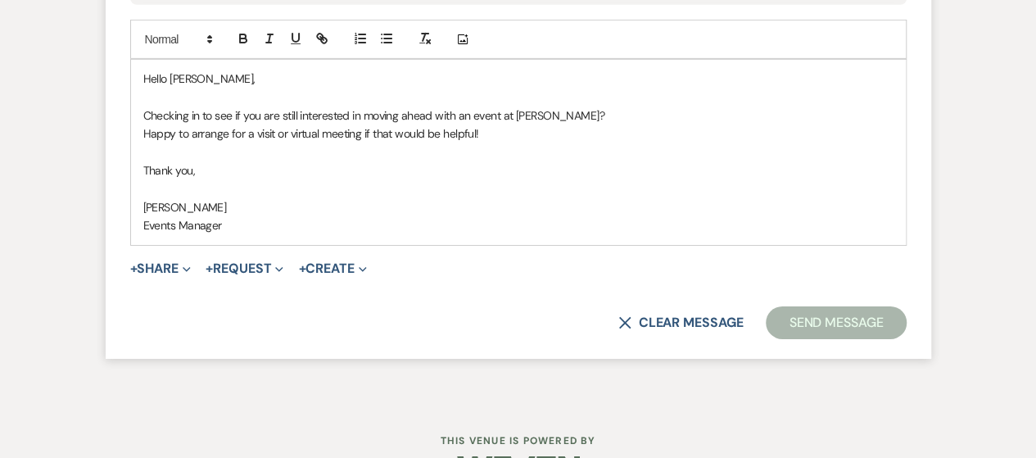
scroll to position [2695, 0]
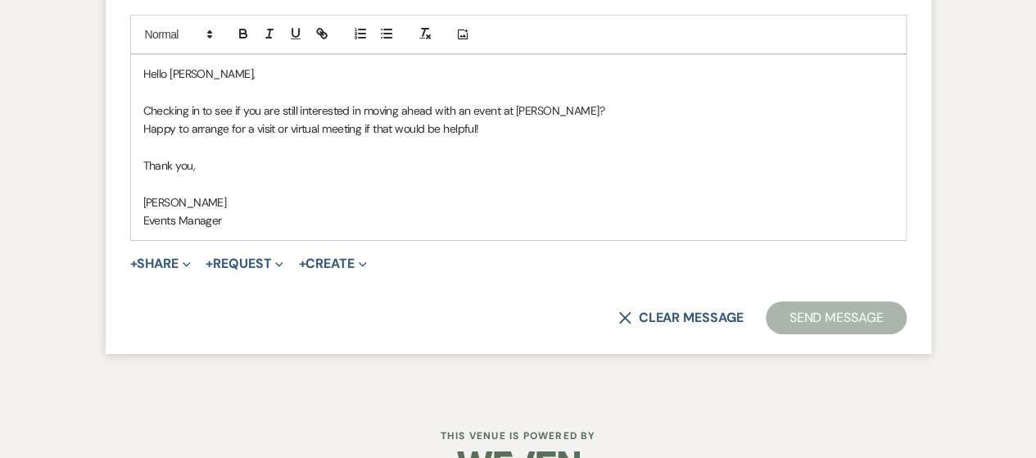
drag, startPoint x: 820, startPoint y: 343, endPoint x: 827, endPoint y: 348, distance: 8.9
click at [820, 334] on button "Send Message" at bounding box center [836, 317] width 140 height 33
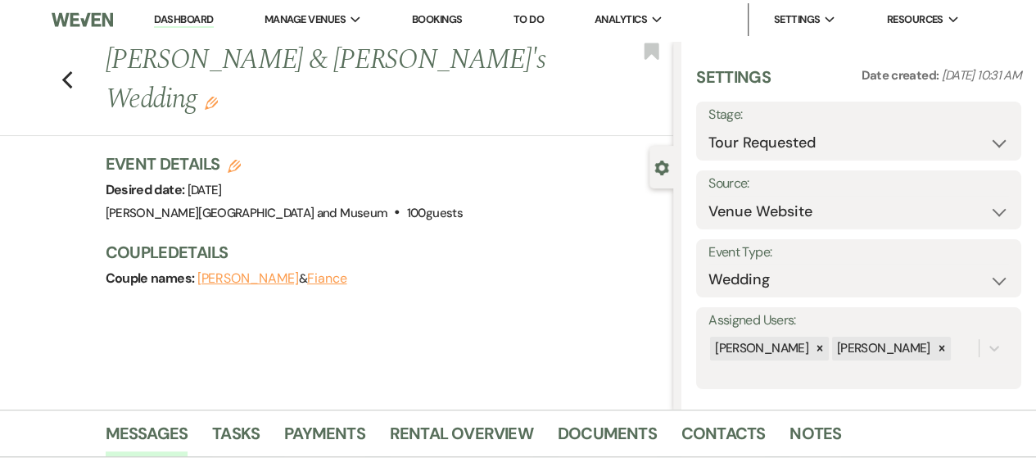
scroll to position [0, 0]
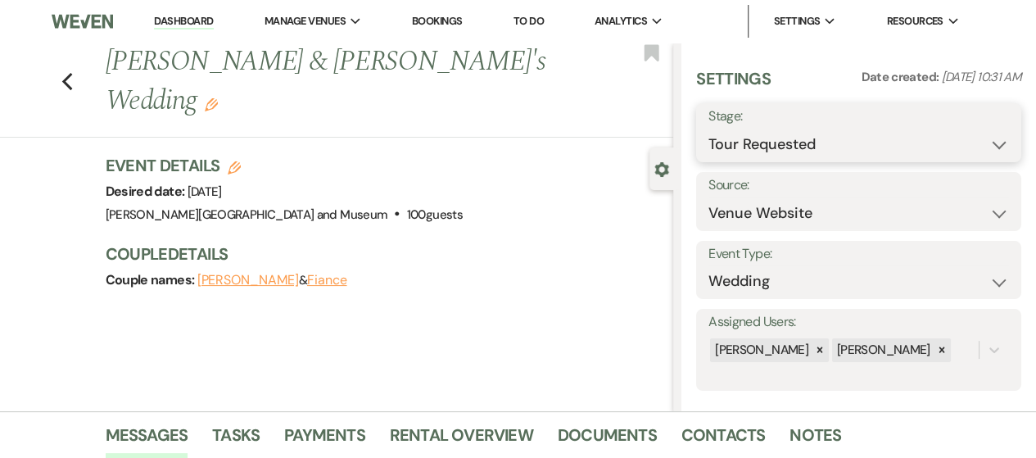
click at [775, 147] on select "Inquiry Follow Up Tour Requested Tour Confirmed Toured Proposal Sent Booked Lost" at bounding box center [858, 145] width 300 height 32
click at [708, 129] on select "Inquiry Follow Up Tour Requested Tour Confirmed Toured Proposal Sent Booked Lost" at bounding box center [858, 145] width 300 height 32
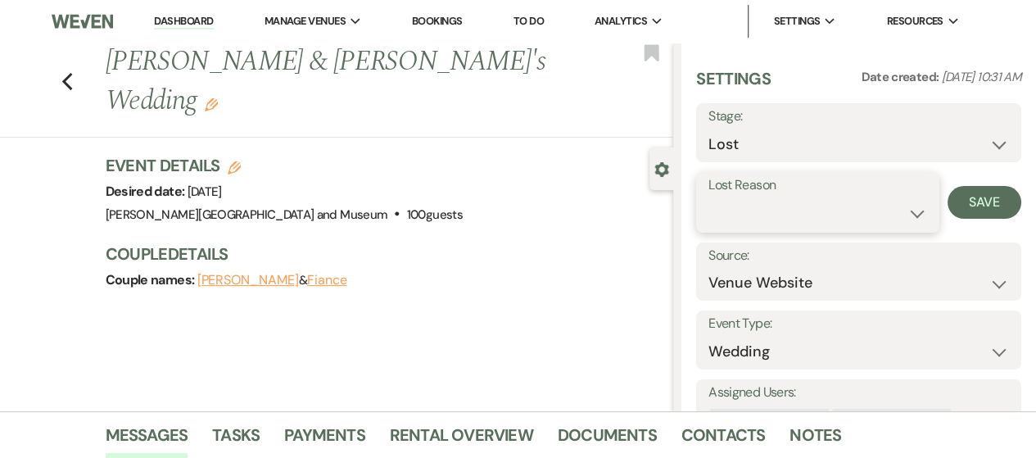
click at [770, 218] on select "Booked Elsewhere Budget Date Unavailable No Response Not a Good Match Capacity …" at bounding box center [817, 213] width 219 height 32
click at [708, 197] on select "Booked Elsewhere Budget Date Unavailable No Response Not a Good Match Capacity …" at bounding box center [817, 213] width 219 height 32
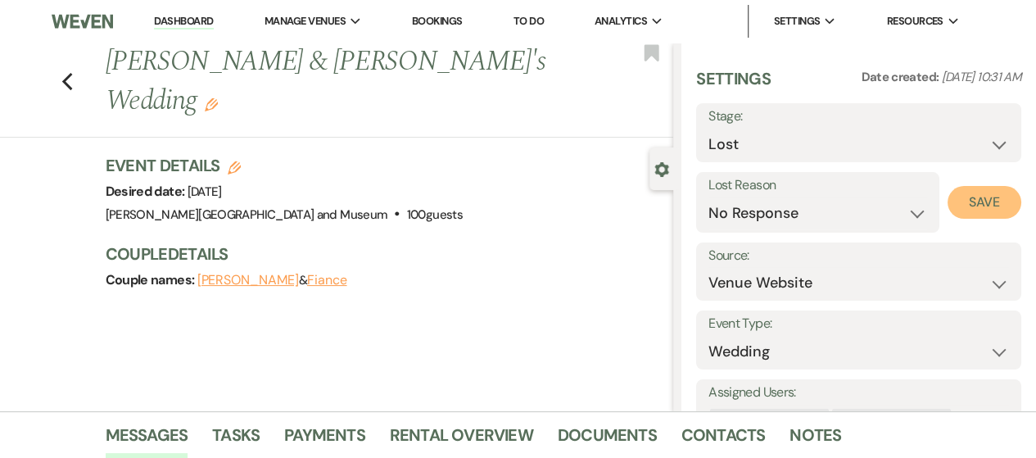
click at [958, 202] on button "Save" at bounding box center [984, 202] width 74 height 33
click at [195, 24] on link "Dashboard" at bounding box center [183, 22] width 59 height 16
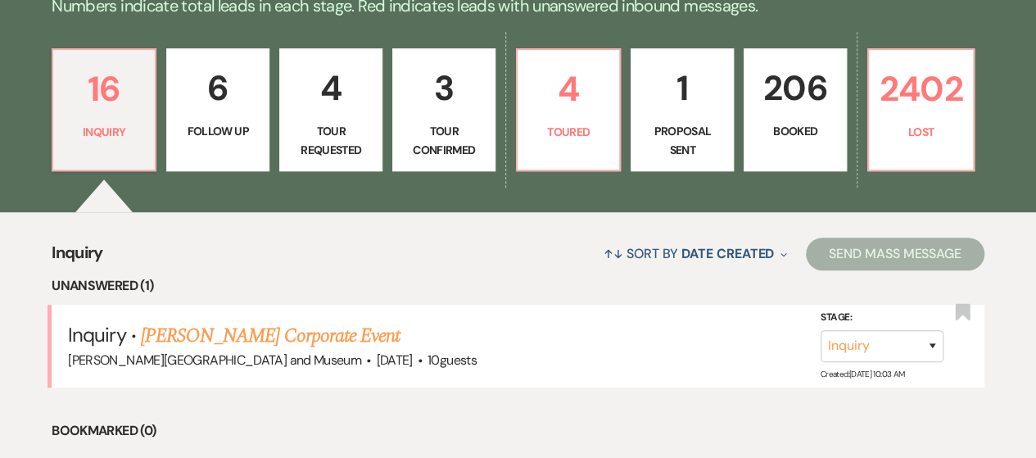
scroll to position [491, 0]
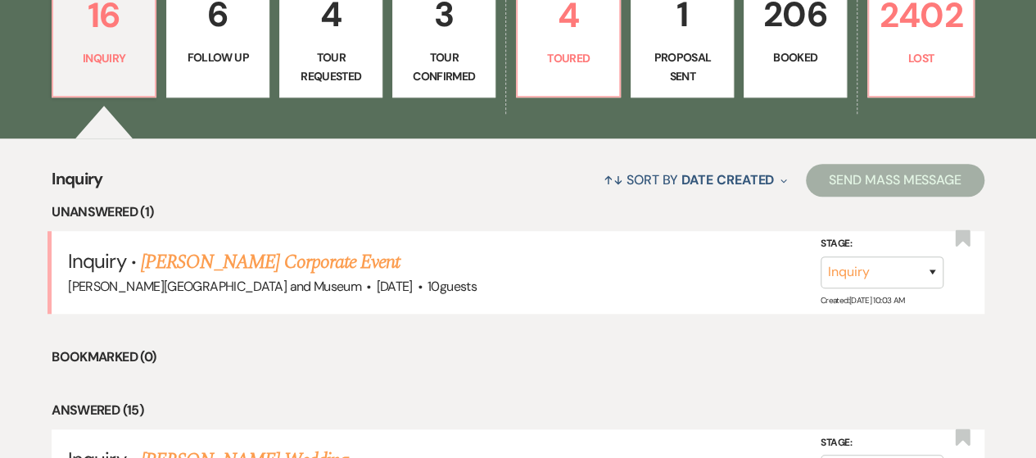
click at [359, 70] on p "Tour Requested" at bounding box center [331, 66] width 82 height 37
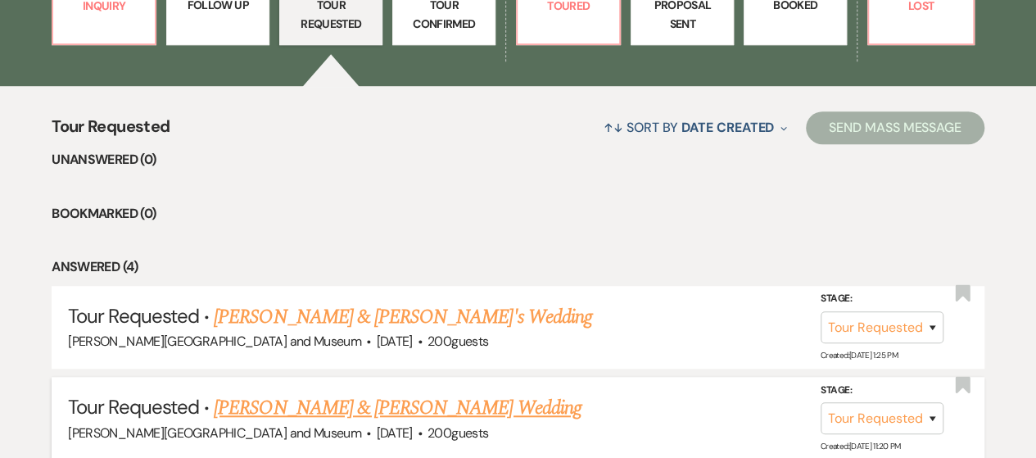
scroll to position [737, 0]
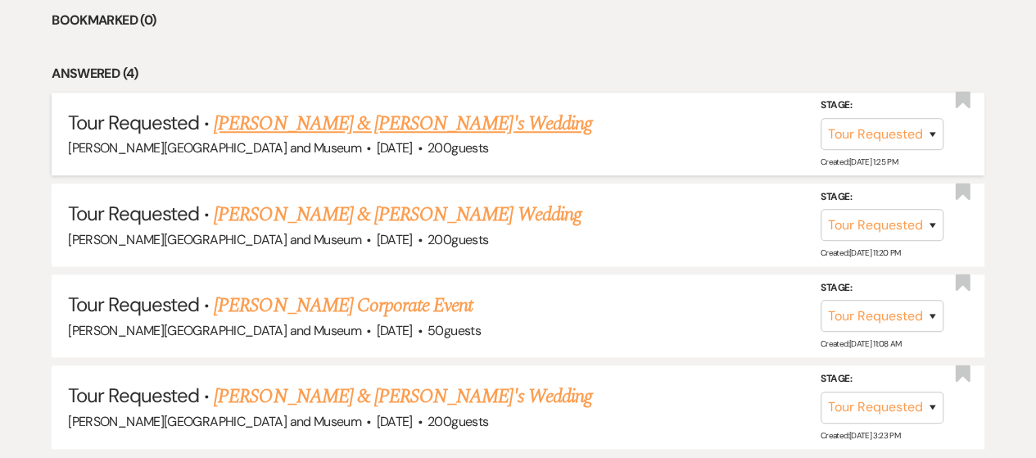
click at [348, 125] on link "[PERSON_NAME] & [PERSON_NAME]'s Wedding" at bounding box center [403, 123] width 378 height 29
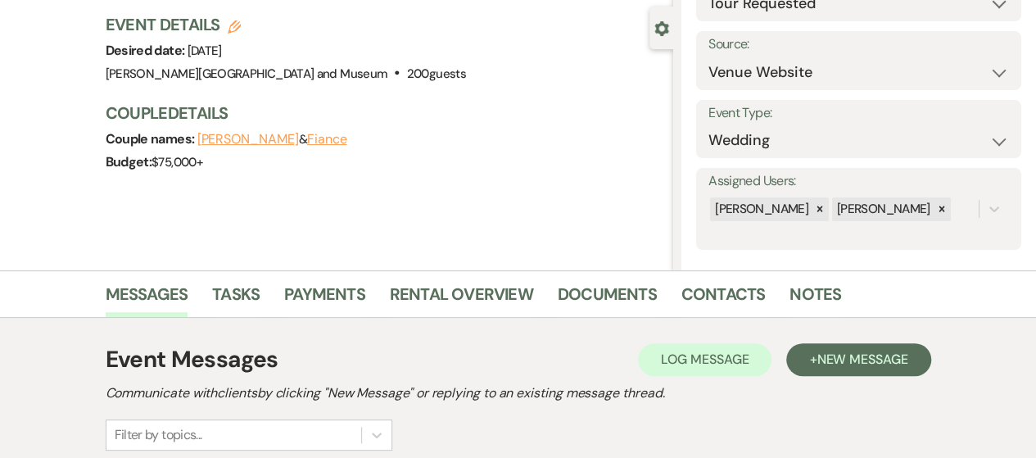
scroll to position [328, 0]
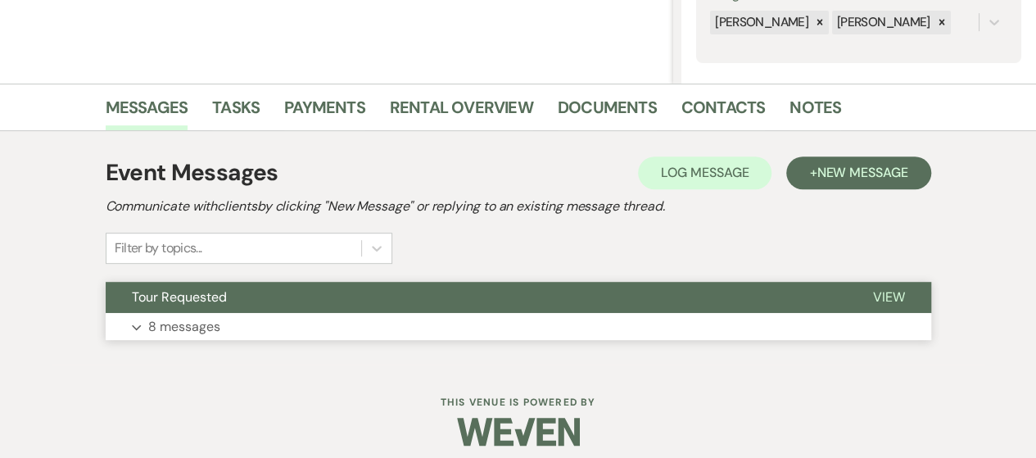
click at [304, 313] on button "Expand 8 messages" at bounding box center [518, 327] width 825 height 28
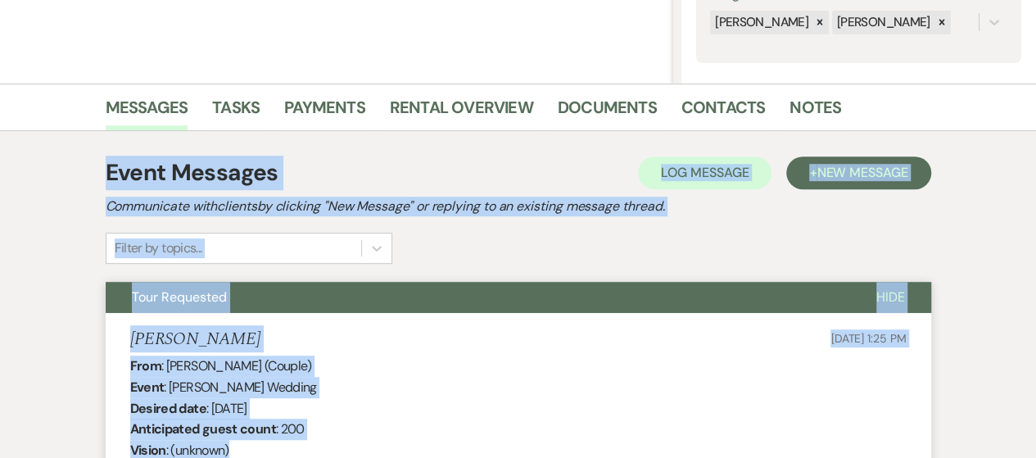
scroll to position [347, 0]
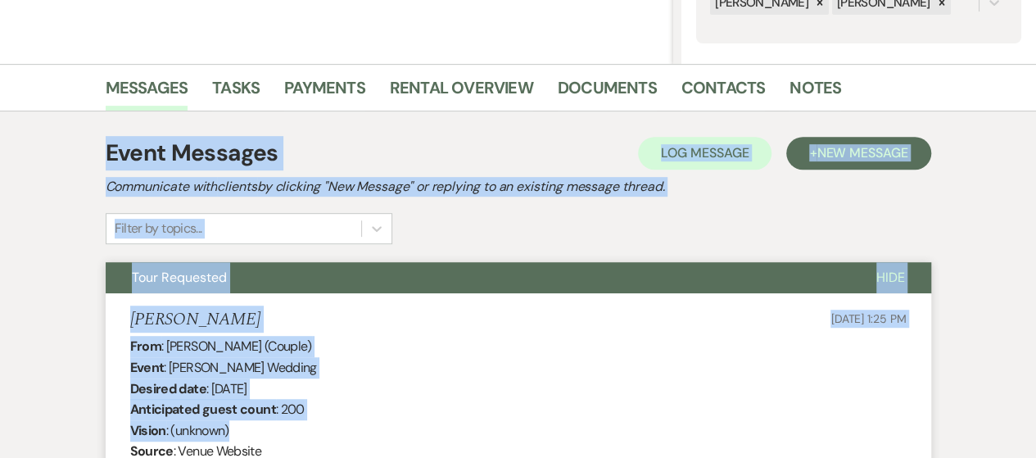
drag, startPoint x: 1030, startPoint y: 147, endPoint x: 1032, endPoint y: 236, distance: 88.4
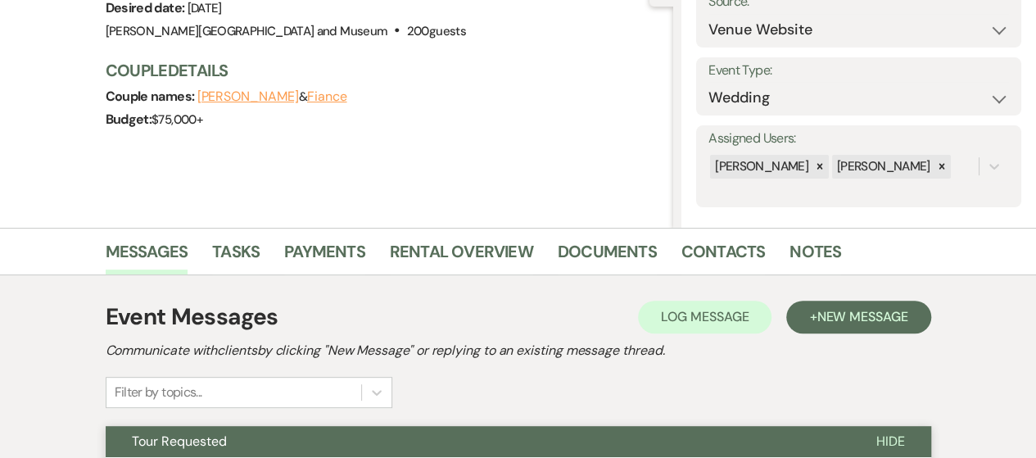
scroll to position [0, 0]
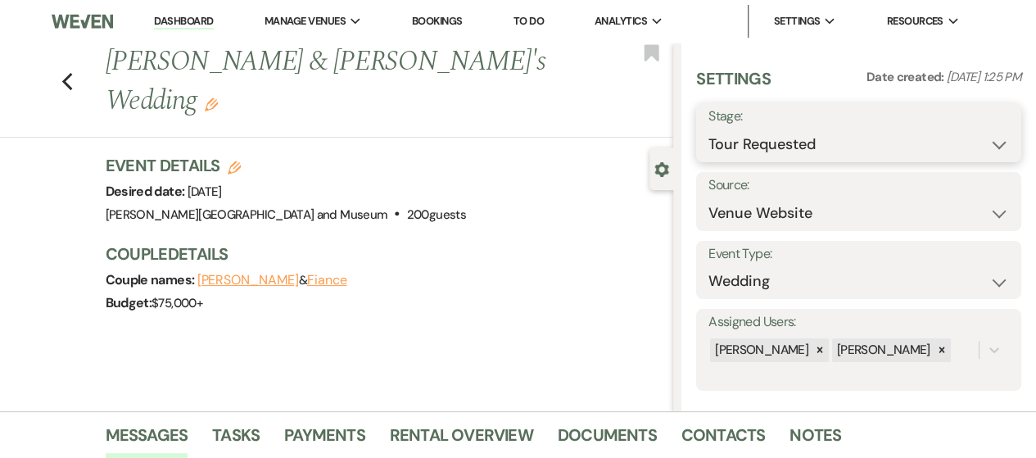
click at [820, 143] on select "Inquiry Follow Up Tour Requested Tour Confirmed Toured Proposal Sent Booked Lost" at bounding box center [858, 145] width 300 height 32
click at [708, 129] on select "Inquiry Follow Up Tour Requested Tour Confirmed Toured Proposal Sent Booked Lost" at bounding box center [858, 145] width 300 height 32
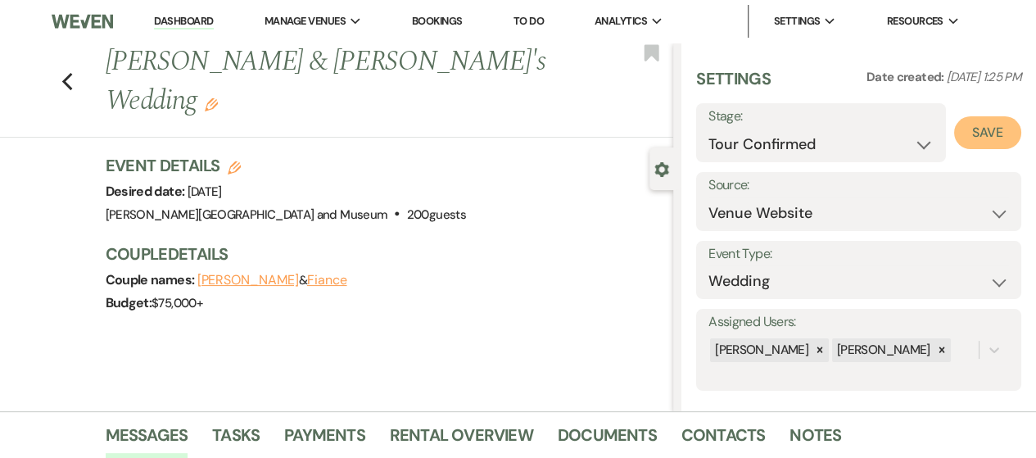
click at [959, 137] on button "Save" at bounding box center [987, 132] width 67 height 33
click at [174, 20] on link "Dashboard" at bounding box center [183, 22] width 59 height 16
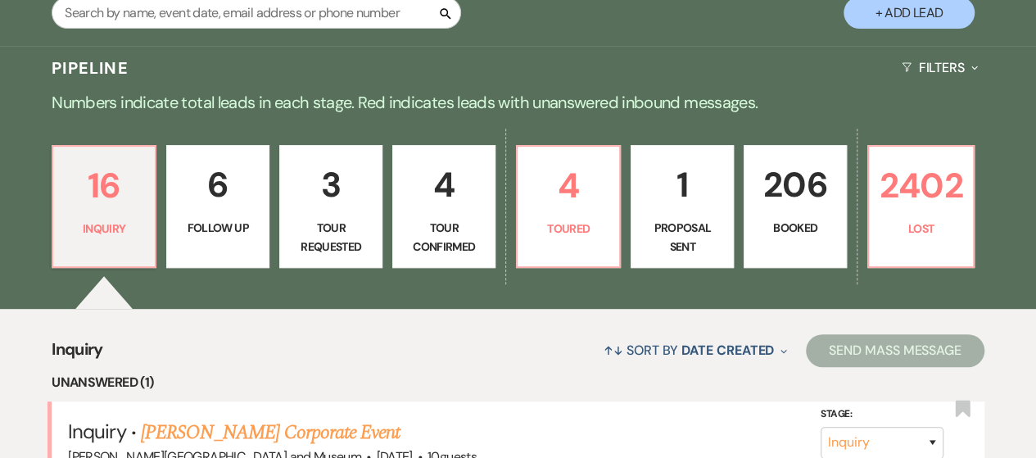
scroll to position [328, 0]
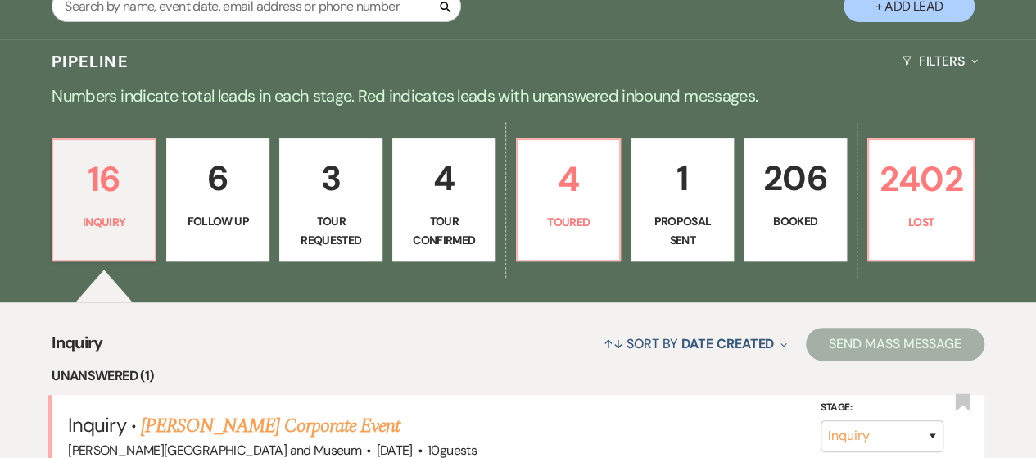
click at [360, 207] on link "3 Tour Requested" at bounding box center [330, 199] width 103 height 123
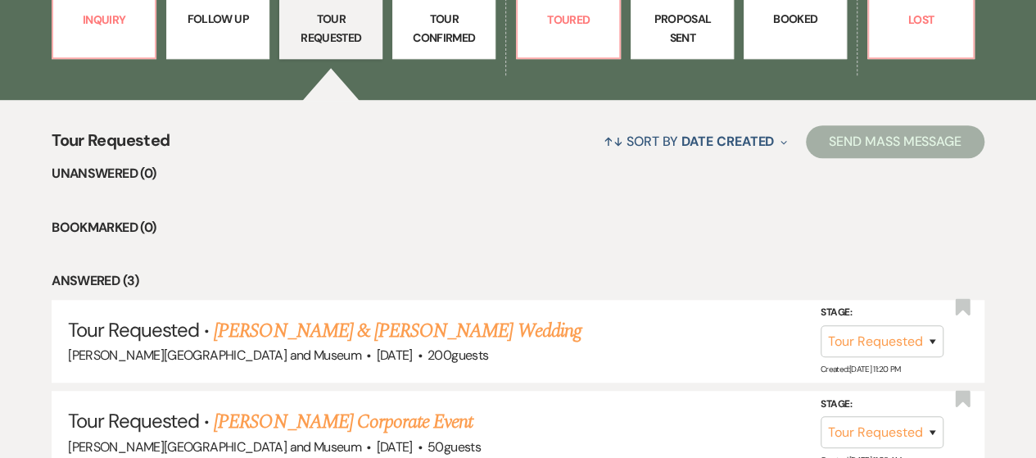
scroll to position [655, 0]
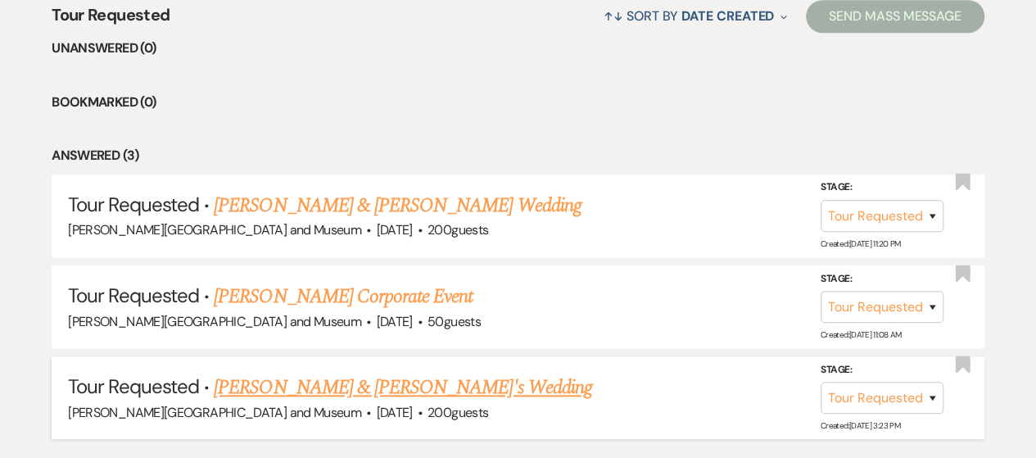
click at [325, 380] on link "[PERSON_NAME] & [PERSON_NAME]'s Wedding" at bounding box center [403, 387] width 378 height 29
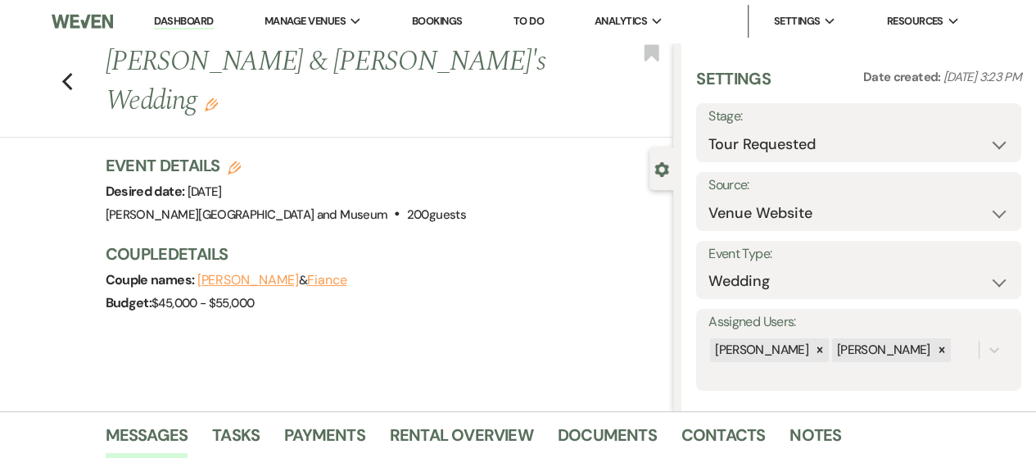
scroll to position [328, 0]
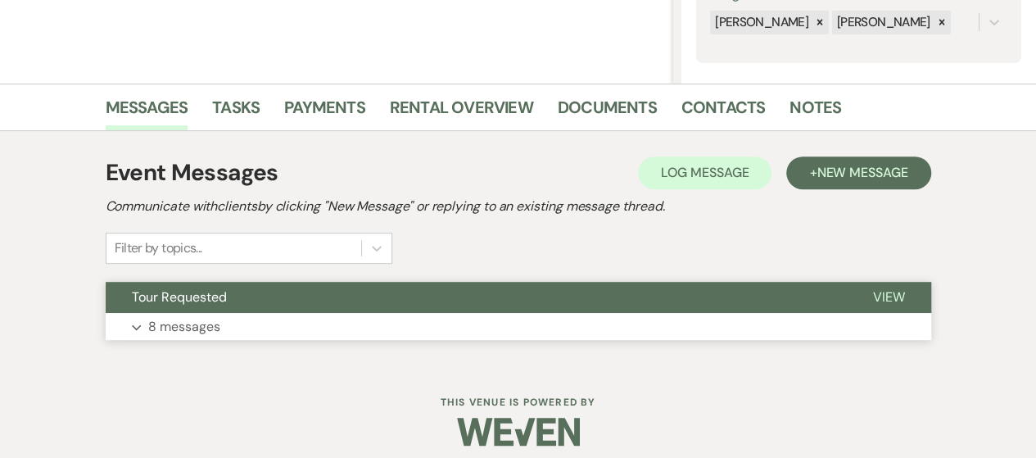
drag, startPoint x: 282, startPoint y: 324, endPoint x: 786, endPoint y: 226, distance: 513.8
click at [283, 324] on button "Expand 8 messages" at bounding box center [518, 327] width 825 height 28
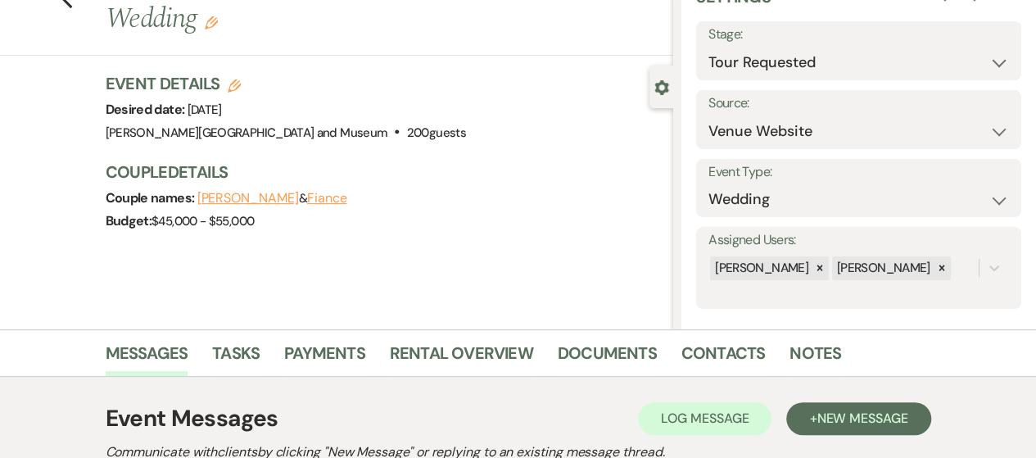
scroll to position [0, 0]
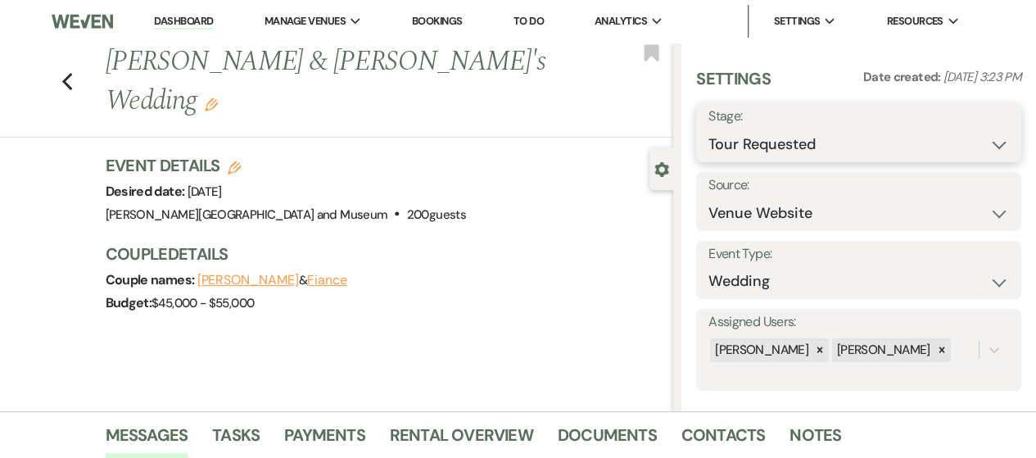
click at [797, 147] on select "Inquiry Follow Up Tour Requested Tour Confirmed Toured Proposal Sent Booked Lost" at bounding box center [858, 145] width 300 height 32
click at [708, 129] on select "Inquiry Follow Up Tour Requested Tour Confirmed Toured Proposal Sent Booked Lost" at bounding box center [858, 145] width 300 height 32
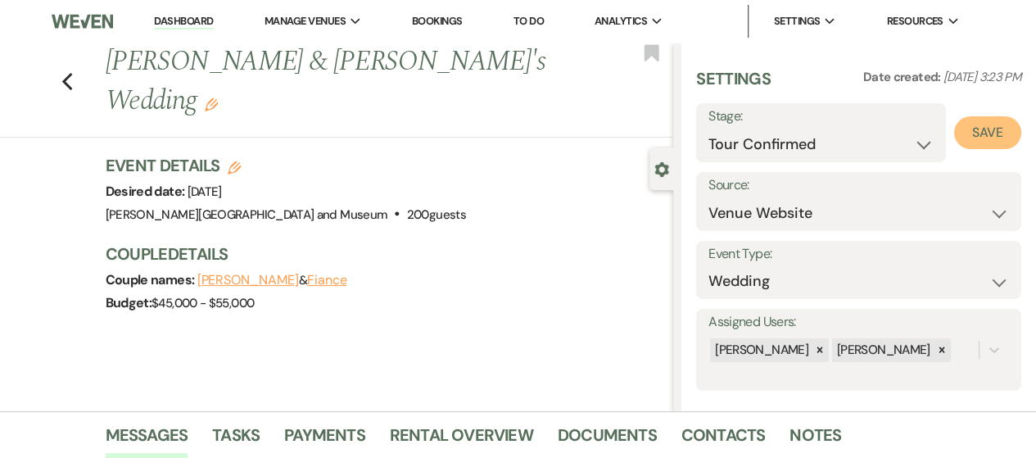
click at [978, 128] on button "Save" at bounding box center [987, 132] width 67 height 33
click at [203, 17] on link "Dashboard" at bounding box center [183, 22] width 59 height 16
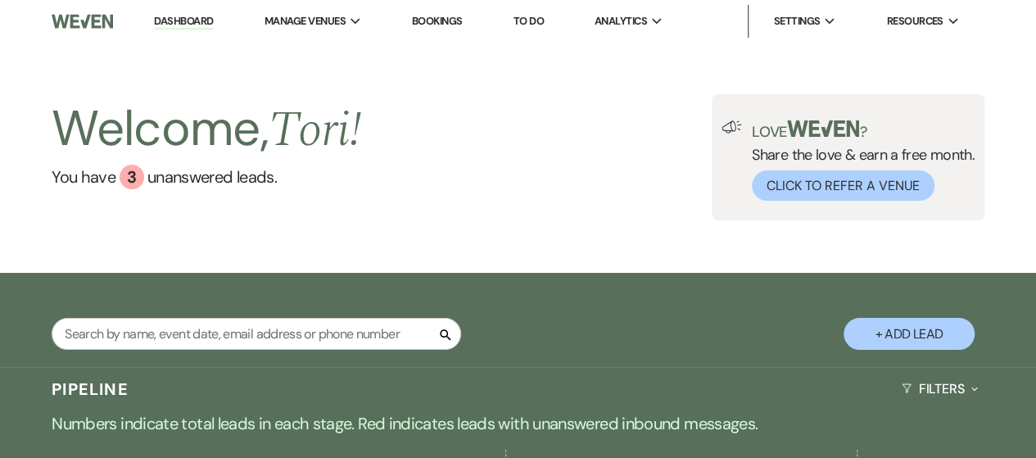
scroll to position [328, 0]
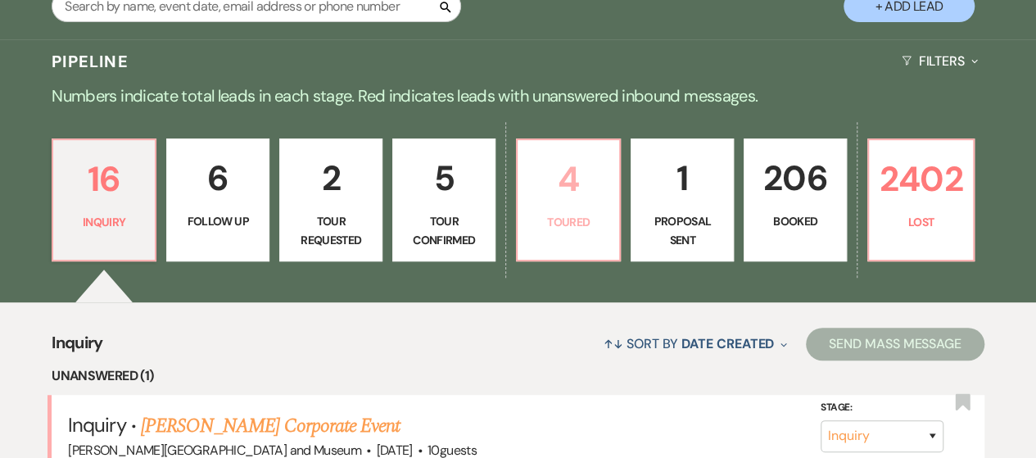
click at [586, 216] on p "Toured" at bounding box center [568, 222] width 82 height 18
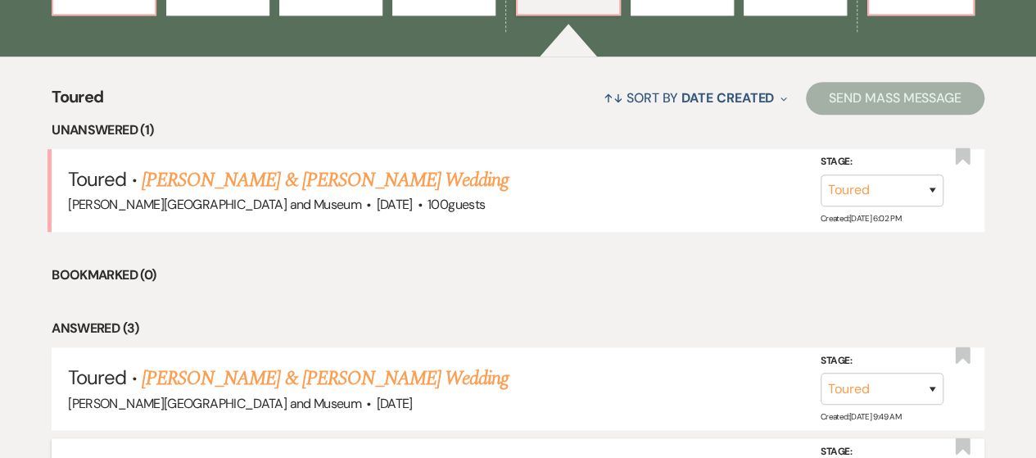
scroll to position [328, 0]
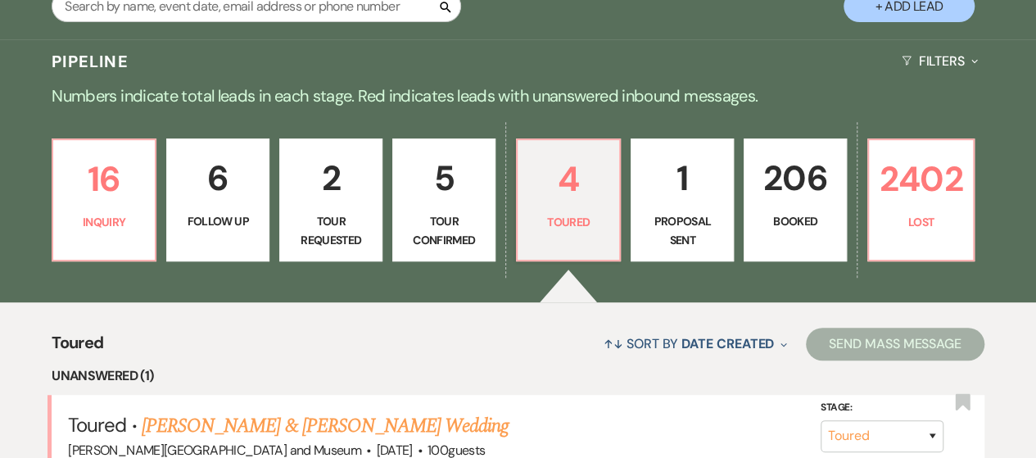
click at [653, 214] on p "Proposal Sent" at bounding box center [682, 230] width 82 height 37
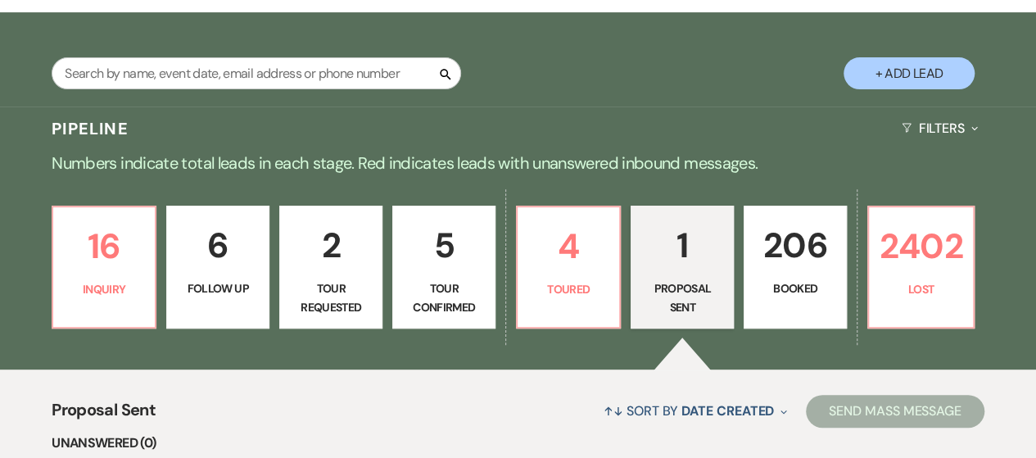
scroll to position [259, 0]
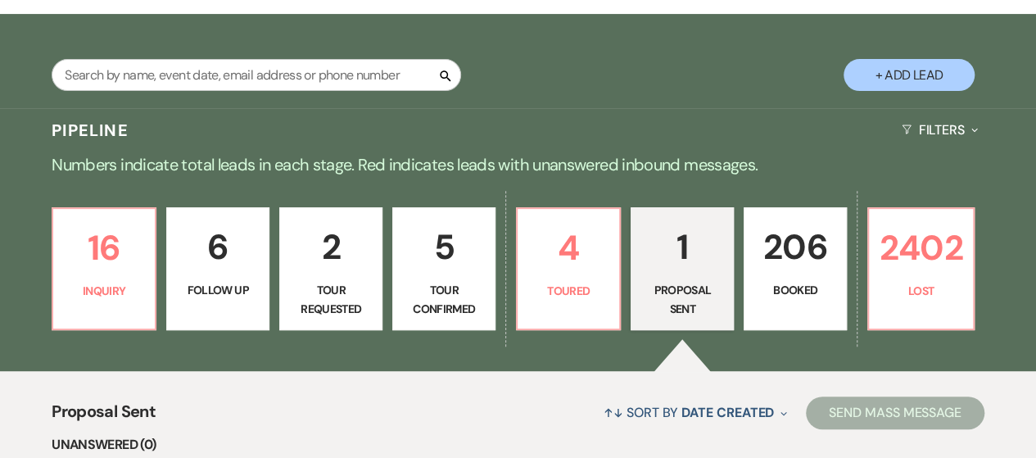
click at [210, 286] on p "Follow Up" at bounding box center [218, 290] width 82 height 18
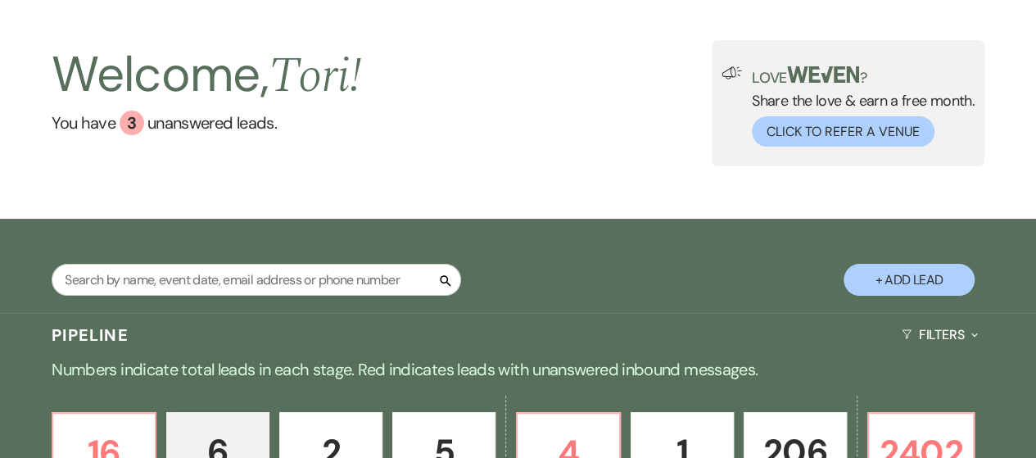
scroll to position [259, 0]
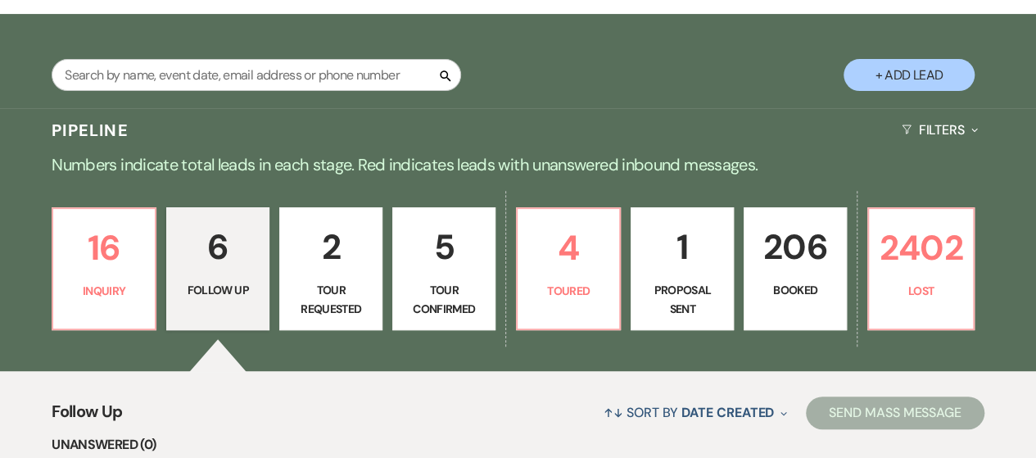
click at [795, 291] on p "Booked" at bounding box center [795, 290] width 82 height 18
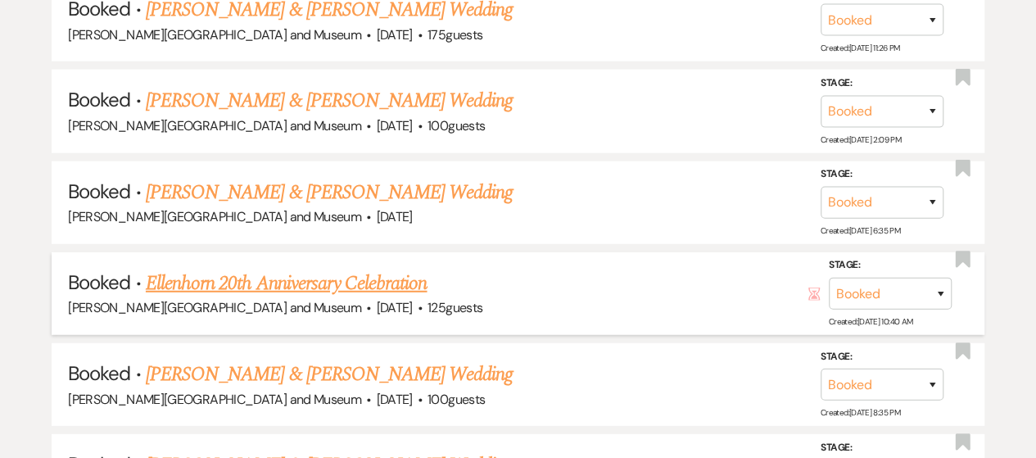
scroll to position [2060, 0]
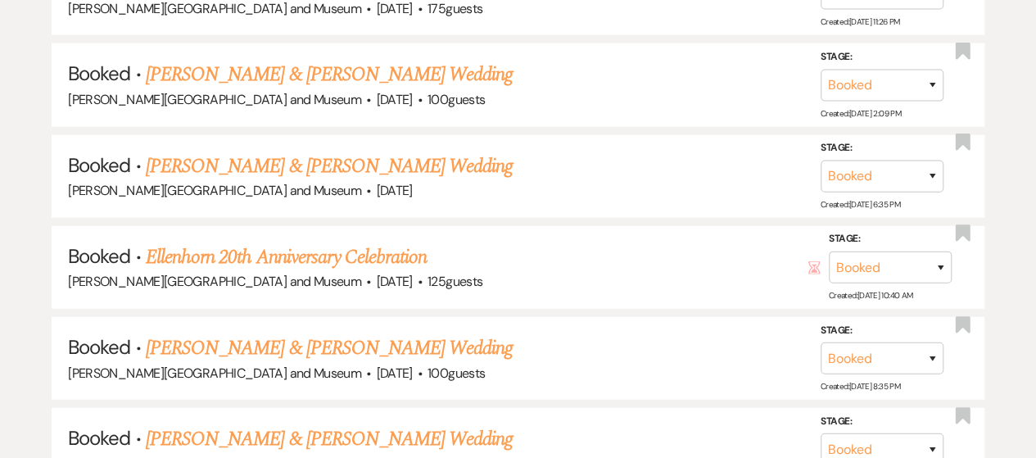
click at [324, 344] on link "[PERSON_NAME] & [PERSON_NAME] Wedding" at bounding box center [329, 347] width 367 height 29
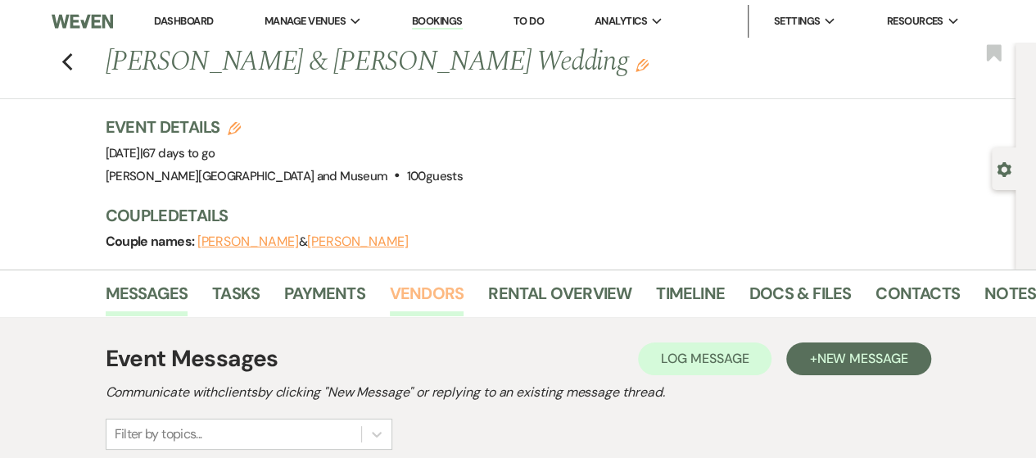
click at [429, 287] on link "Vendors" at bounding box center [427, 298] width 74 height 36
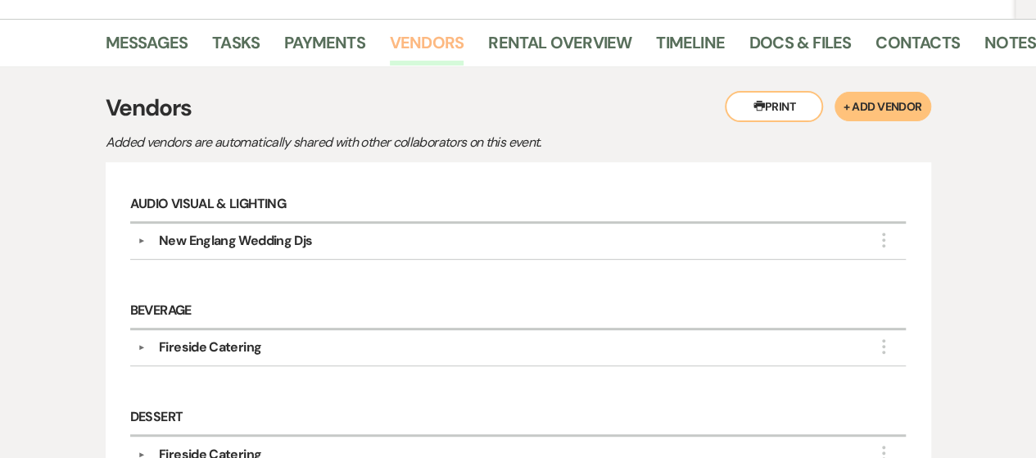
scroll to position [82, 0]
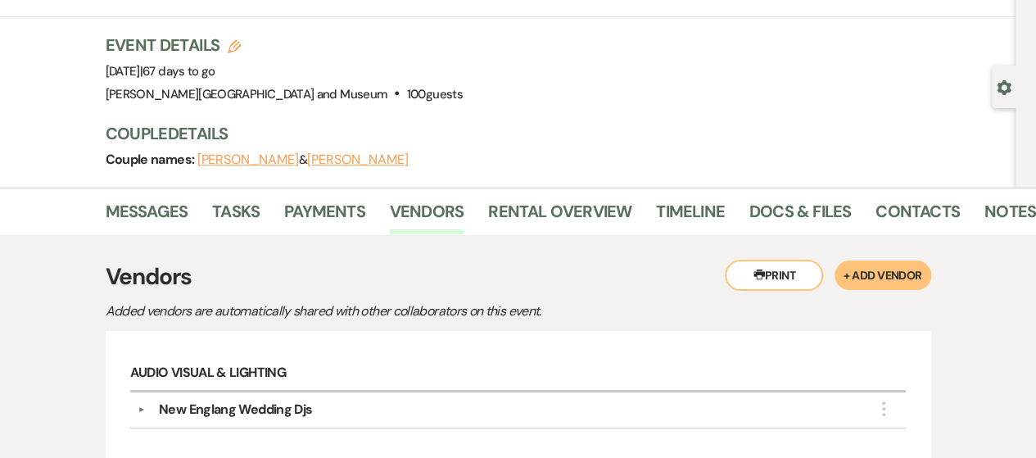
click at [779, 279] on button "Printer Print" at bounding box center [774, 275] width 98 height 31
click at [162, 212] on link "Messages" at bounding box center [147, 216] width 83 height 36
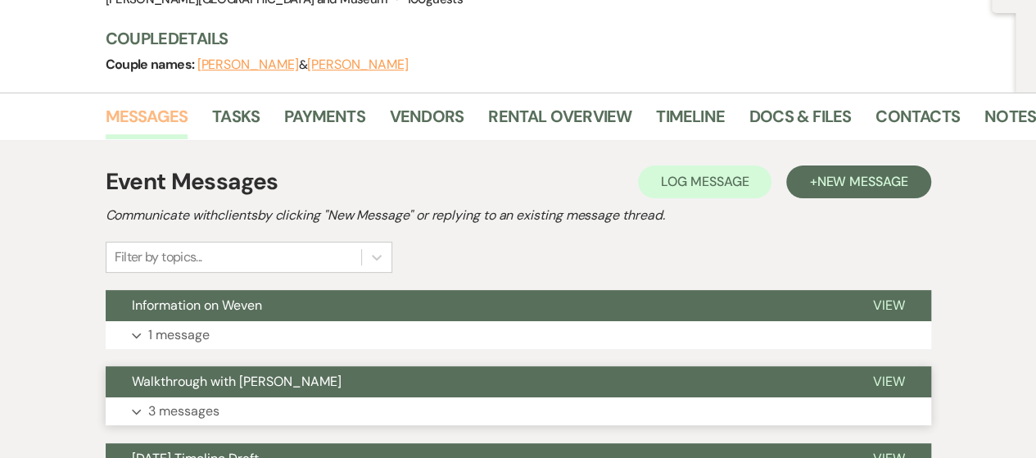
scroll to position [328, 0]
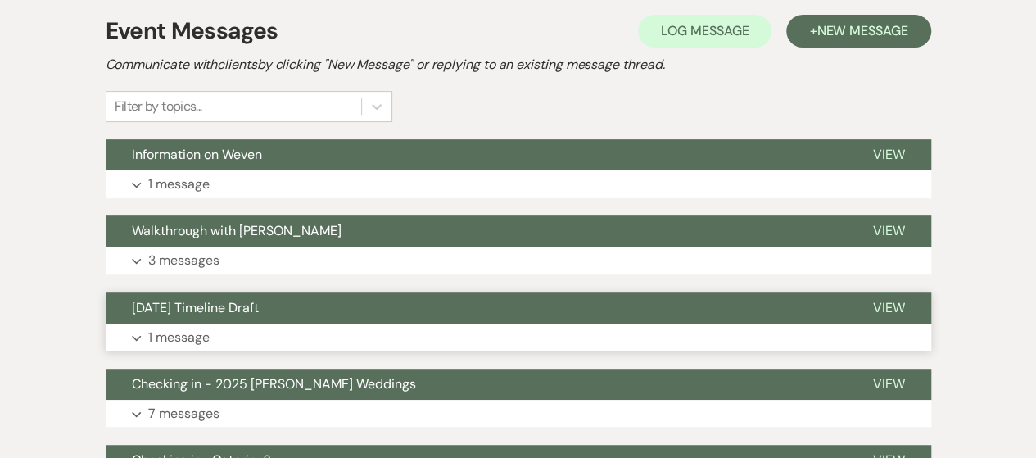
click at [249, 323] on button "Expand 1 message" at bounding box center [518, 337] width 825 height 28
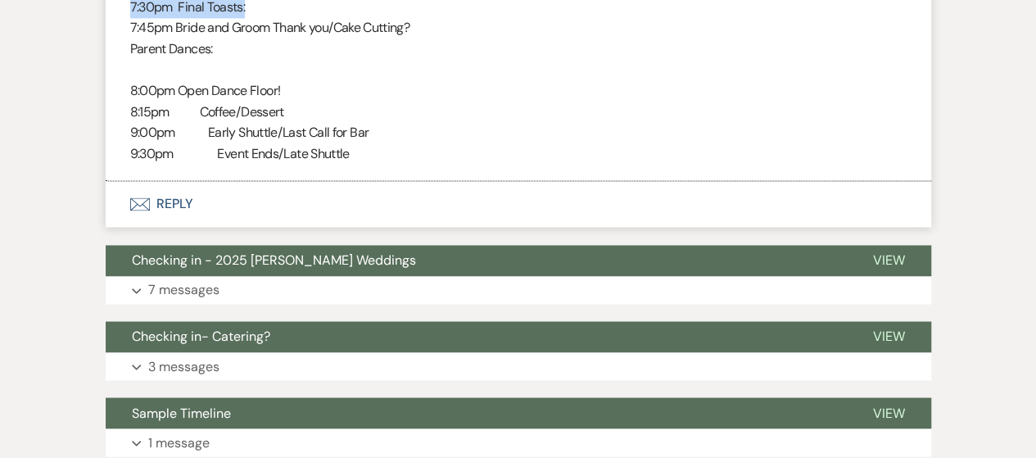
scroll to position [1182, 0]
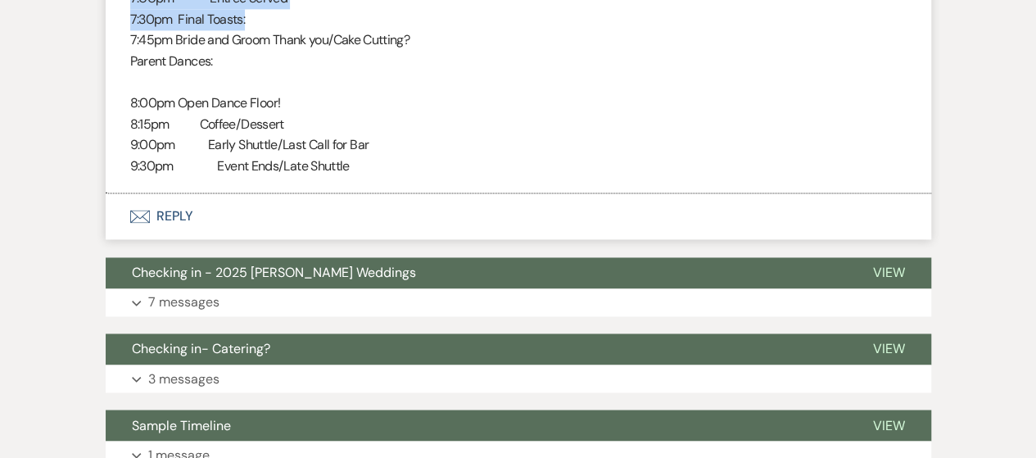
drag, startPoint x: 131, startPoint y: 147, endPoint x: 370, endPoint y: 176, distance: 240.8
copy div "6/8:74lo Ipsumd Sitametc 4:63ad Elits/ DOE - Tempori ut Labo 3:16et Doloremagna…"
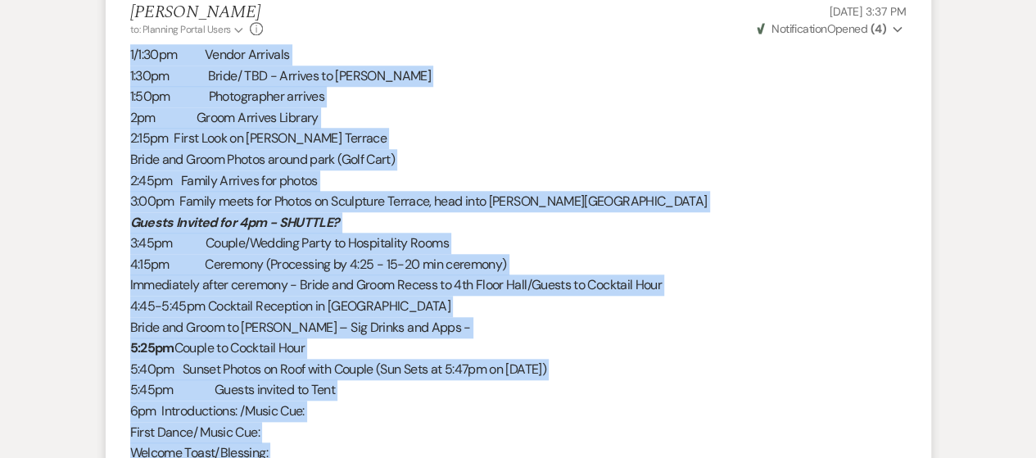
scroll to position [527, 0]
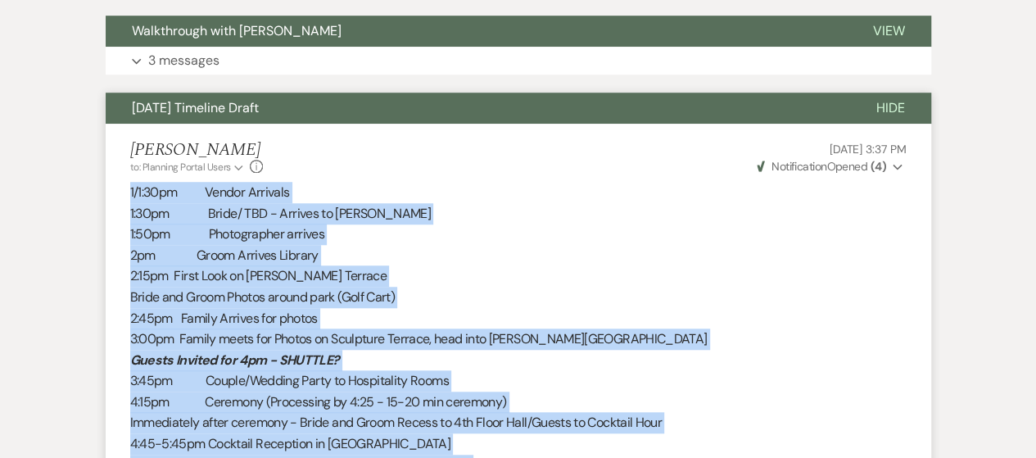
copy div "6/8:74lo Ipsumd Sitametc 4:63ad Elits/ DOE - Tempori ut Labo 3:16et Doloremagna…"
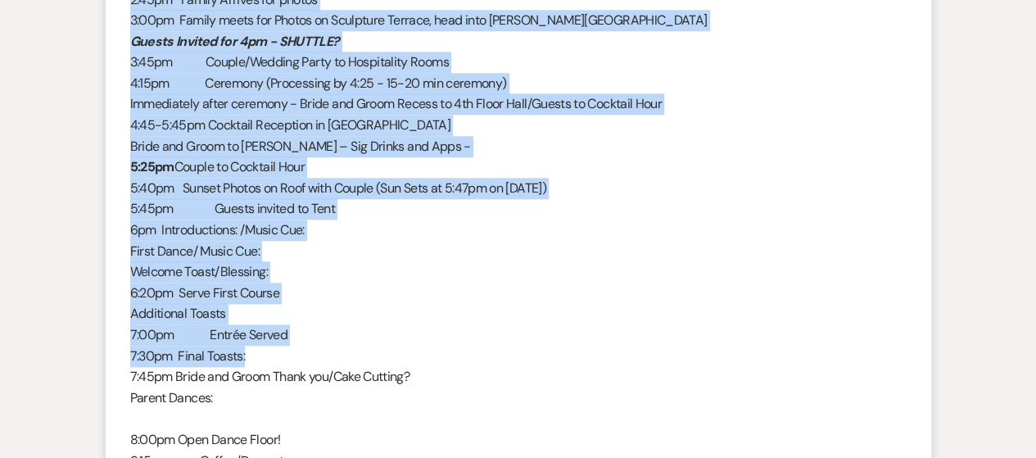
scroll to position [764, 0]
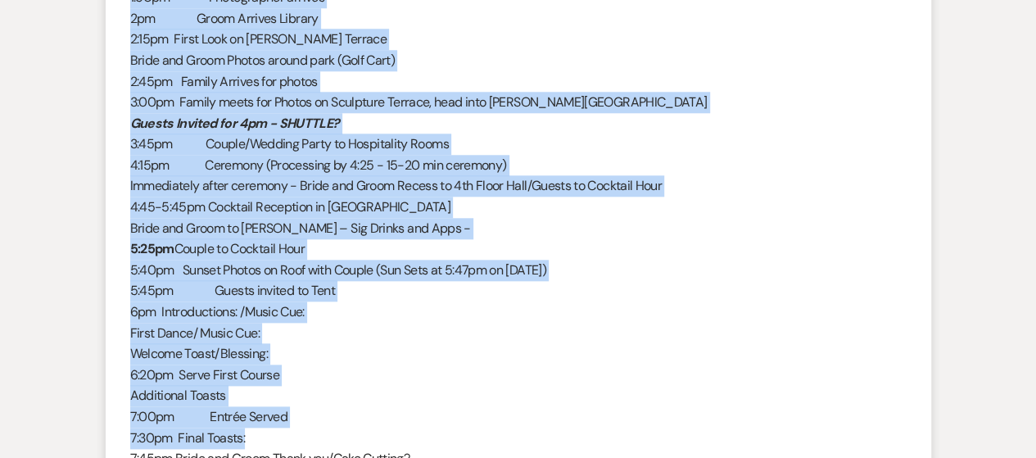
copy div "6/8:74lo Ipsumd Sitametc 4:63ad Elits/ DOE - Tempori ut Labo 3:16et Doloremagna…"
